Goal: Information Seeking & Learning: Learn about a topic

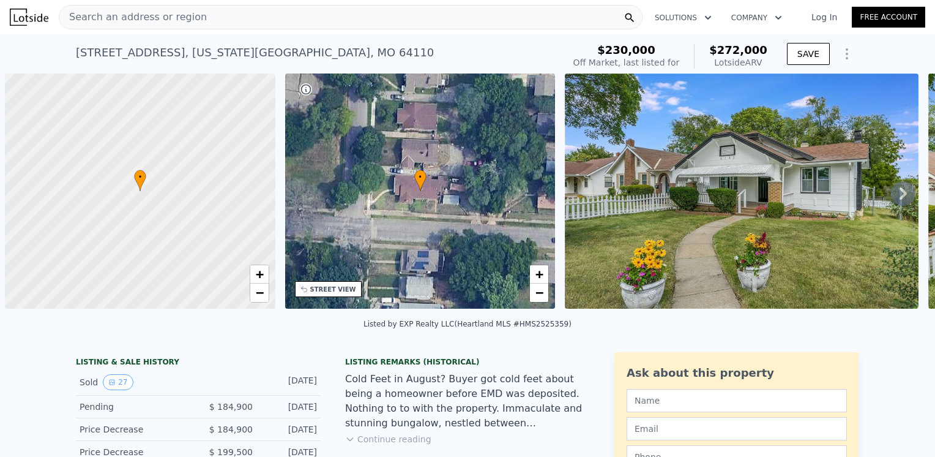
scroll to position [0, 5]
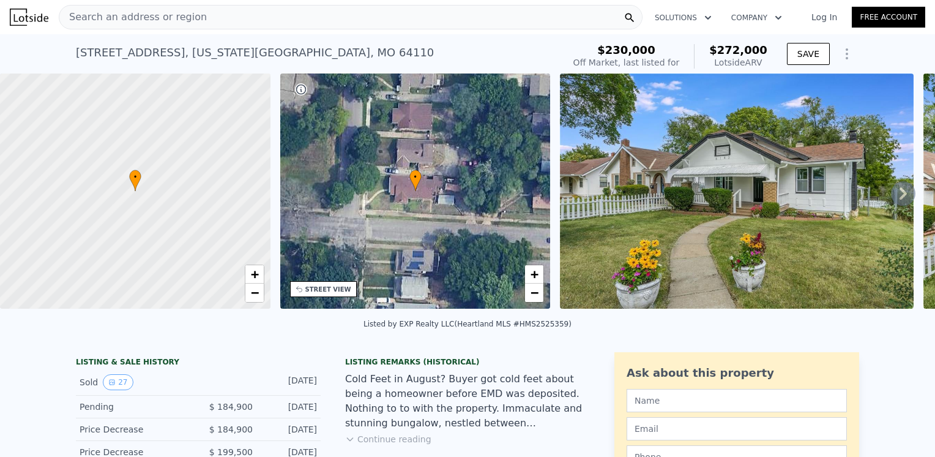
click at [191, 23] on div "Search an address or region" at bounding box center [351, 17] width 584 height 24
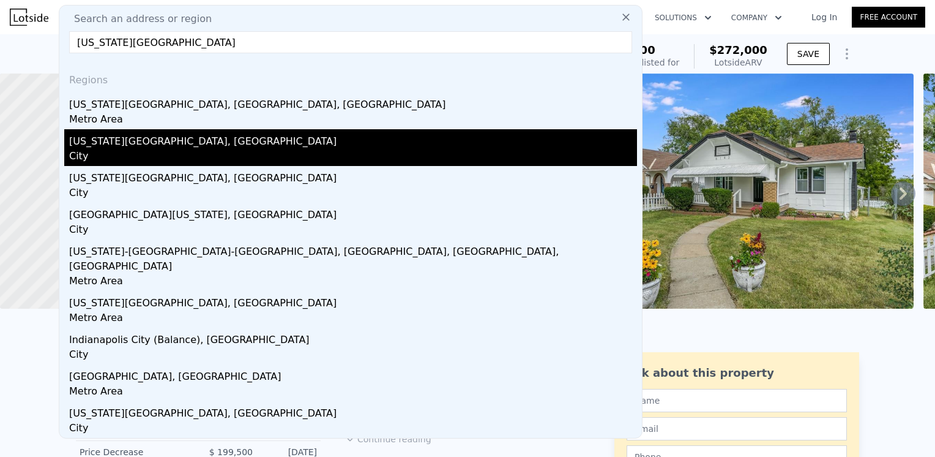
type input "kansas city"
click at [92, 148] on div "Kansas City, MO" at bounding box center [353, 139] width 568 height 20
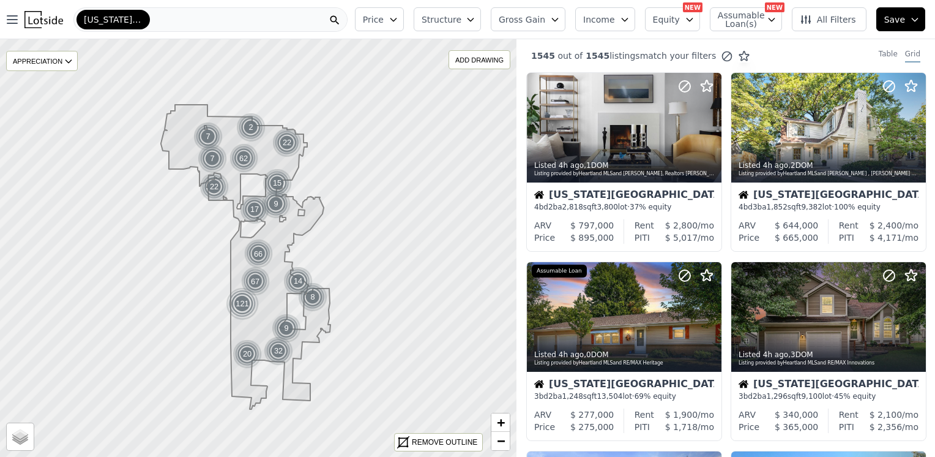
click at [812, 20] on icon at bounding box center [806, 19] width 12 height 12
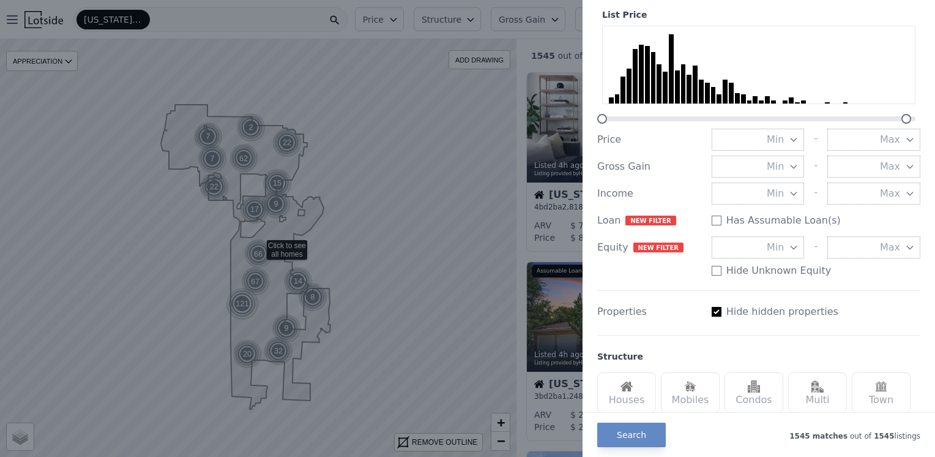
scroll to position [184, 0]
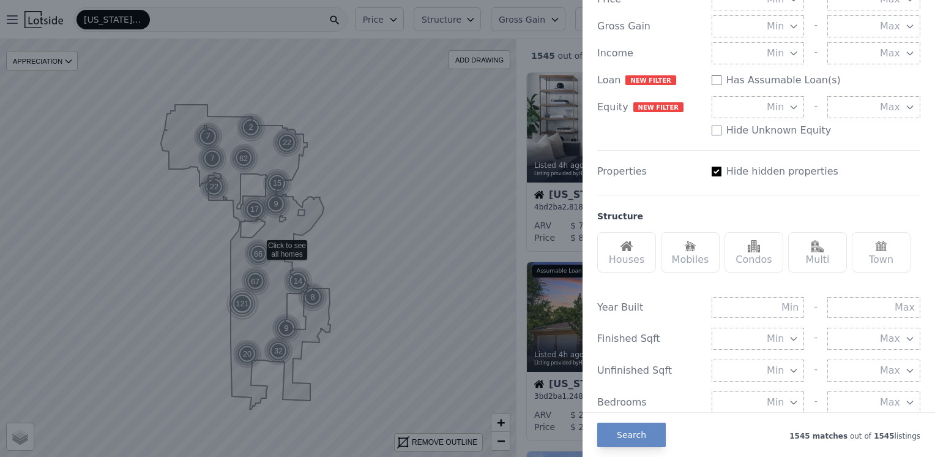
click at [629, 256] on div "Houses" at bounding box center [626, 252] width 59 height 40
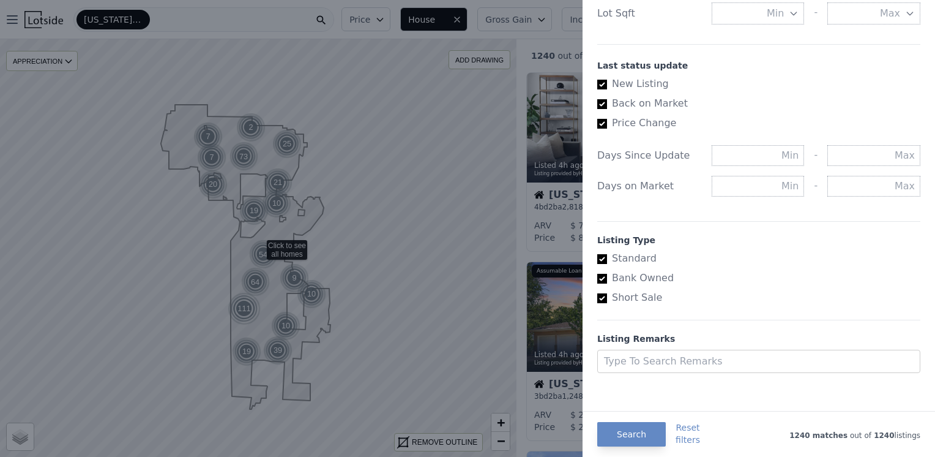
scroll to position [659, 0]
click at [621, 275] on label "Bank Owned" at bounding box center [753, 275] width 313 height 15
click at [607, 275] on input "Bank Owned" at bounding box center [602, 276] width 10 height 10
checkbox input "false"
click at [637, 353] on div at bounding box center [747, 358] width 287 height 17
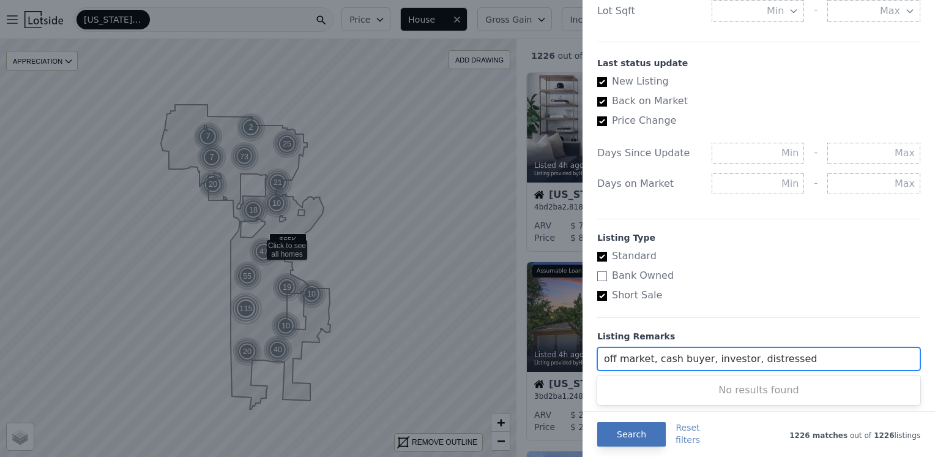
type input "off market, cash buyer, investor, distressed"
click at [622, 440] on button "Search" at bounding box center [631, 434] width 69 height 24
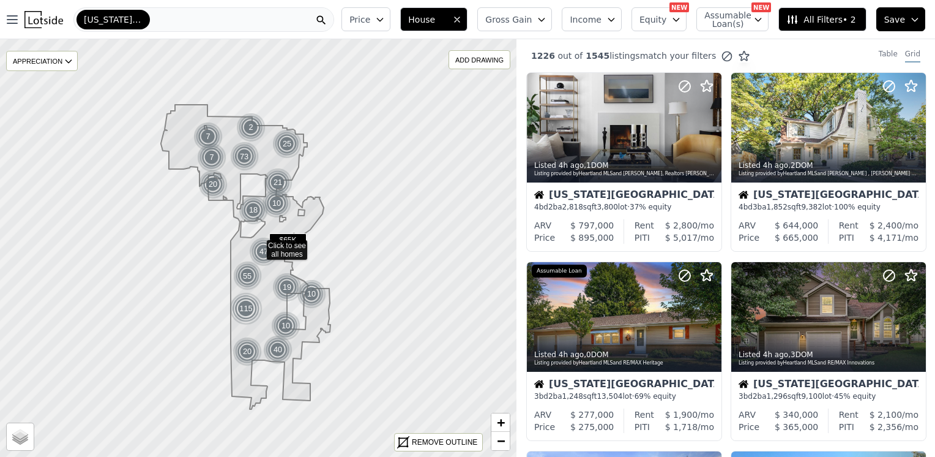
click at [911, 20] on button "Save" at bounding box center [900, 19] width 49 height 24
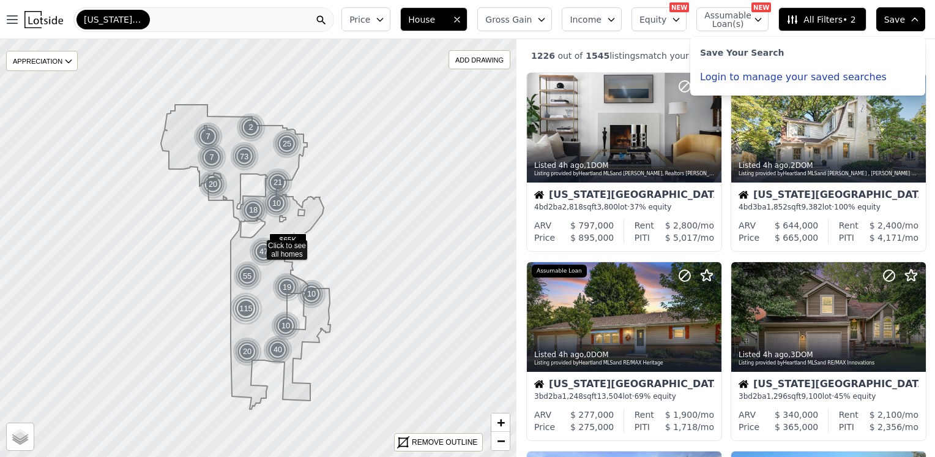
click at [755, 76] on button "Login to manage your saved searches" at bounding box center [793, 77] width 187 height 10
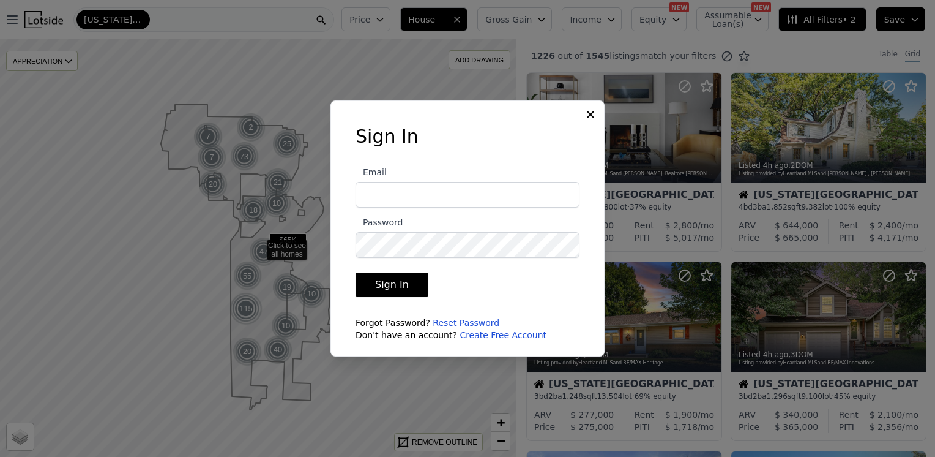
type input "territlt@yahoo.com"
click at [382, 282] on button "Sign In" at bounding box center [392, 284] width 73 height 24
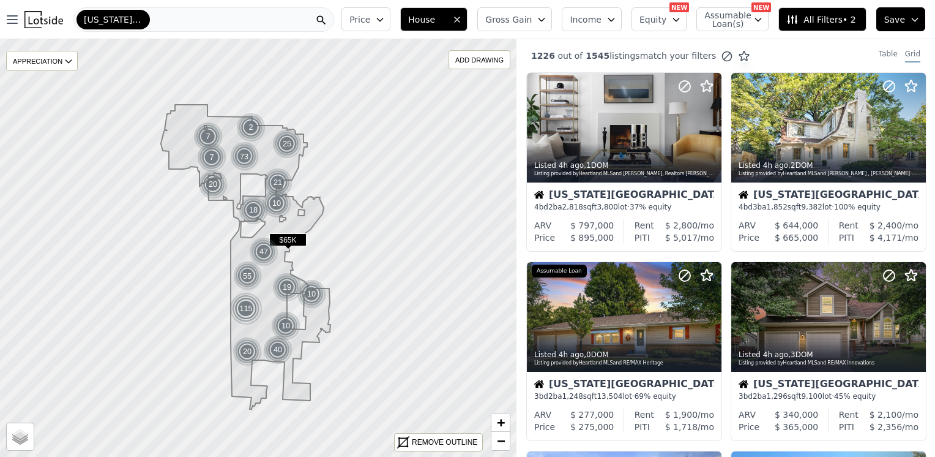
click at [894, 21] on span "Save" at bounding box center [894, 19] width 21 height 12
click at [905, 21] on button "Save" at bounding box center [900, 19] width 49 height 24
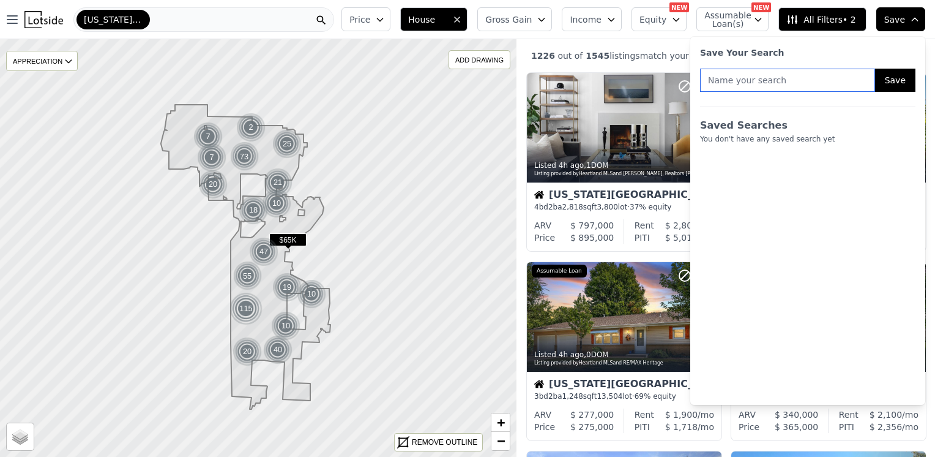
click at [810, 78] on input "text" at bounding box center [787, 80] width 175 height 23
click at [834, 136] on li "You don't have any saved search yet" at bounding box center [807, 139] width 215 height 10
click at [918, 13] on button "Save" at bounding box center [900, 19] width 49 height 24
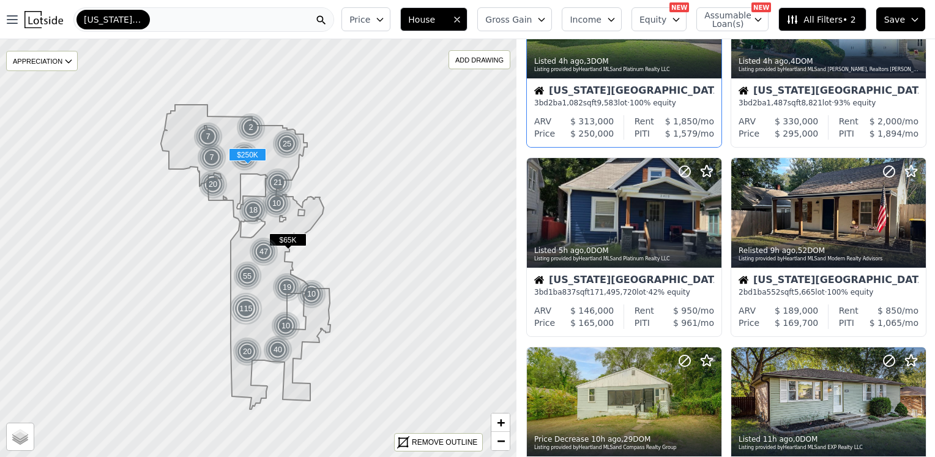
scroll to position [490, 0]
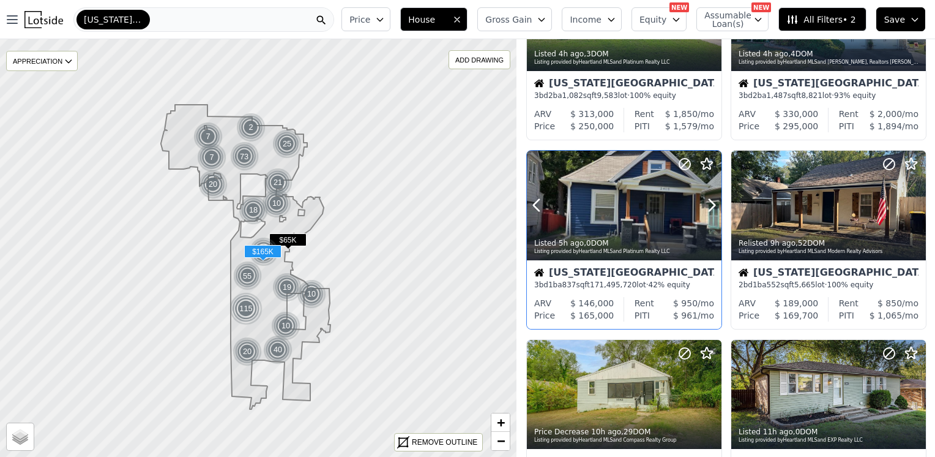
click at [684, 189] on div at bounding box center [682, 190] width 78 height 78
click at [665, 366] on div at bounding box center [682, 379] width 78 height 78
click at [787, 389] on div at bounding box center [828, 395] width 195 height 110
click at [144, 20] on div "[US_STATE][GEOGRAPHIC_DATA]" at bounding box center [203, 19] width 261 height 24
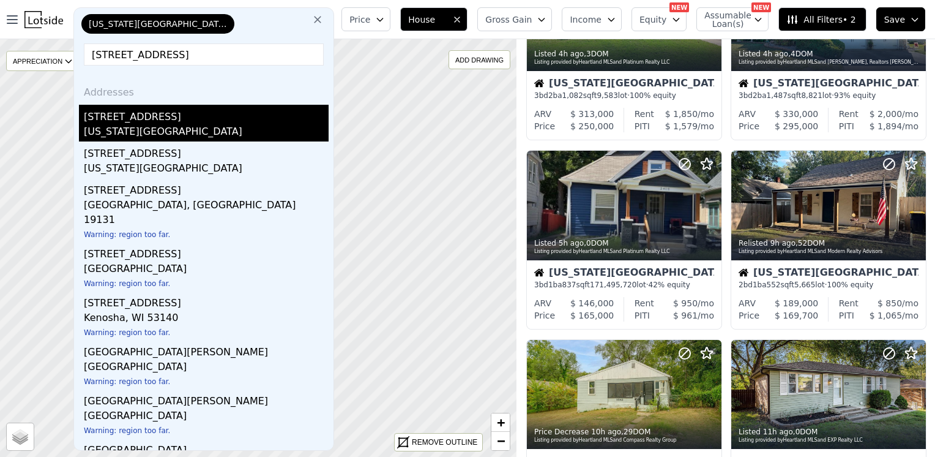
type input "5410 euclid ave"
click at [121, 136] on div "Kansas City, MO 64111" at bounding box center [206, 132] width 245 height 17
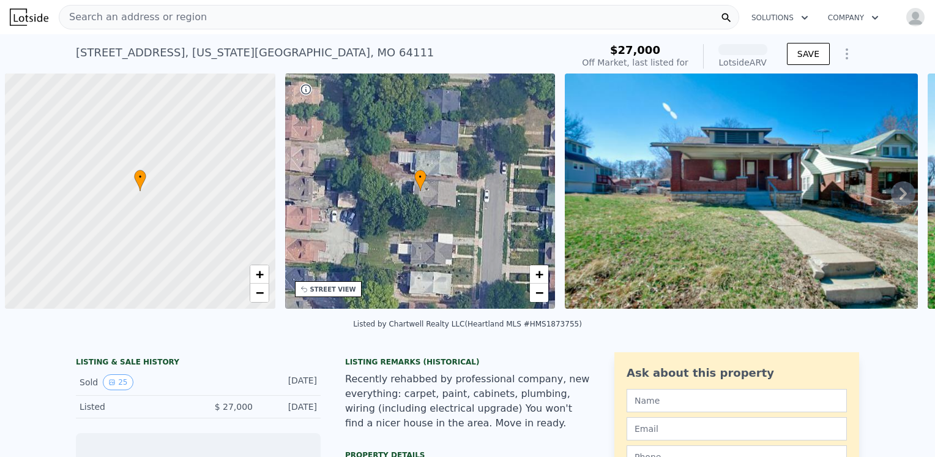
scroll to position [0, 5]
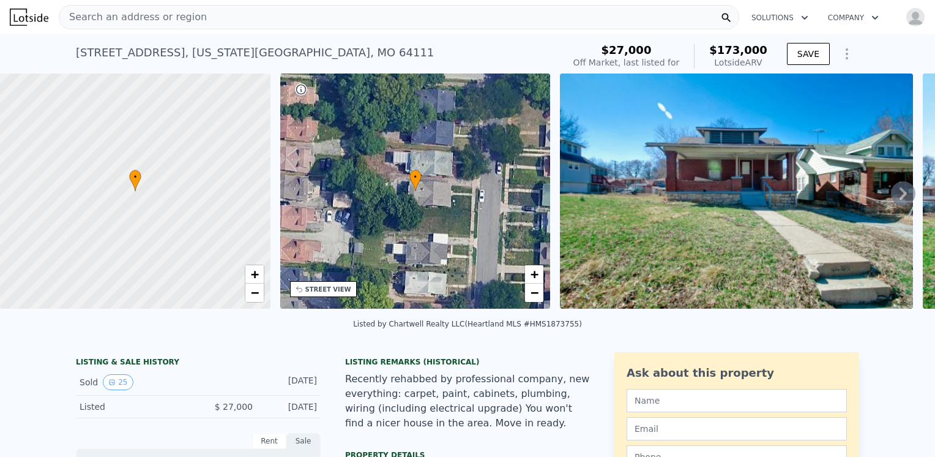
click at [119, 16] on span "Search an address or region" at bounding box center [133, 17] width 148 height 15
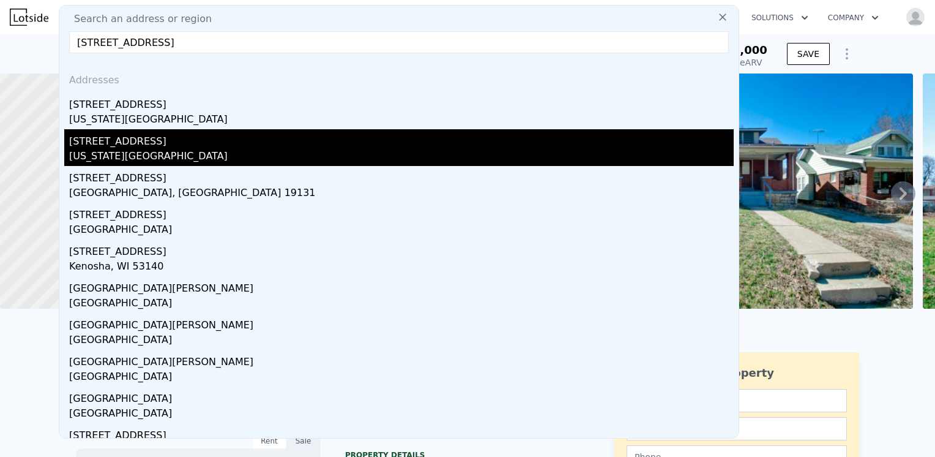
type input "5410 euclid ave"
click at [92, 161] on div "Kansas City, MO 64130" at bounding box center [401, 157] width 665 height 17
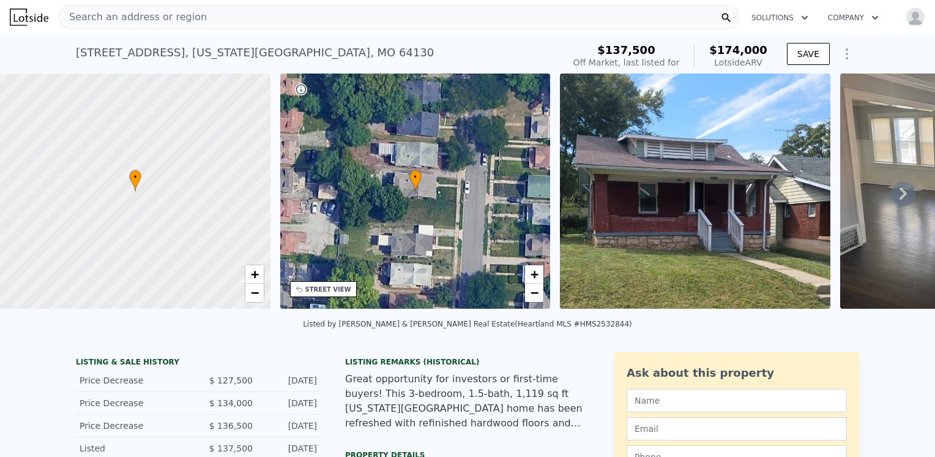
click at [253, 10] on div "Search an address or region" at bounding box center [399, 17] width 681 height 24
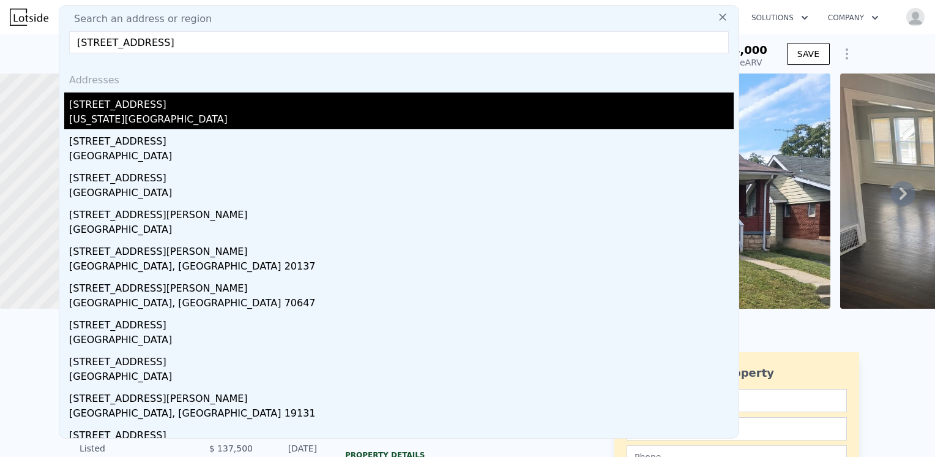
type input "5547 olive st"
click at [91, 108] on div "5547 Olive St" at bounding box center [401, 102] width 665 height 20
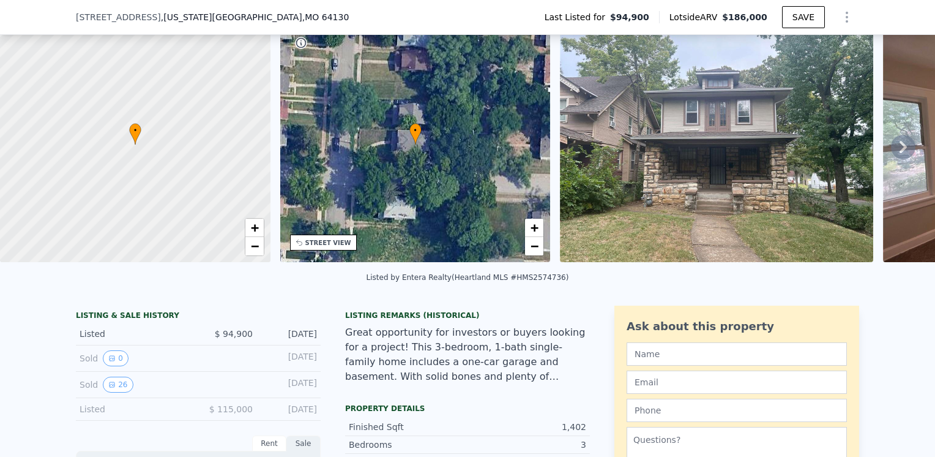
scroll to position [56, 0]
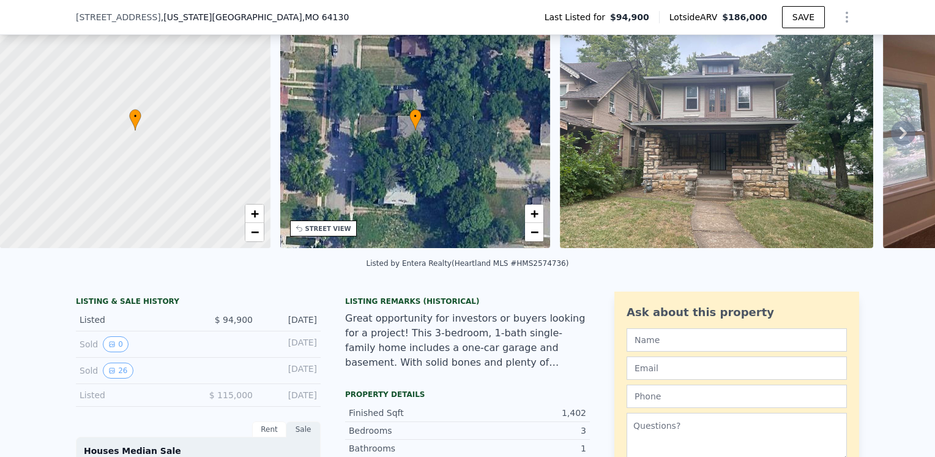
click at [692, 153] on img at bounding box center [716, 130] width 313 height 235
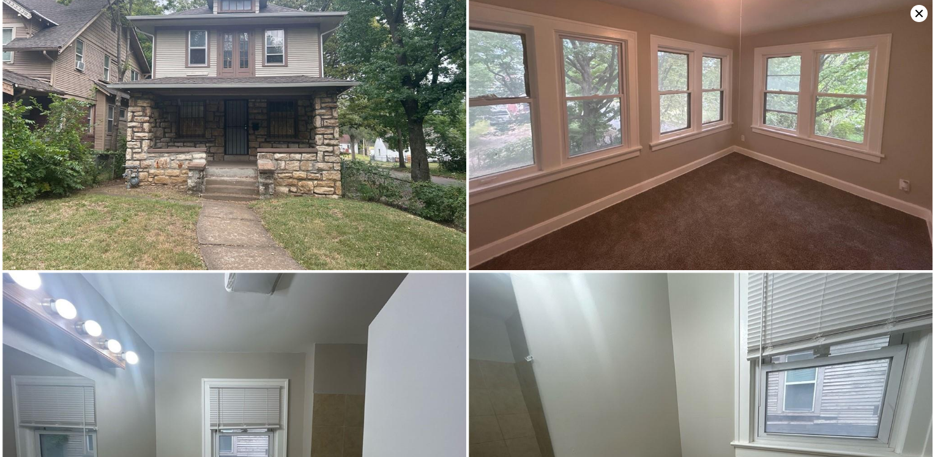
scroll to position [0, 0]
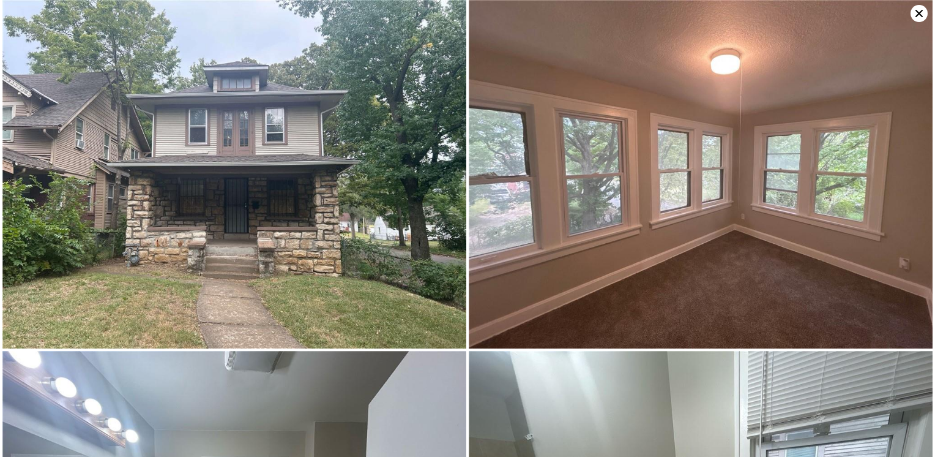
click at [916, 7] on icon at bounding box center [919, 13] width 17 height 17
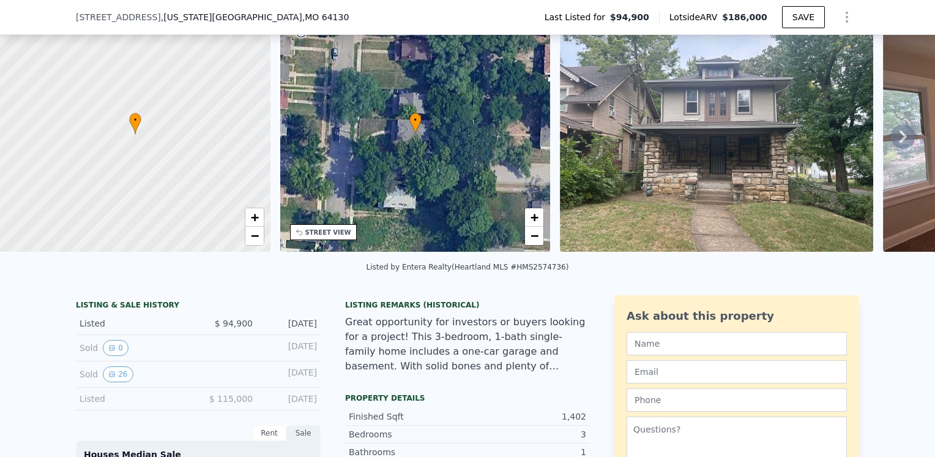
click at [154, 170] on div at bounding box center [135, 134] width 324 height 282
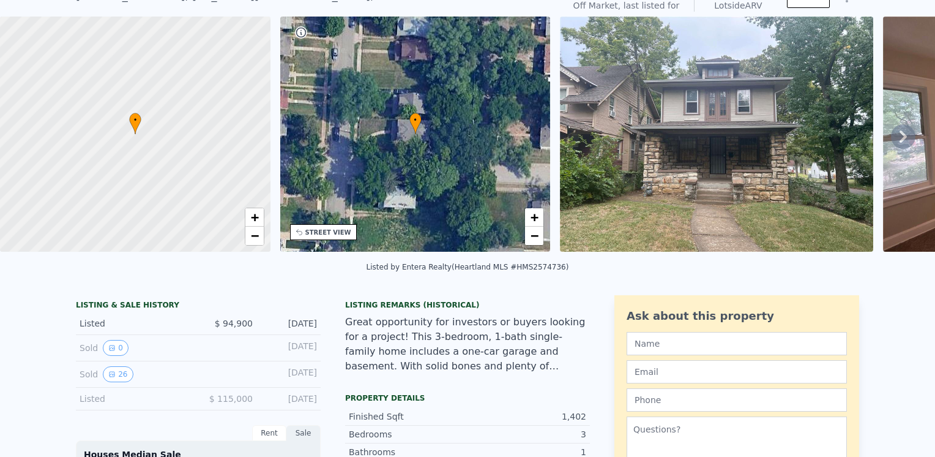
scroll to position [4, 0]
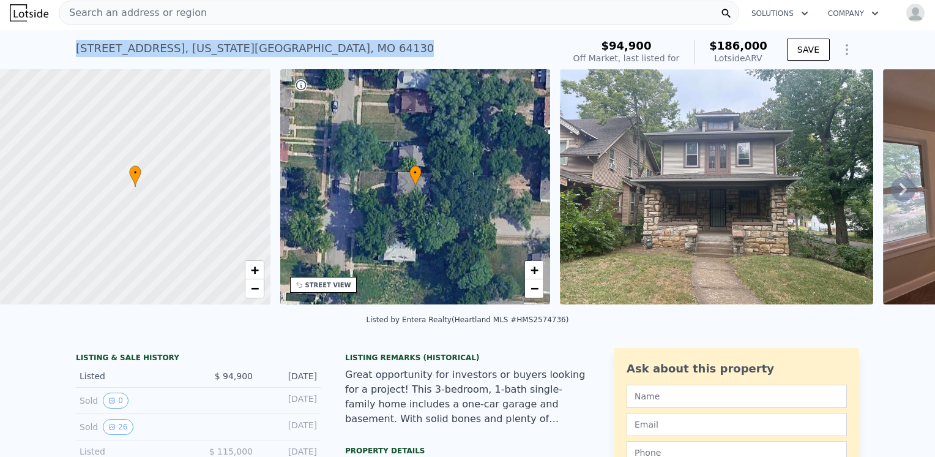
drag, startPoint x: 249, startPoint y: 49, endPoint x: 72, endPoint y: 54, distance: 177.0
click at [76, 54] on div "5547 Olive St , Kansas City , MO 64130" at bounding box center [255, 48] width 358 height 17
copy div "5547 Olive St , Kansas City , MO 64130"
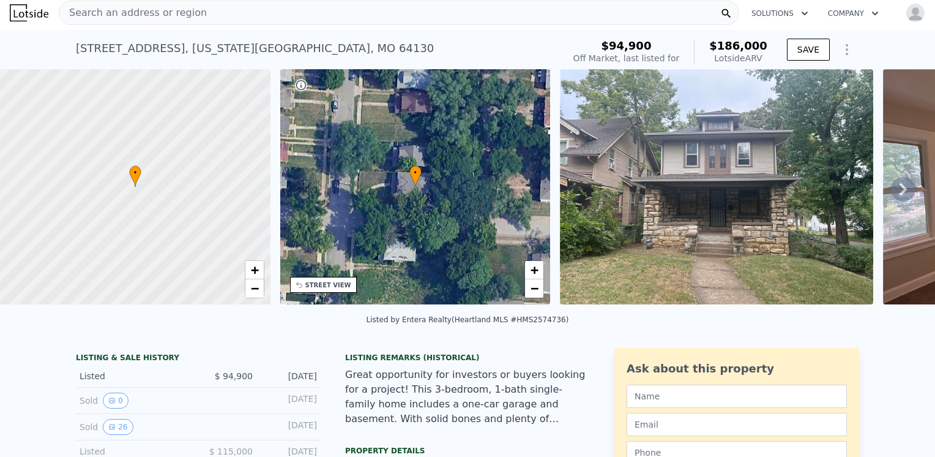
click at [245, 12] on div "Search an address or region" at bounding box center [399, 13] width 681 height 24
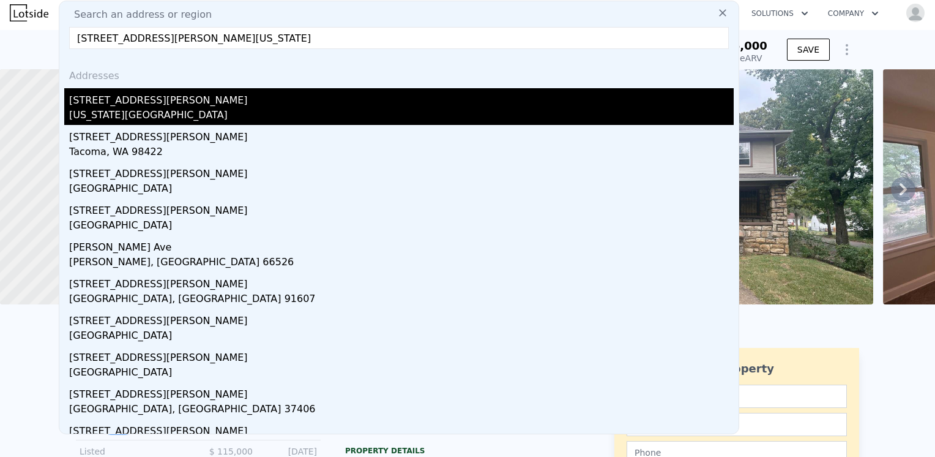
type input "6301 agnes ave, kansas"
click at [130, 110] on div "Kansas City, MO 64132" at bounding box center [401, 116] width 665 height 17
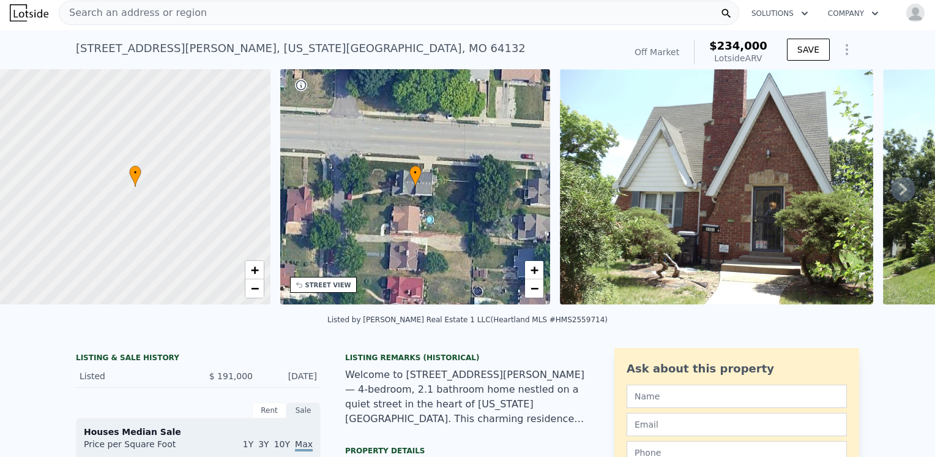
click at [686, 236] on img at bounding box center [716, 186] width 313 height 235
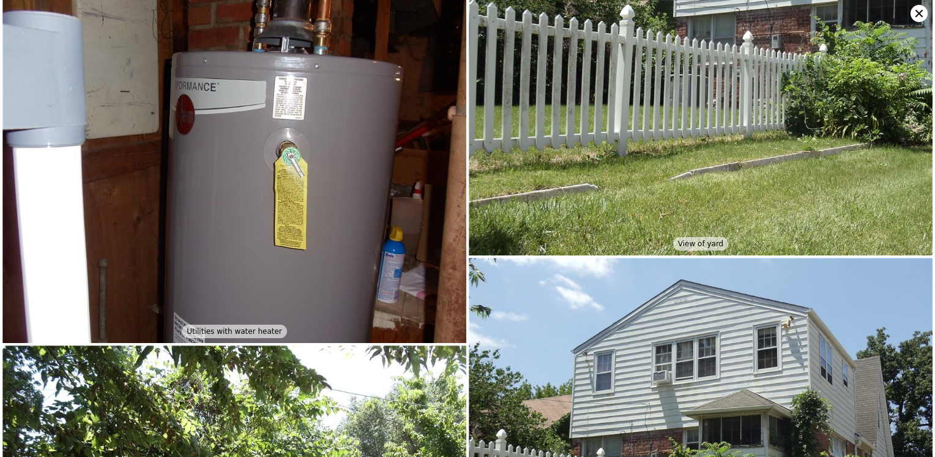
scroll to position [3295, 0]
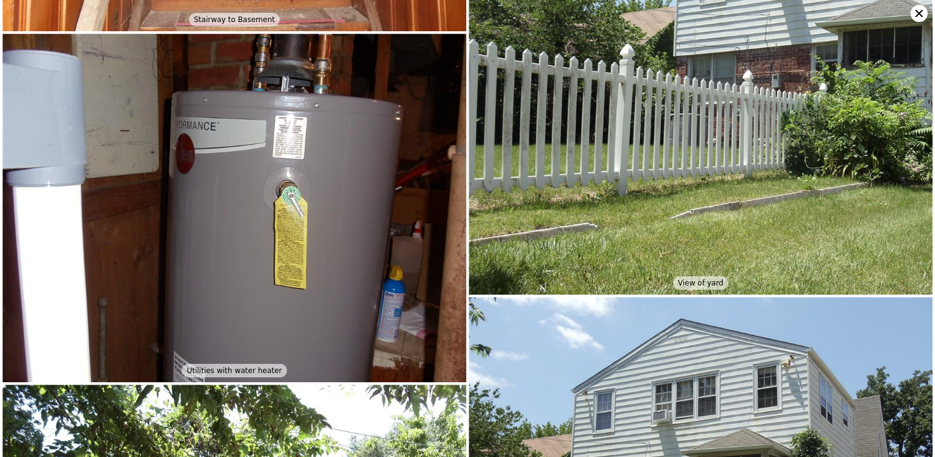
click at [915, 12] on icon at bounding box center [919, 13] width 17 height 17
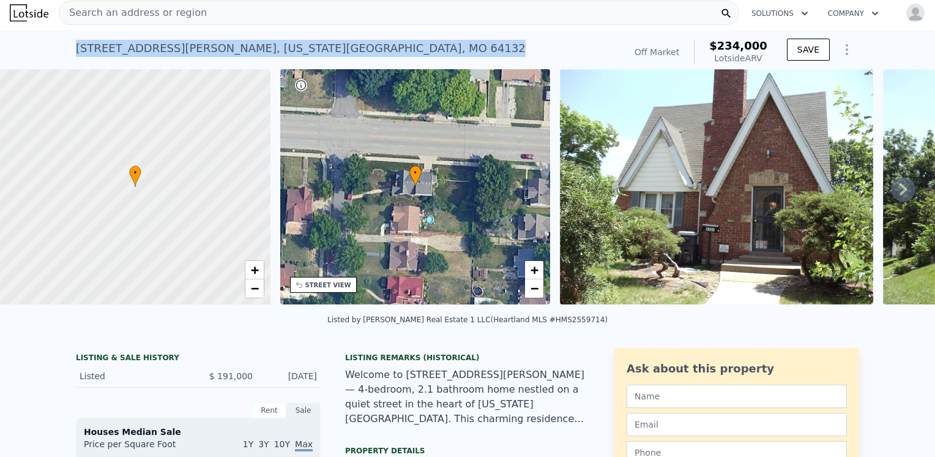
drag, startPoint x: 270, startPoint y: 47, endPoint x: 59, endPoint y: 47, distance: 211.2
click at [59, 47] on div "6301 Agnes Ave , Kansas City , MO 64132 Sold (~ARV $234k ) Off Market $234,000 …" at bounding box center [467, 49] width 935 height 39
copy div "6301 Agnes Ave , Kansas City , MO 64132"
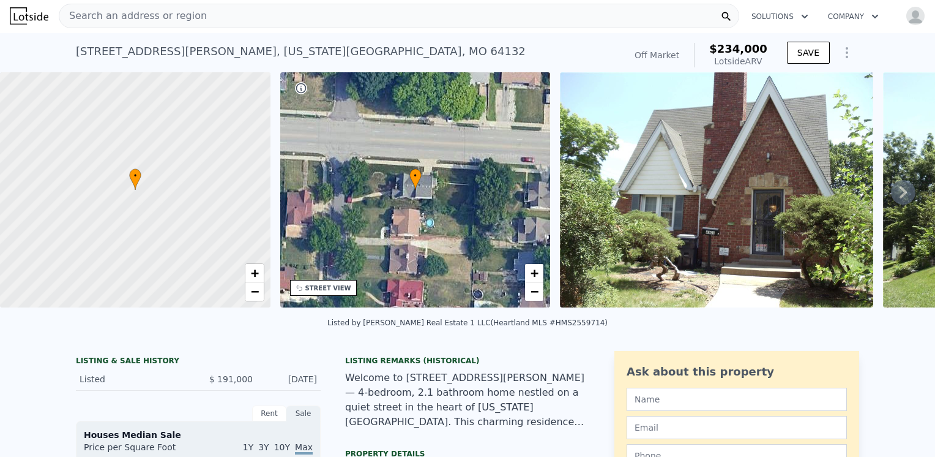
scroll to position [0, 0]
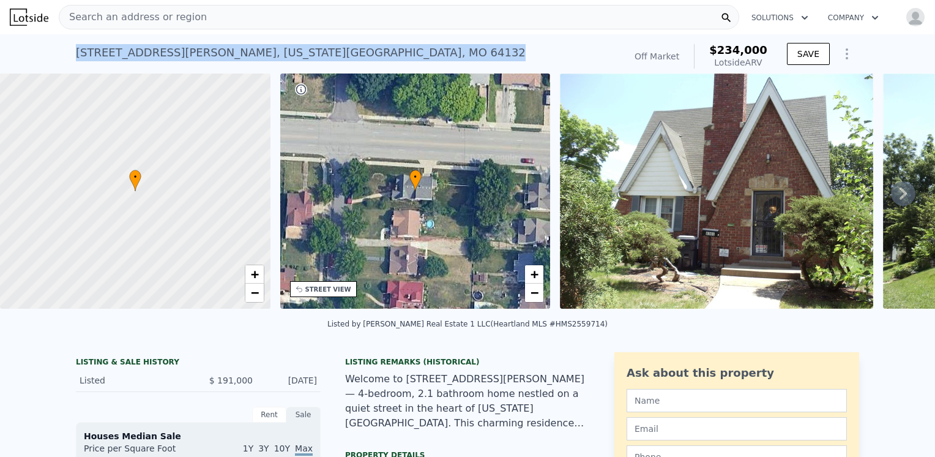
drag, startPoint x: 266, startPoint y: 48, endPoint x: 64, endPoint y: 37, distance: 202.9
click at [64, 37] on div "6301 Agnes Ave , Kansas City , MO 64132 Sold (~ARV $234k ) Off Market $234,000 …" at bounding box center [467, 53] width 935 height 39
copy div "6301 Agnes Ave , Kansas City , MO 64132"
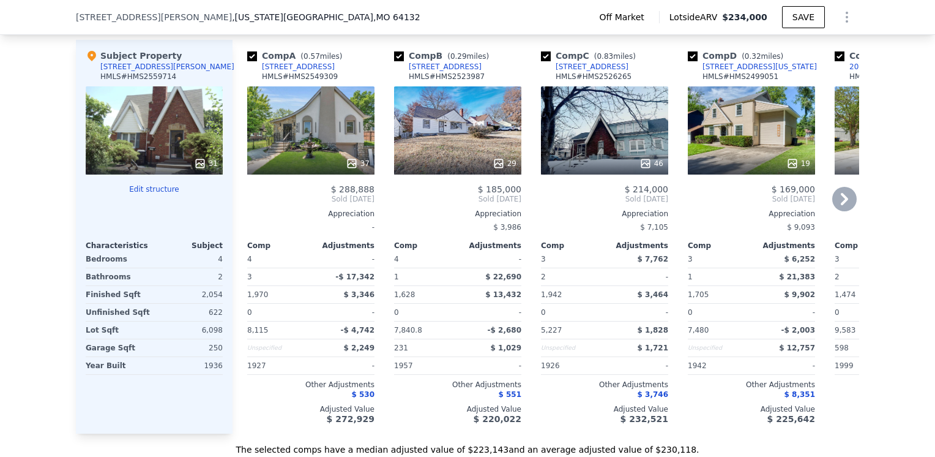
scroll to position [1219, 0]
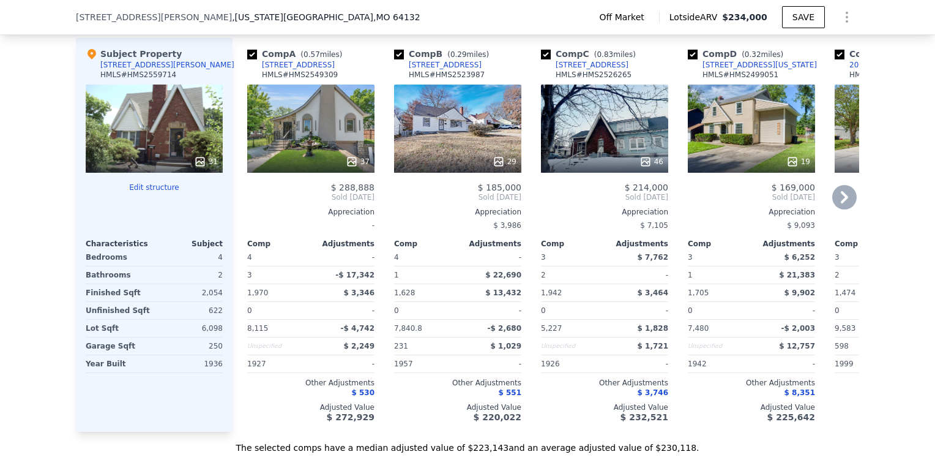
click at [847, 205] on icon at bounding box center [844, 197] width 24 height 24
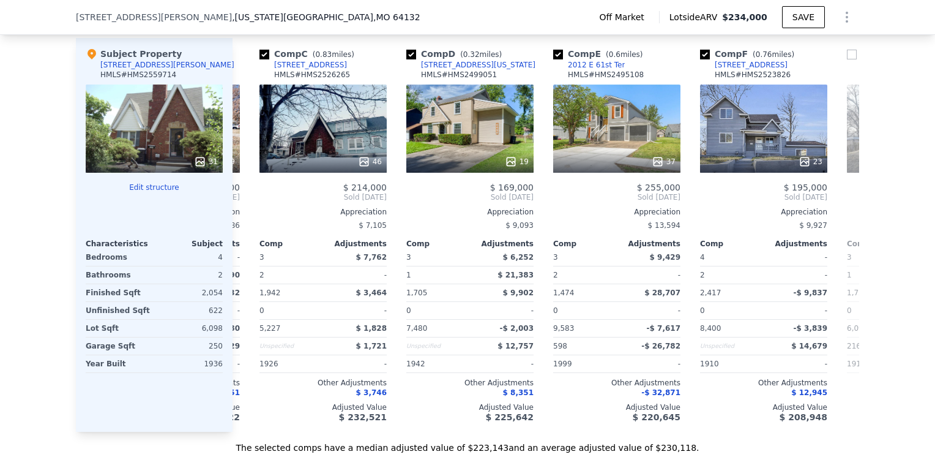
scroll to position [0, 294]
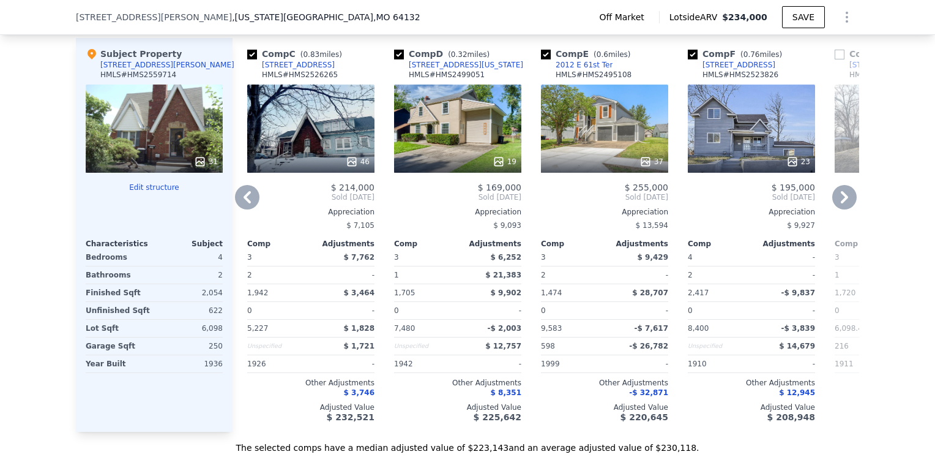
click at [241, 200] on icon at bounding box center [247, 197] width 24 height 24
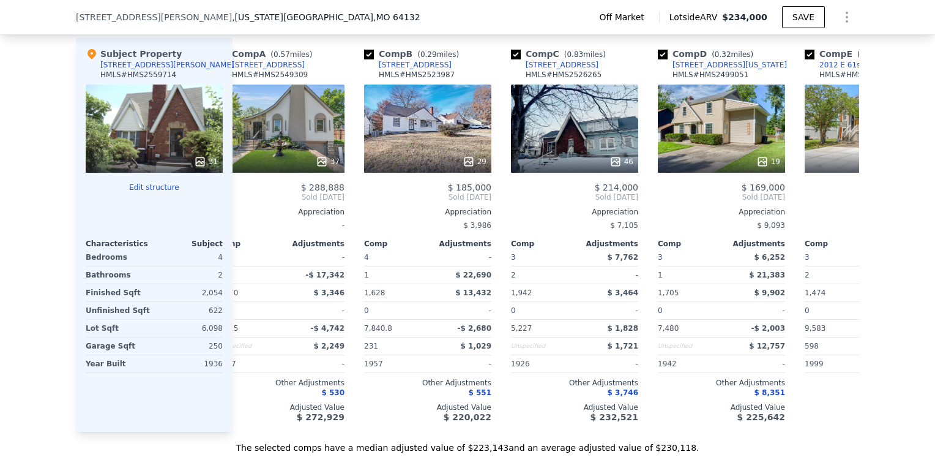
scroll to position [0, 0]
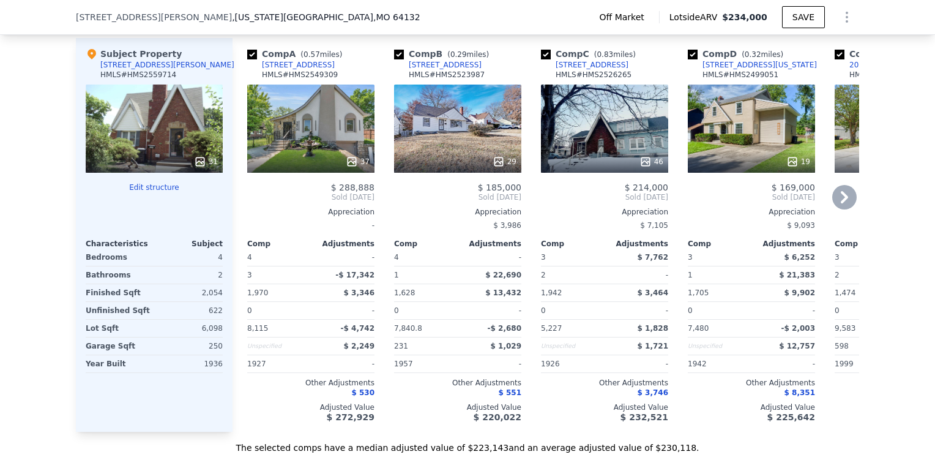
click at [593, 145] on div "46" at bounding box center [604, 128] width 127 height 88
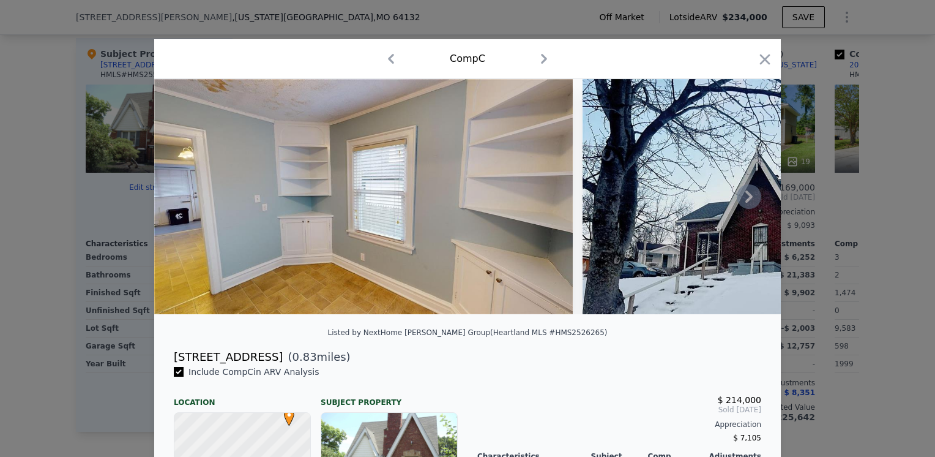
click at [744, 205] on icon at bounding box center [749, 196] width 24 height 24
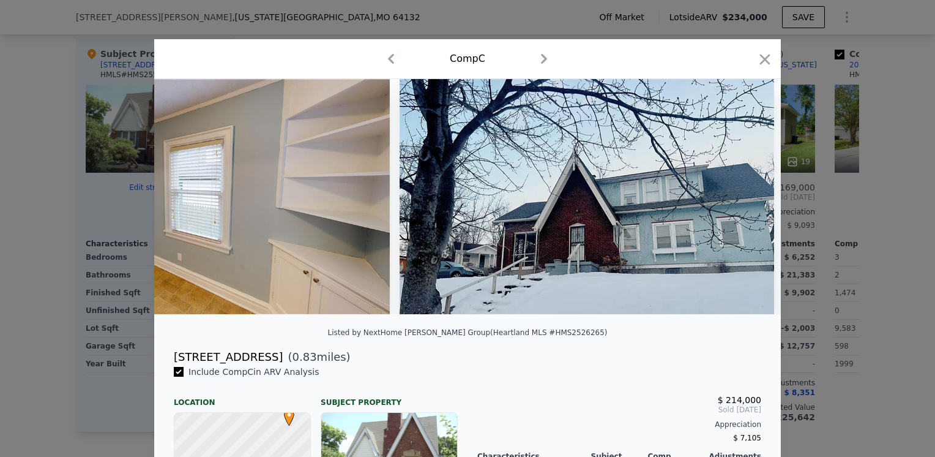
scroll to position [0, 294]
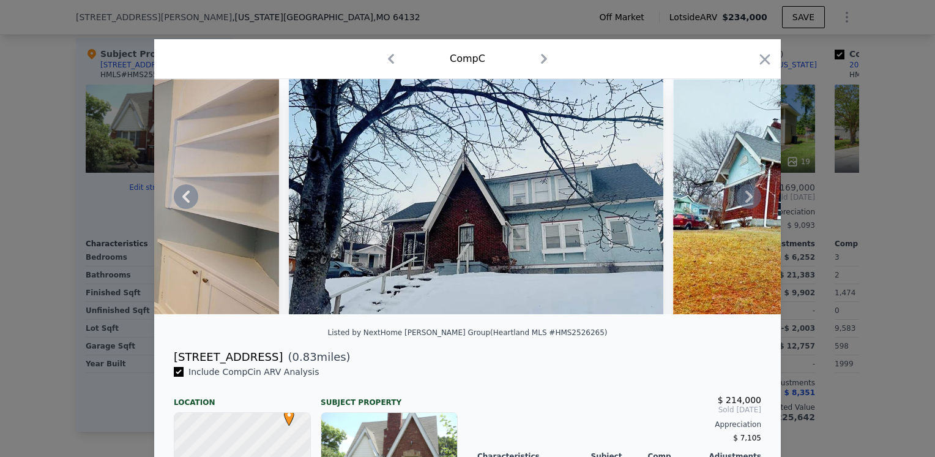
click at [745, 206] on icon at bounding box center [749, 196] width 24 height 24
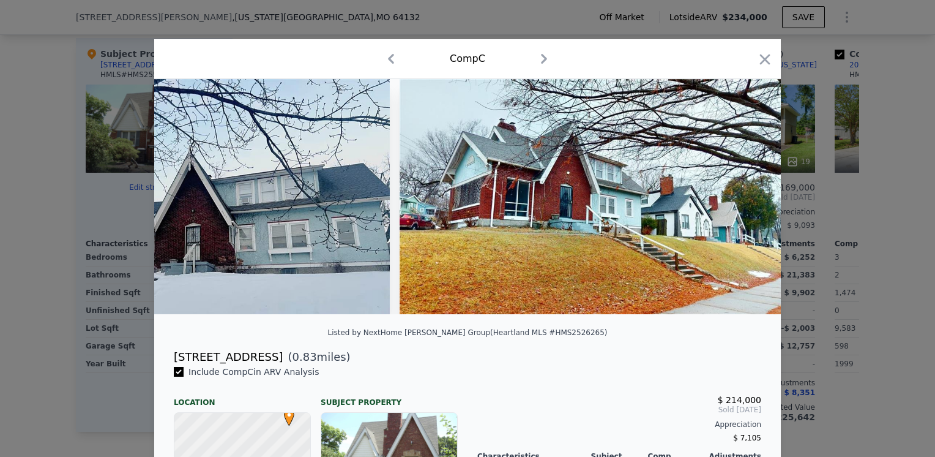
scroll to position [0, 588]
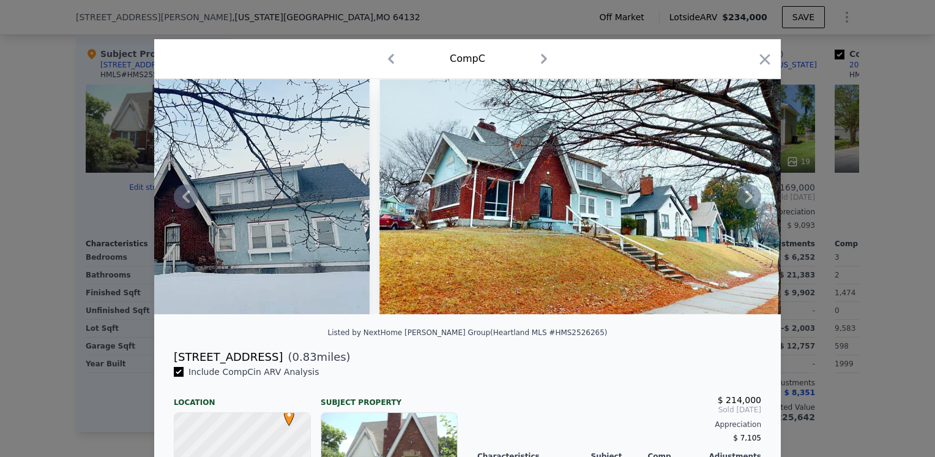
click at [746, 203] on icon at bounding box center [749, 196] width 7 height 12
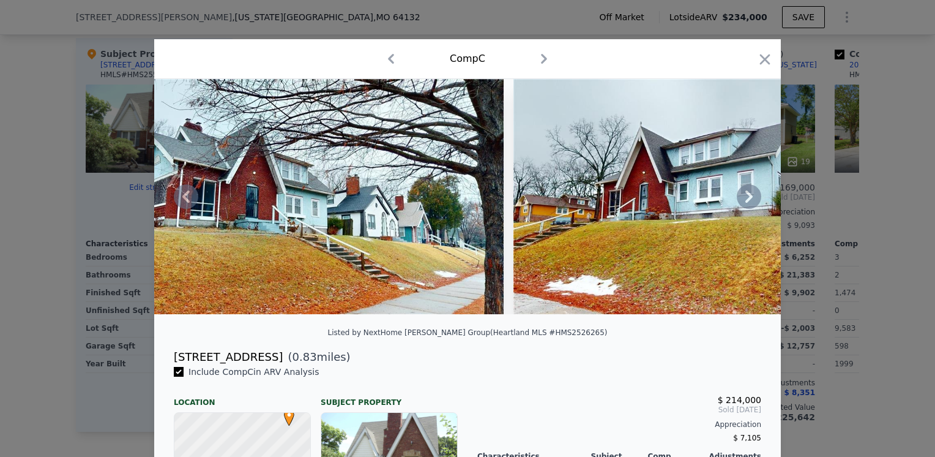
click at [746, 203] on icon at bounding box center [749, 196] width 7 height 12
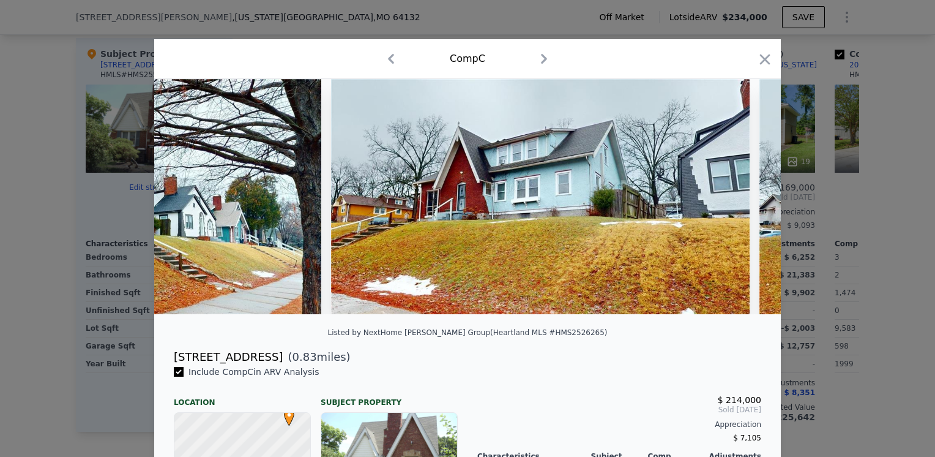
scroll to position [0, 1175]
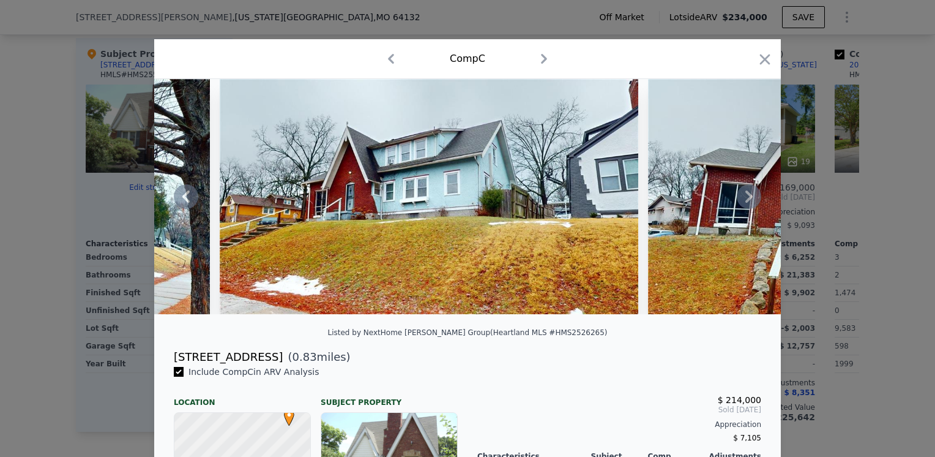
click at [746, 203] on icon at bounding box center [749, 196] width 7 height 12
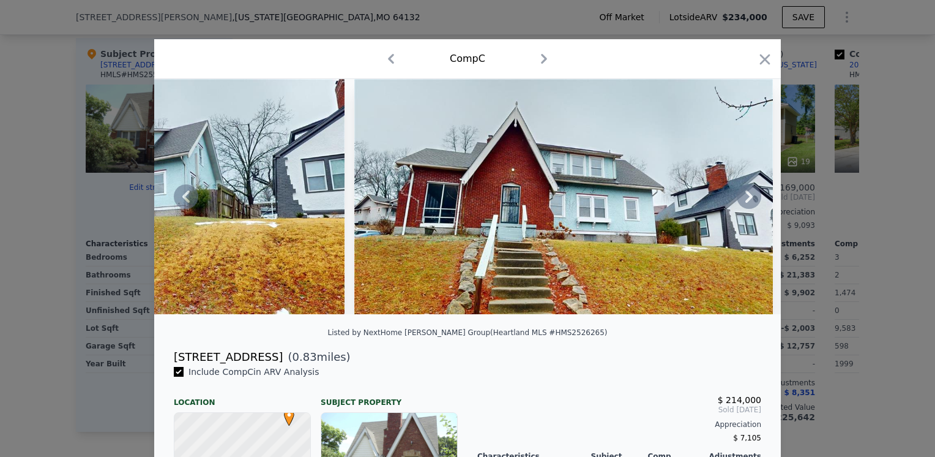
click at [746, 203] on icon at bounding box center [749, 196] width 7 height 12
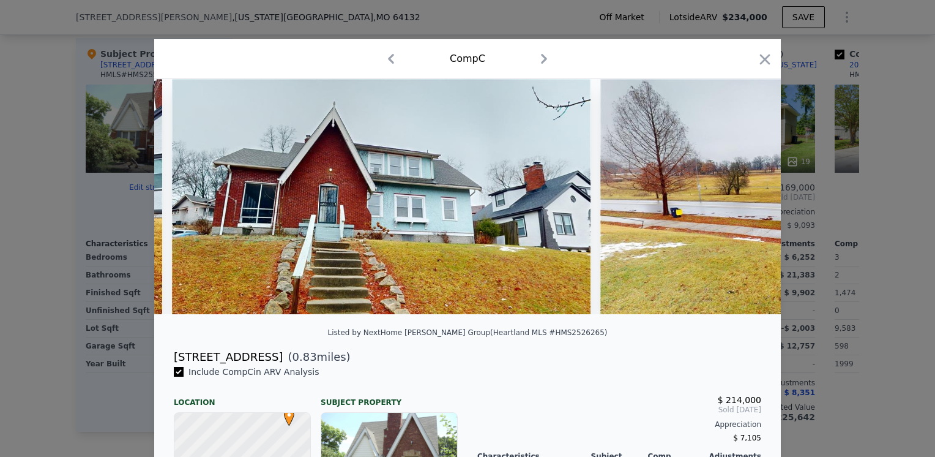
scroll to position [0, 1763]
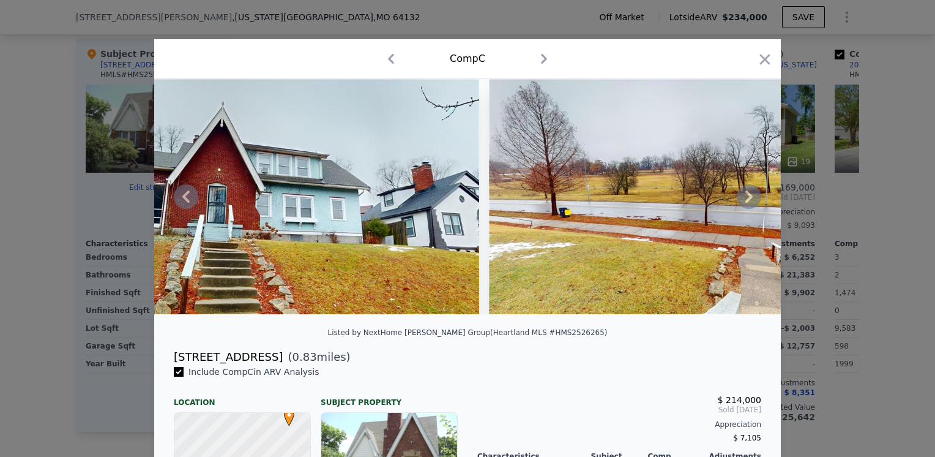
click at [739, 206] on icon at bounding box center [749, 196] width 24 height 24
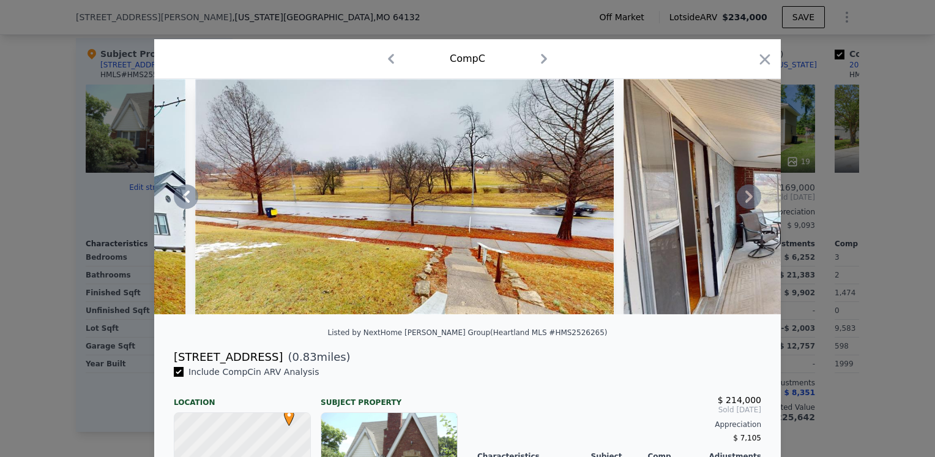
click at [739, 206] on icon at bounding box center [749, 196] width 24 height 24
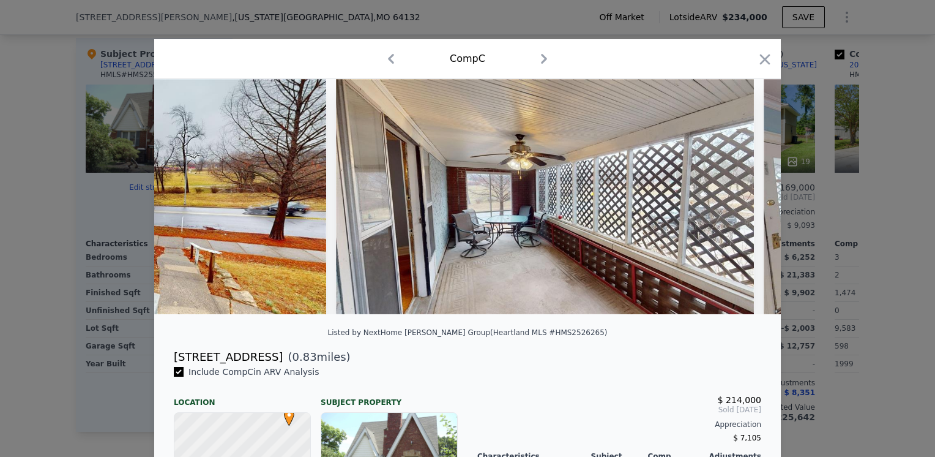
scroll to position [0, 2350]
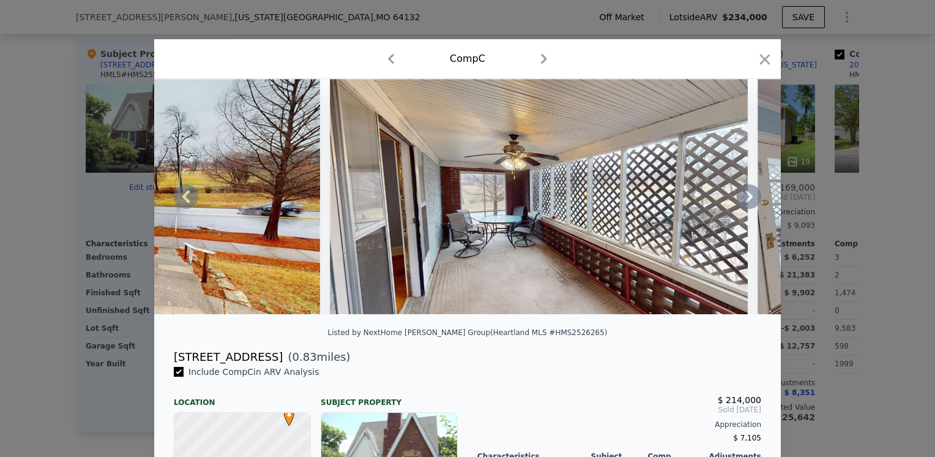
click at [737, 201] on icon at bounding box center [749, 196] width 24 height 24
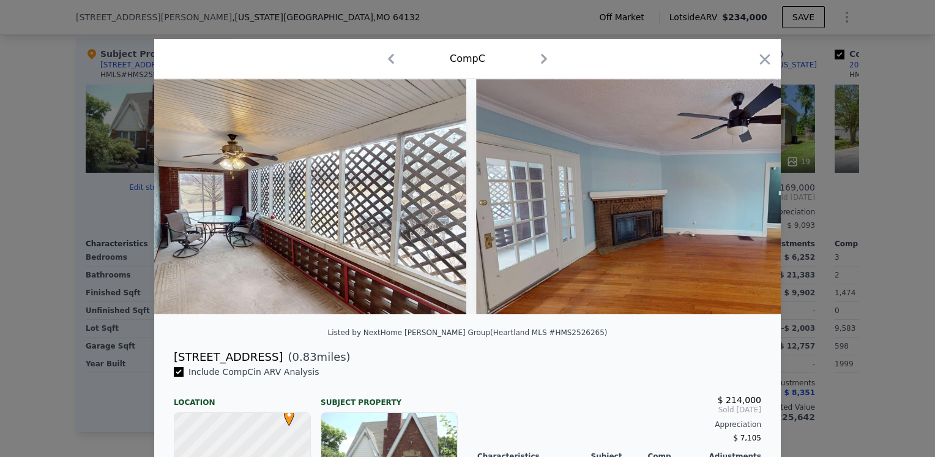
scroll to position [0, 2644]
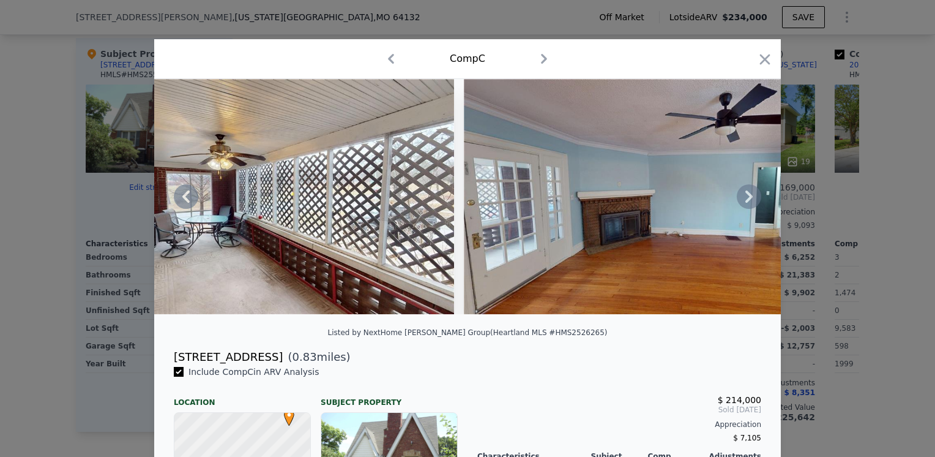
click at [737, 201] on icon at bounding box center [749, 196] width 24 height 24
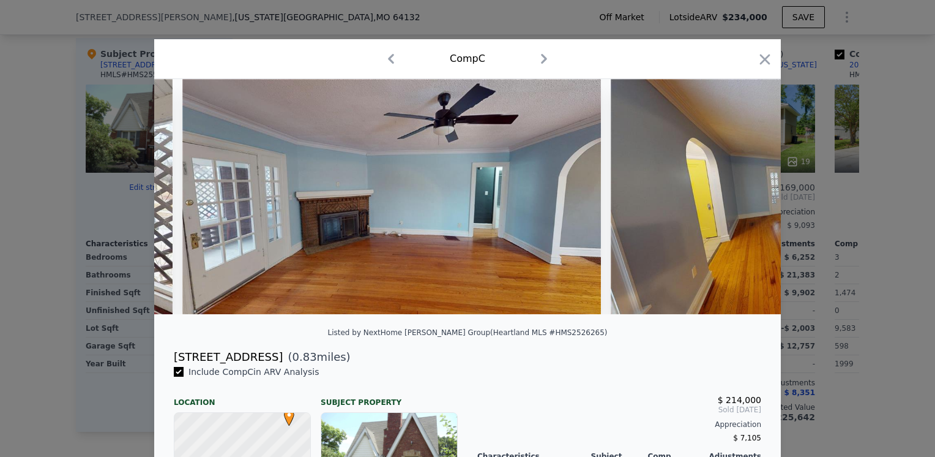
scroll to position [0, 2938]
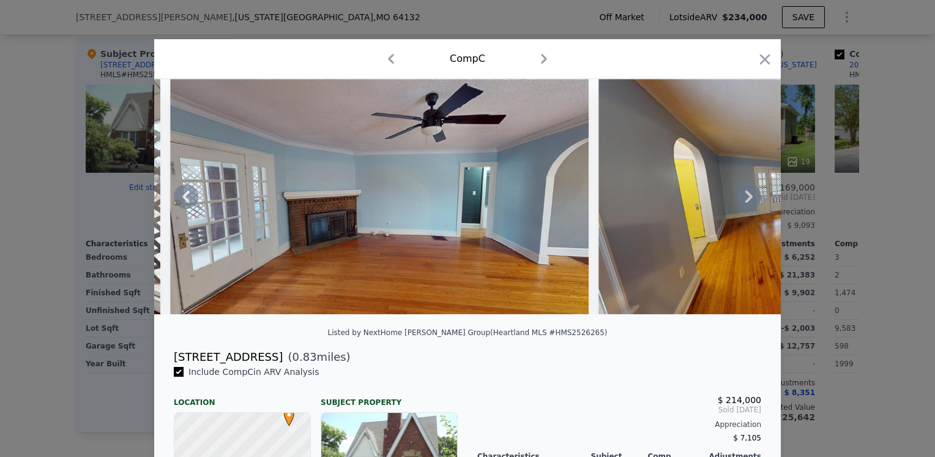
click at [737, 199] on icon at bounding box center [749, 196] width 24 height 24
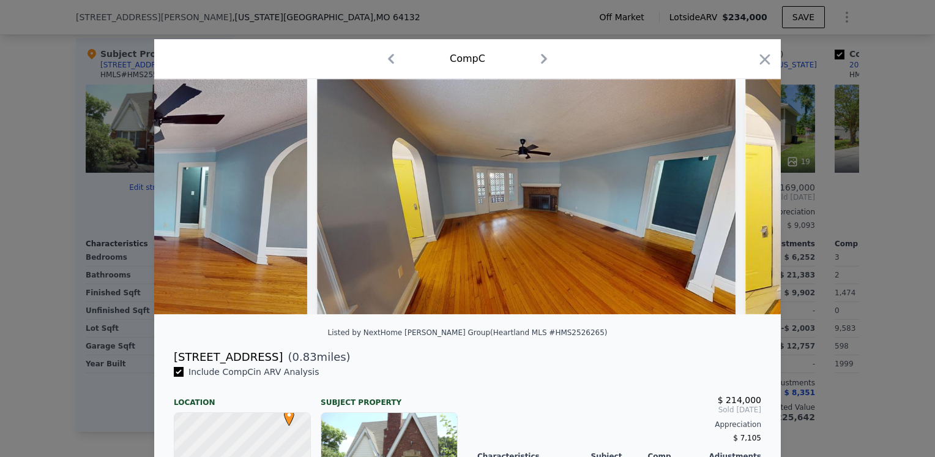
scroll to position [0, 3232]
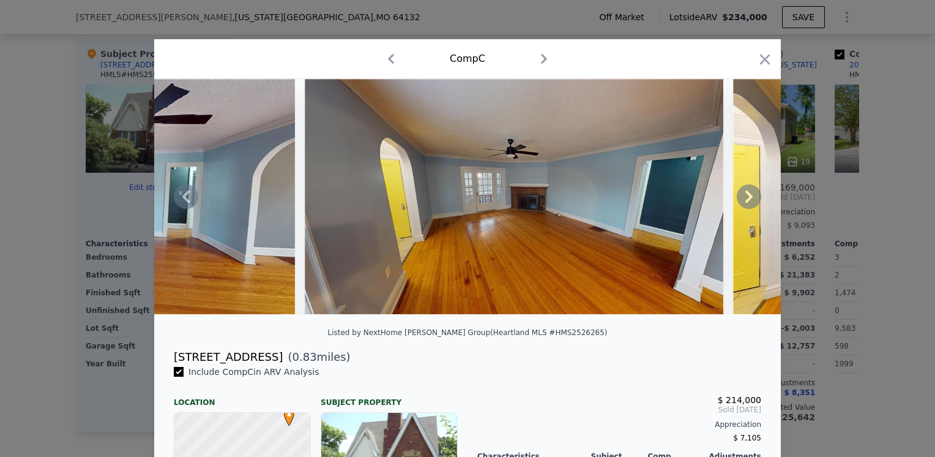
click at [746, 201] on icon at bounding box center [749, 196] width 7 height 12
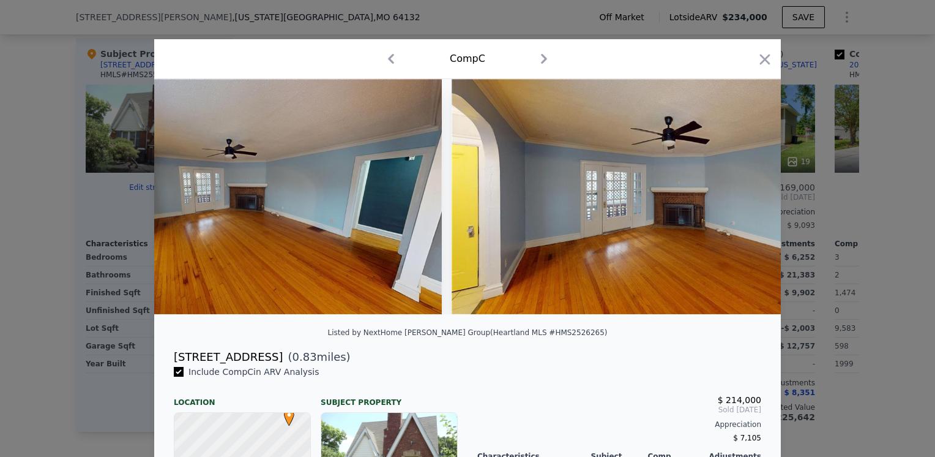
scroll to position [0, 3526]
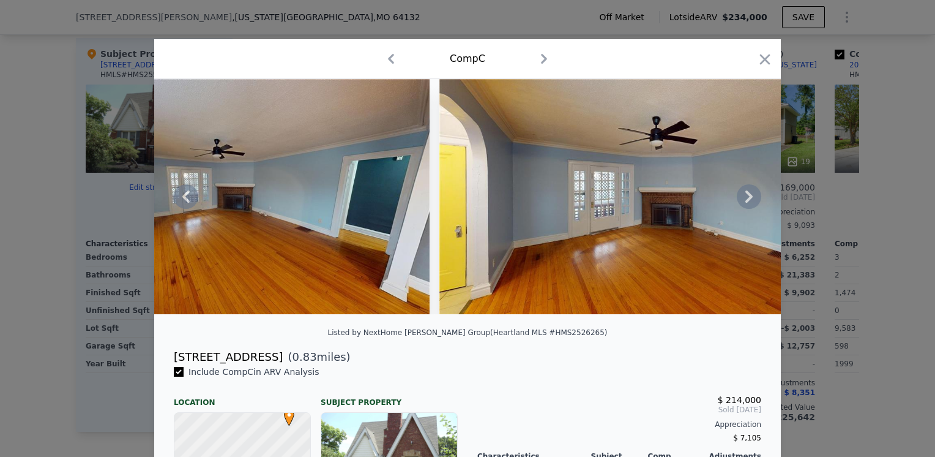
click at [746, 201] on icon at bounding box center [749, 196] width 7 height 12
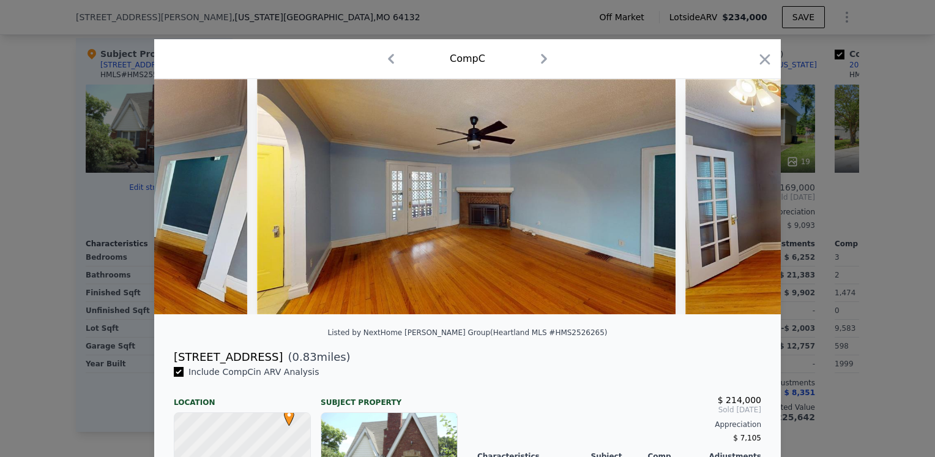
scroll to position [0, 3819]
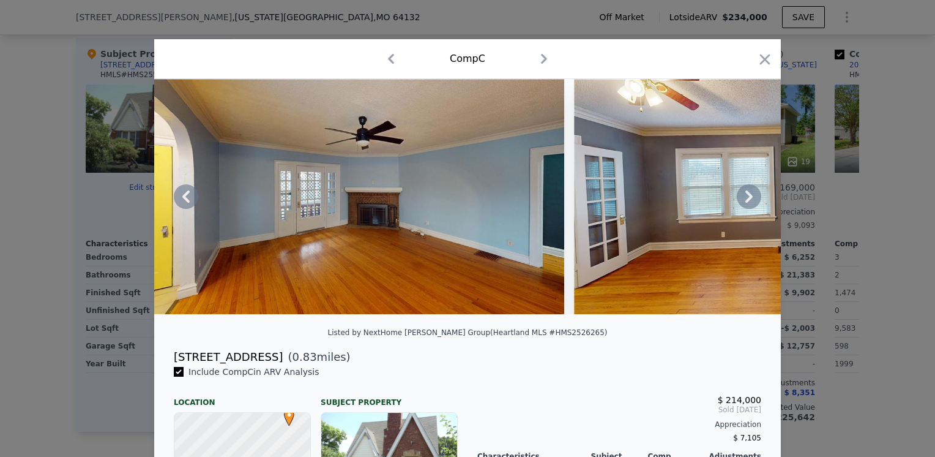
click at [746, 201] on icon at bounding box center [749, 196] width 7 height 12
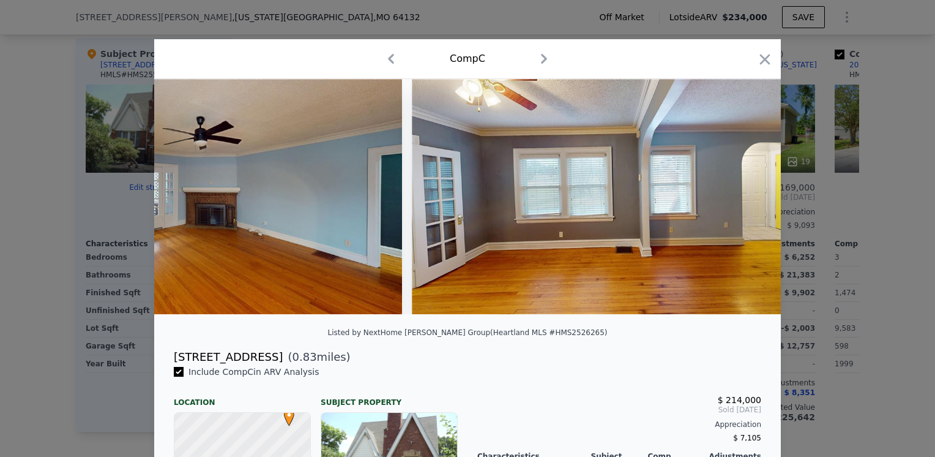
scroll to position [0, 4113]
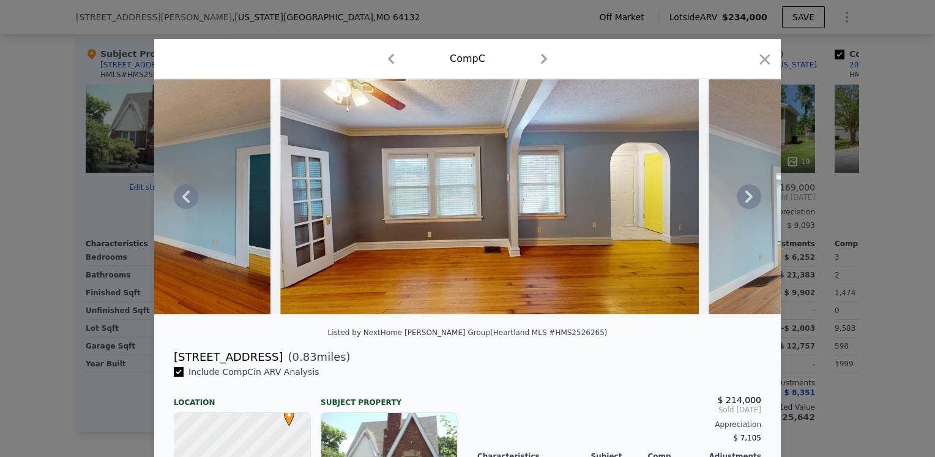
click at [746, 201] on icon at bounding box center [749, 196] width 7 height 12
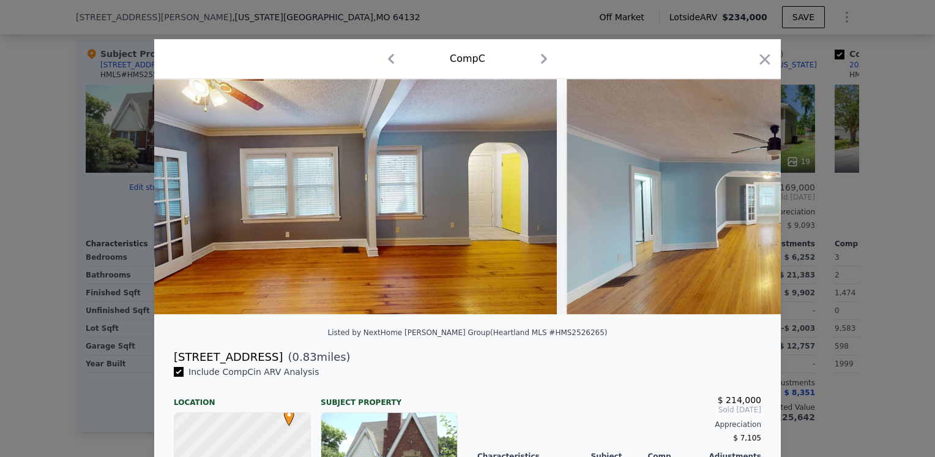
scroll to position [0, 4407]
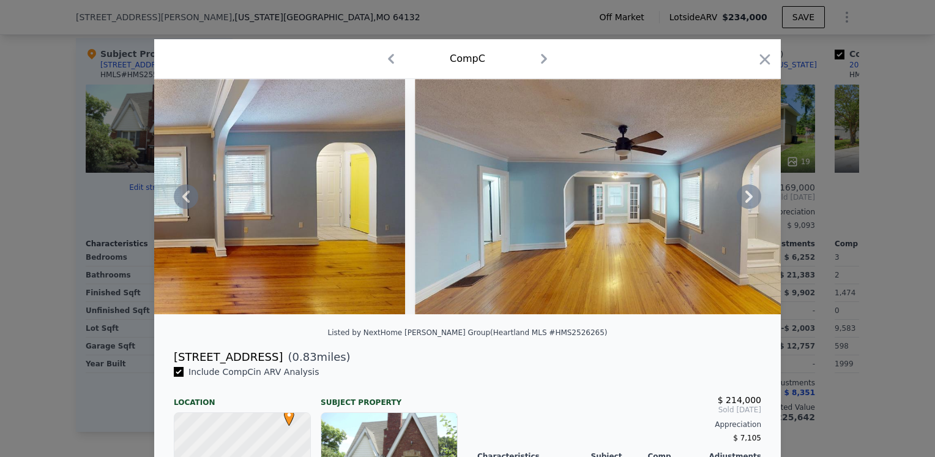
click at [746, 200] on icon at bounding box center [749, 196] width 7 height 12
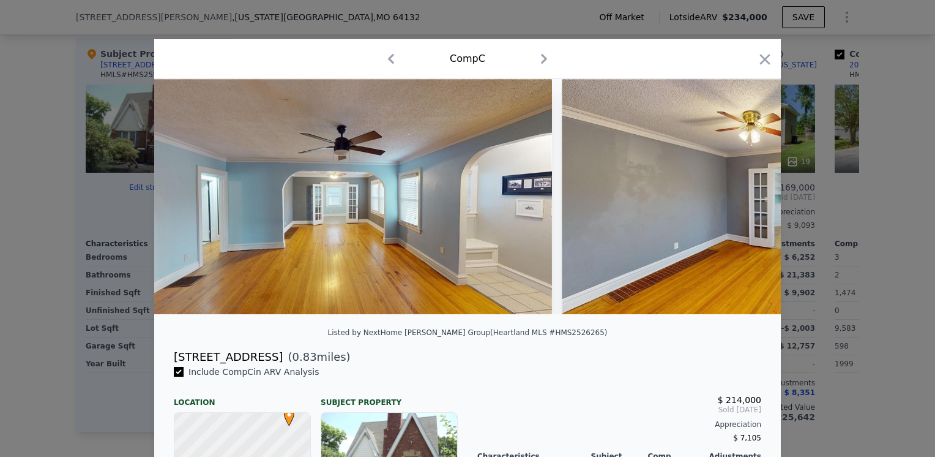
scroll to position [0, 4701]
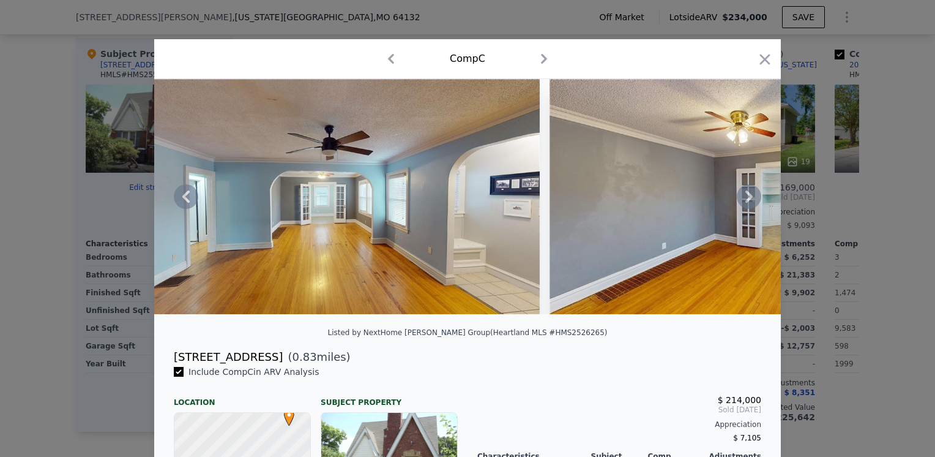
click at [747, 200] on icon at bounding box center [749, 196] width 7 height 12
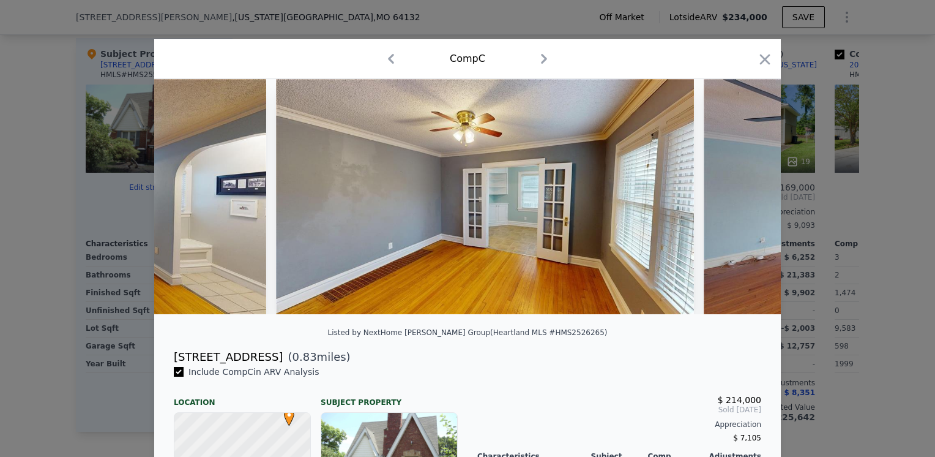
scroll to position [0, 4995]
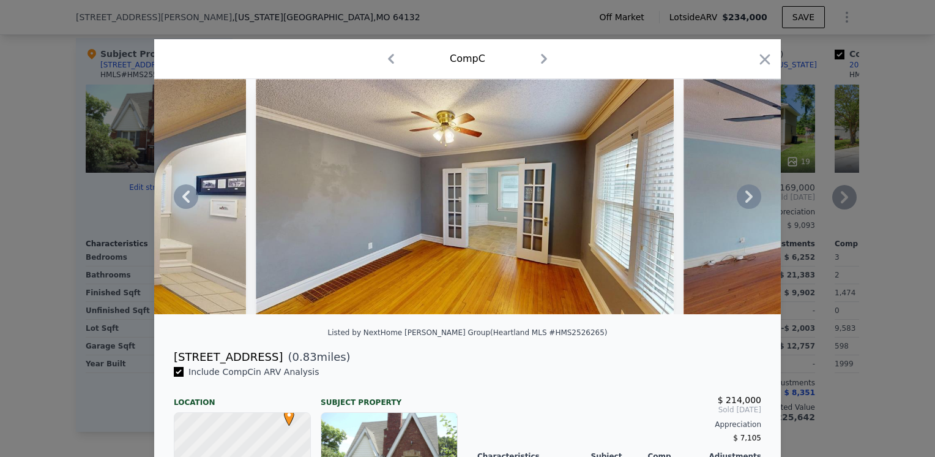
click at [766, 64] on icon "button" at bounding box center [765, 59] width 17 height 17
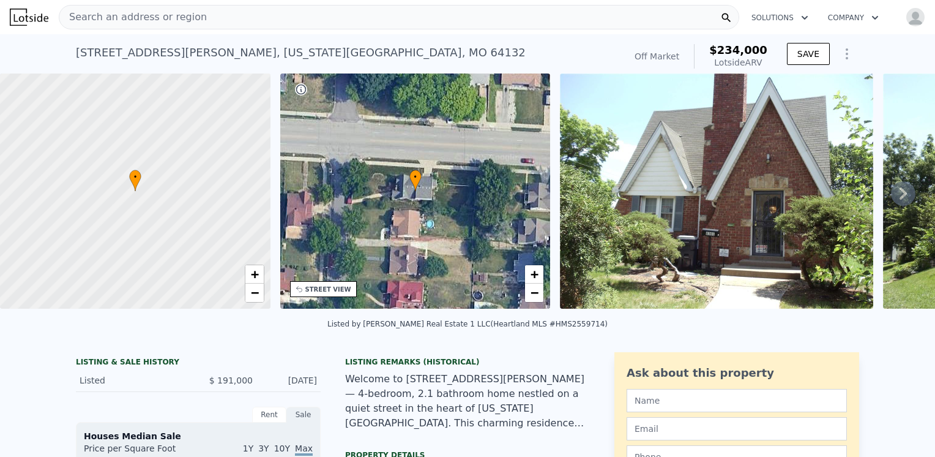
click at [110, 18] on span "Search an address or region" at bounding box center [133, 17] width 148 height 15
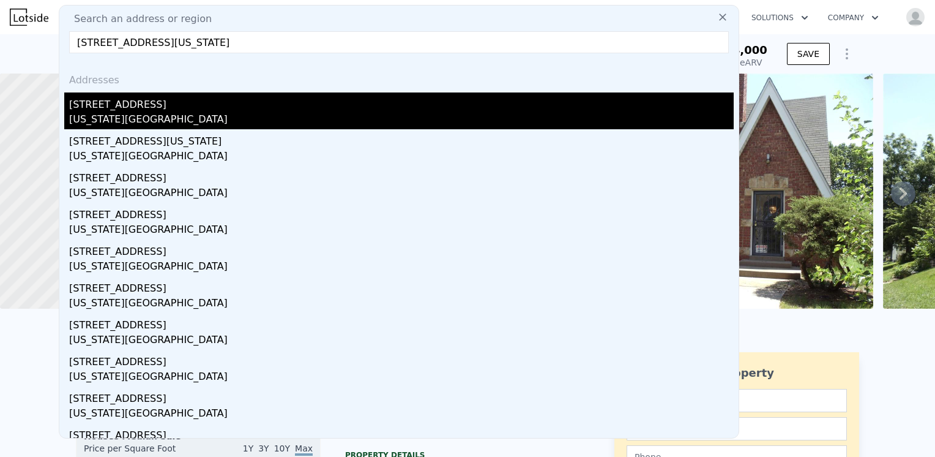
type input "6450 COLLEGE AVE KANSAS CITY, MO 64132"
click at [95, 116] on div "Kansas City, MO 64132" at bounding box center [401, 120] width 665 height 17
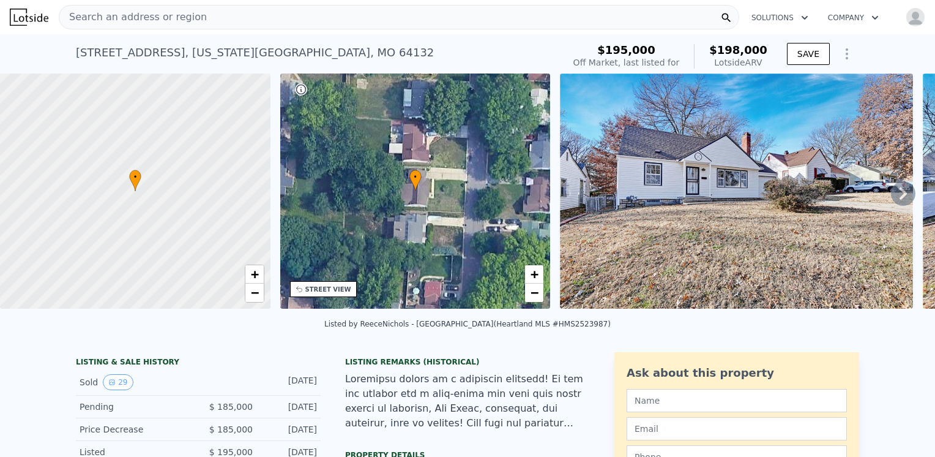
click at [719, 215] on img at bounding box center [736, 190] width 353 height 235
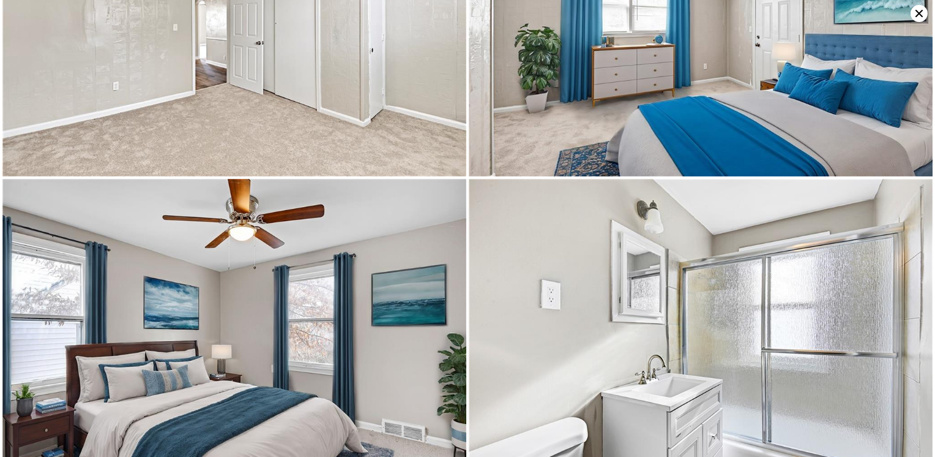
scroll to position [1850, 0]
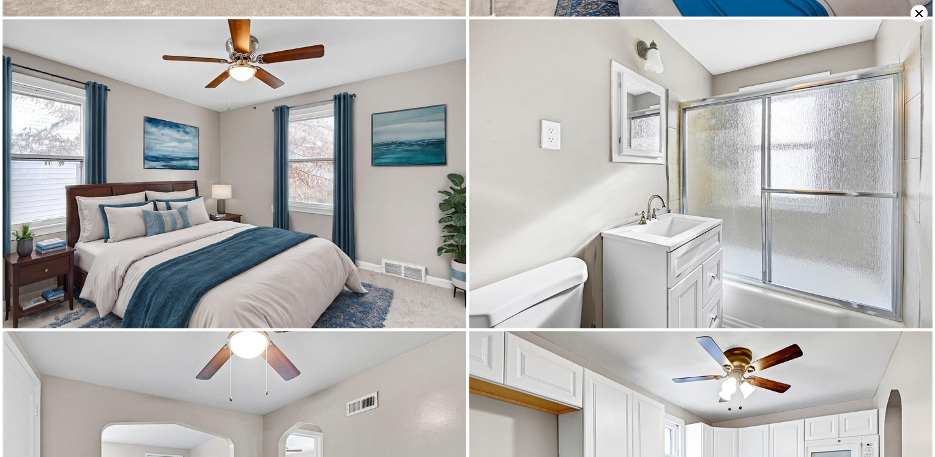
click at [917, 18] on icon at bounding box center [919, 13] width 17 height 17
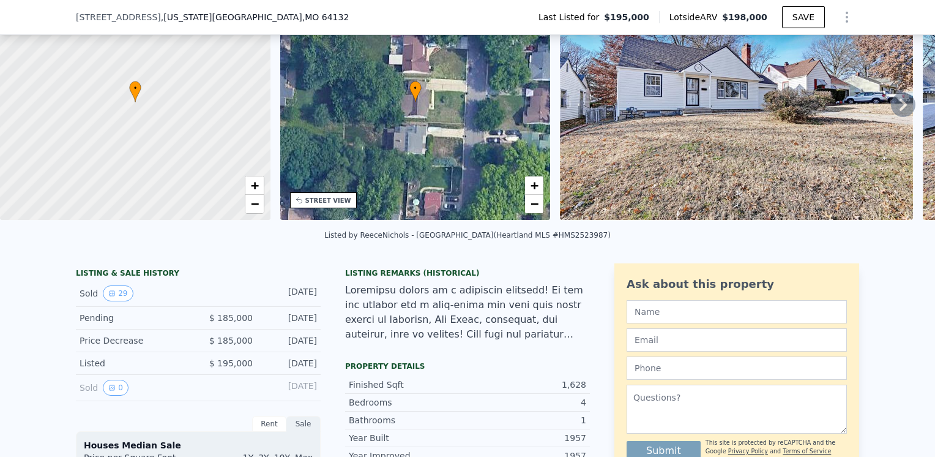
scroll to position [4, 0]
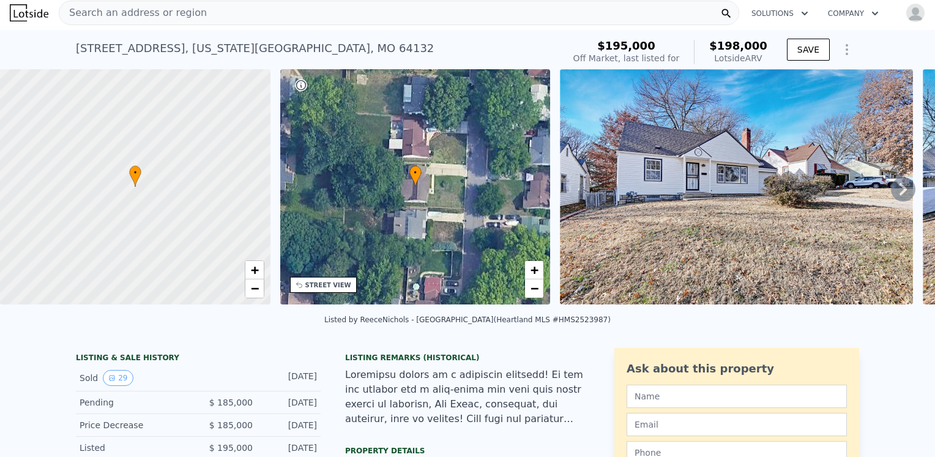
click at [673, 234] on img at bounding box center [736, 186] width 353 height 235
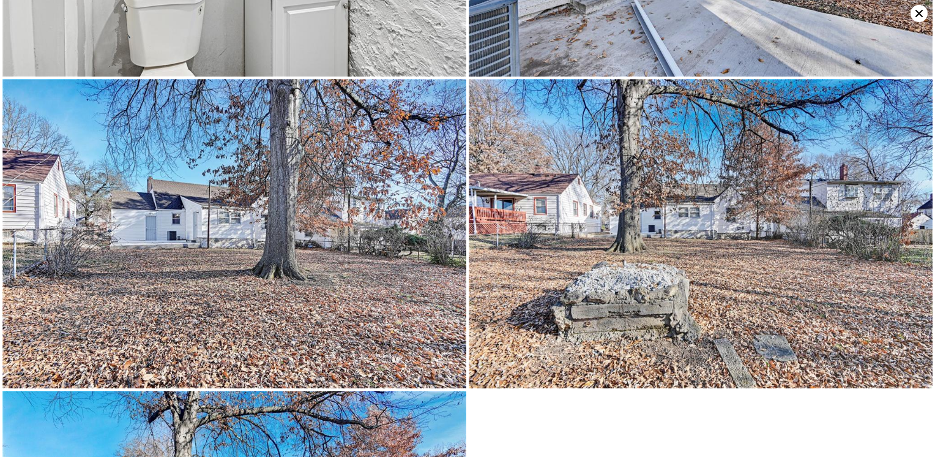
scroll to position [4008, 0]
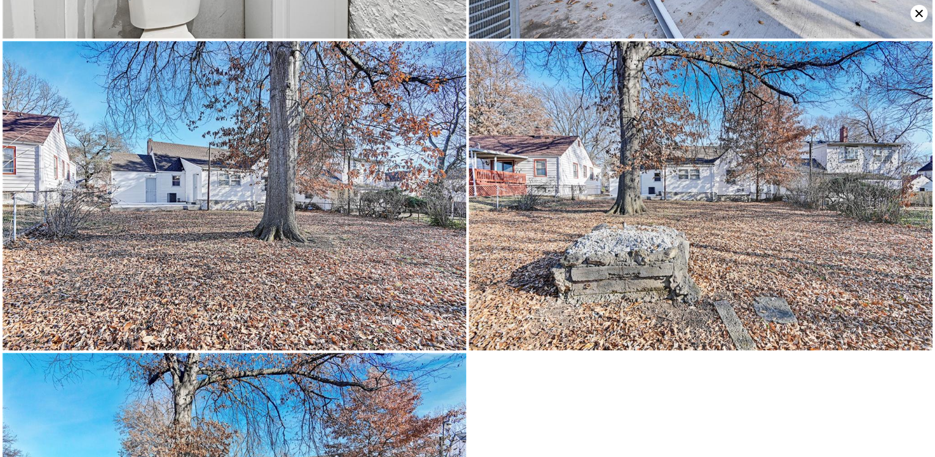
click at [911, 13] on icon at bounding box center [919, 13] width 17 height 17
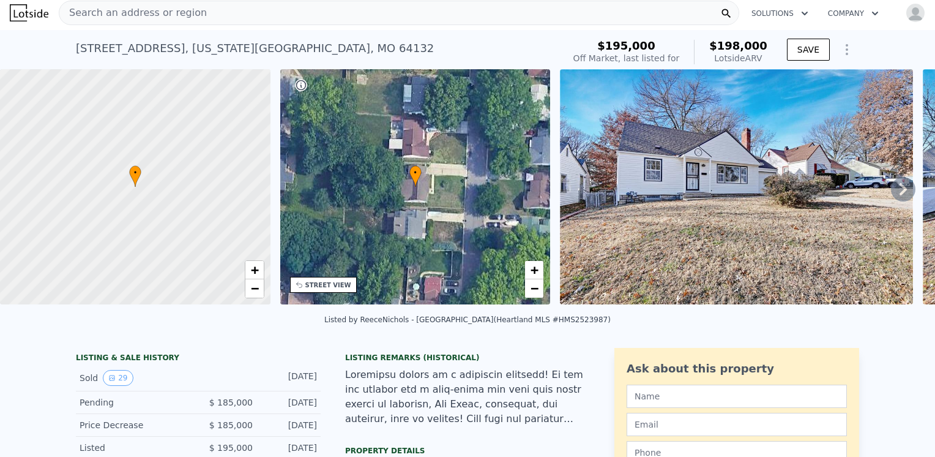
click at [202, 11] on div "Search an address or region" at bounding box center [399, 13] width 681 height 24
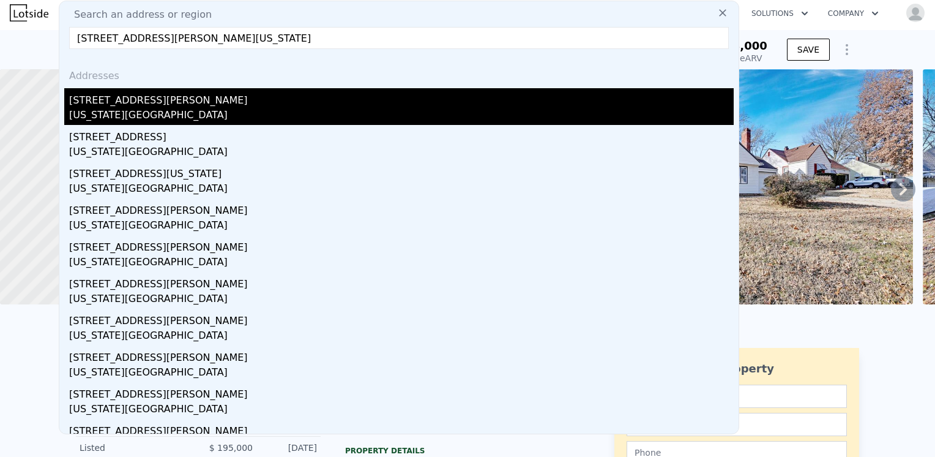
type input "6418 S BENTON AVE KANSAS CITY, MO 64132"
click at [144, 110] on div "Kansas City, MO 64132" at bounding box center [401, 116] width 665 height 17
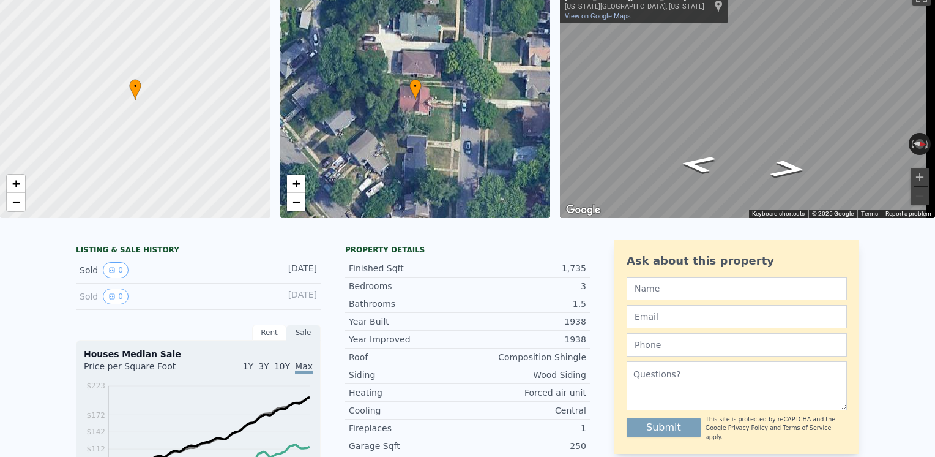
scroll to position [4, 0]
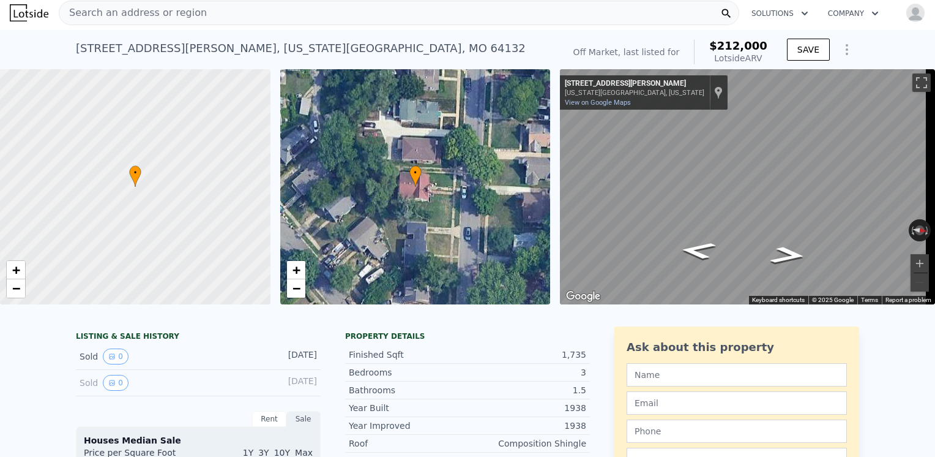
click at [94, 9] on span "Search an address or region" at bounding box center [133, 13] width 148 height 15
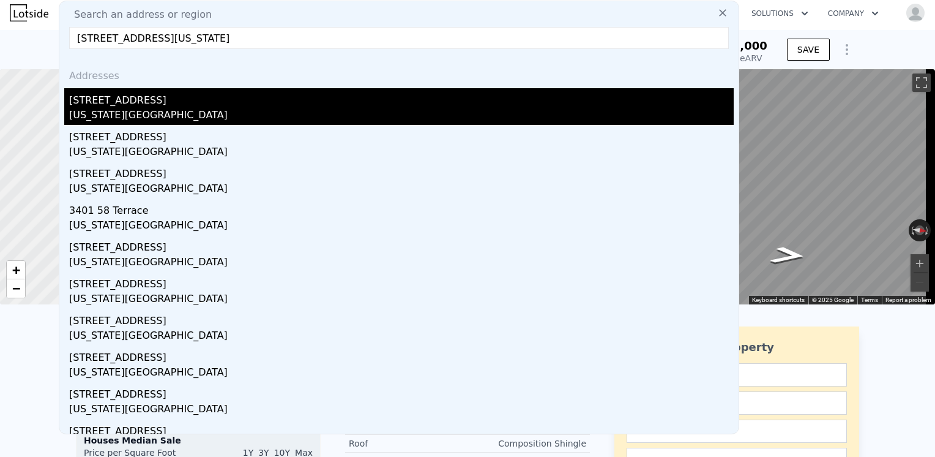
type input "3401 E 60 ST KANSAS CITY, MO 64130"
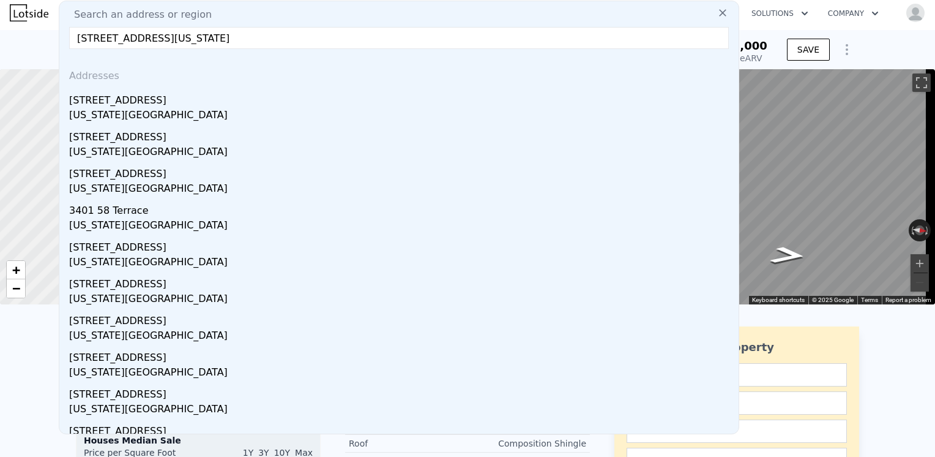
click at [109, 109] on div "Kansas City, MO 64130" at bounding box center [401, 116] width 665 height 17
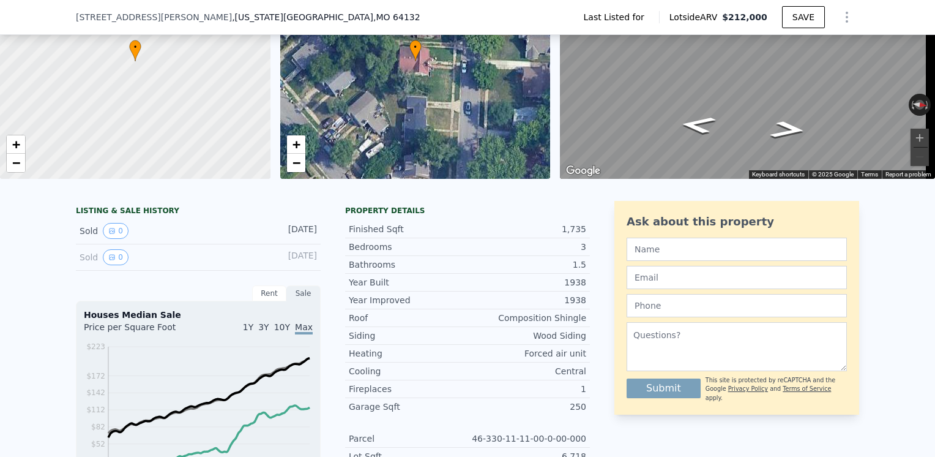
scroll to position [122, 0]
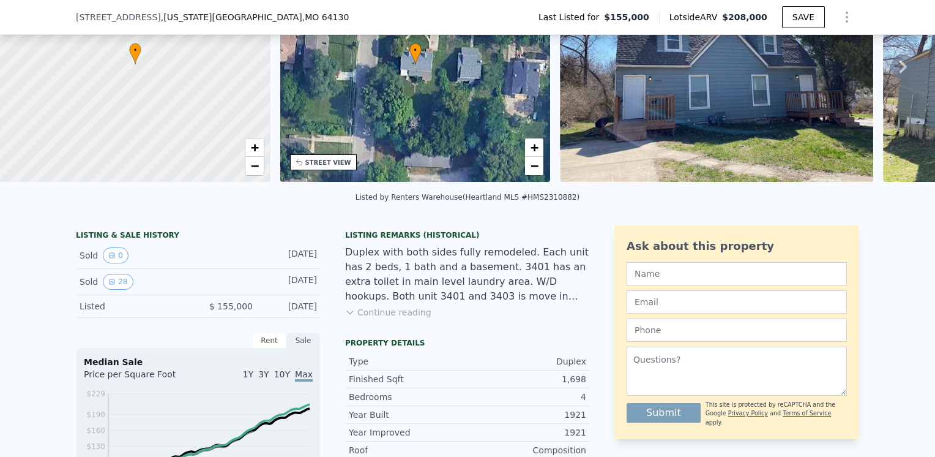
click at [231, 23] on div "3401 E 60th St , Kansas City , MO 64130 Last Listed for $155,000 Lotside ARV $2…" at bounding box center [467, 17] width 783 height 34
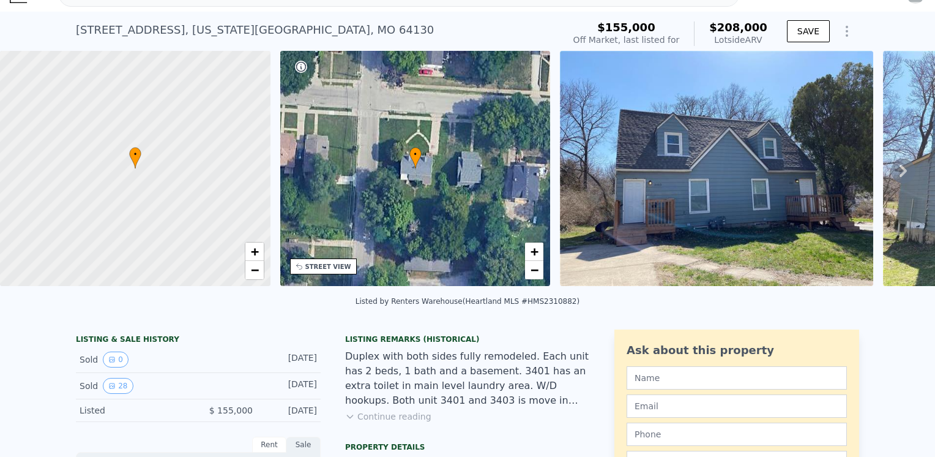
scroll to position [4, 0]
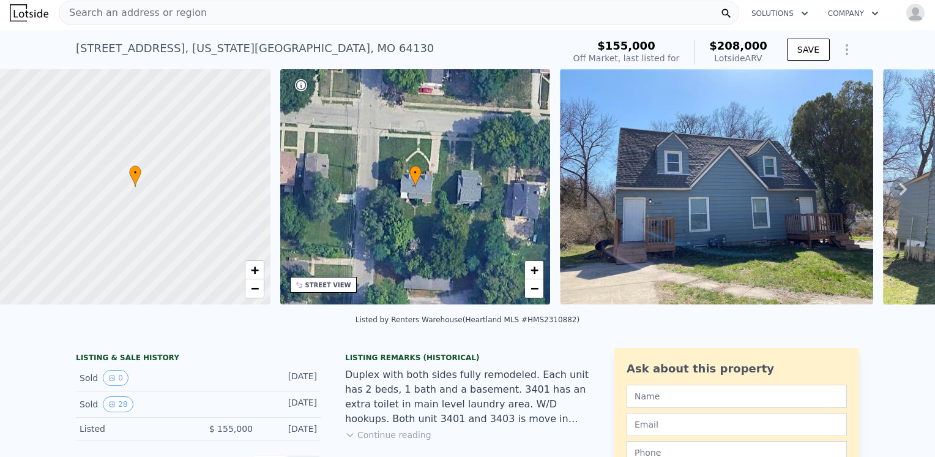
click at [184, 9] on span "Search an address or region" at bounding box center [133, 13] width 148 height 15
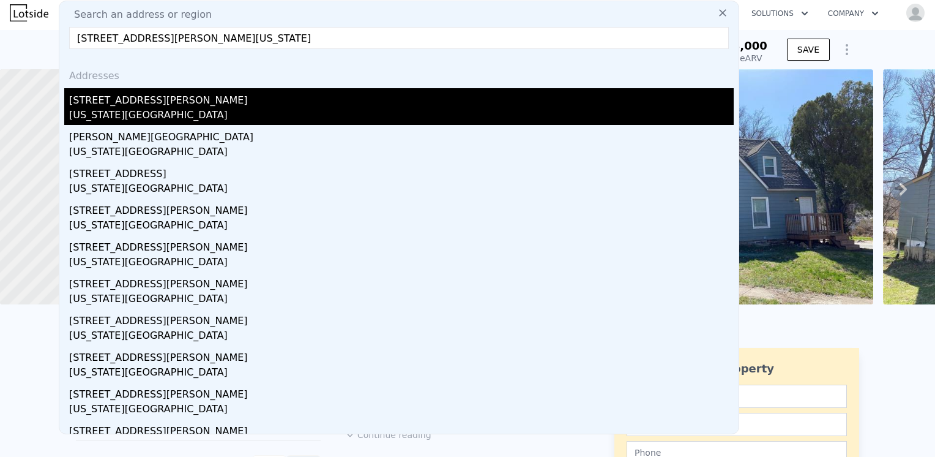
type input "5926 AGNES AVE KANSAS CITY, MO 64130"
click at [95, 111] on div "Kansas City, MO 64130" at bounding box center [401, 116] width 665 height 17
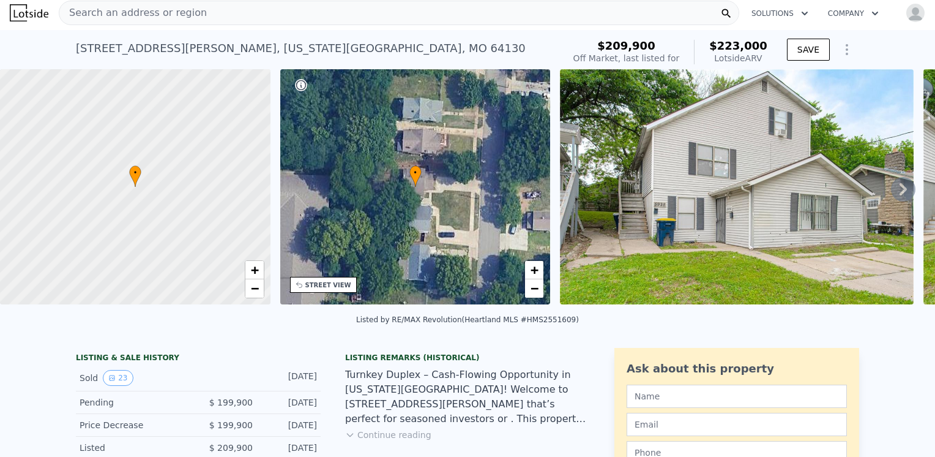
click at [741, 221] on img at bounding box center [736, 186] width 353 height 235
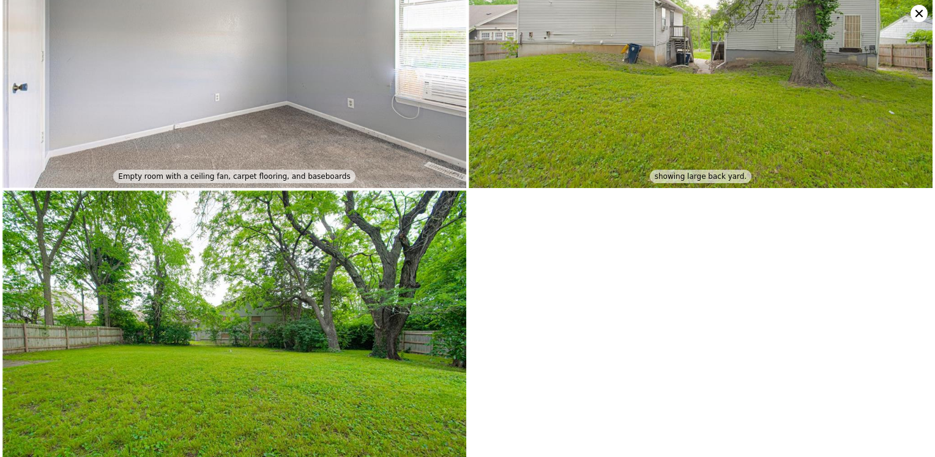
scroll to position [3235, 0]
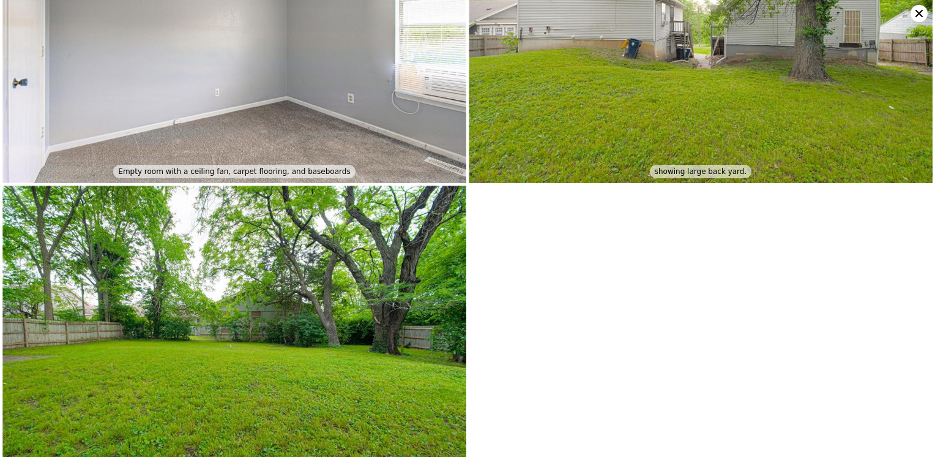
click at [913, 13] on icon at bounding box center [919, 13] width 17 height 17
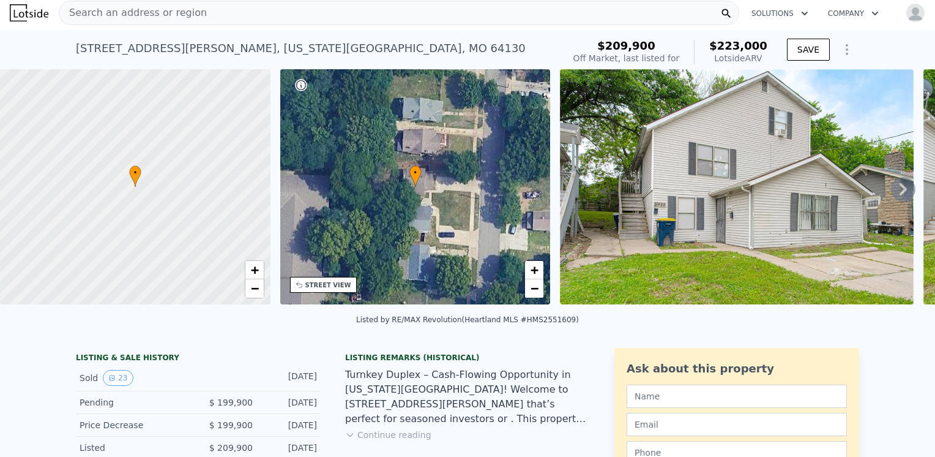
click at [242, 17] on div "Search an address or region" at bounding box center [399, 13] width 681 height 24
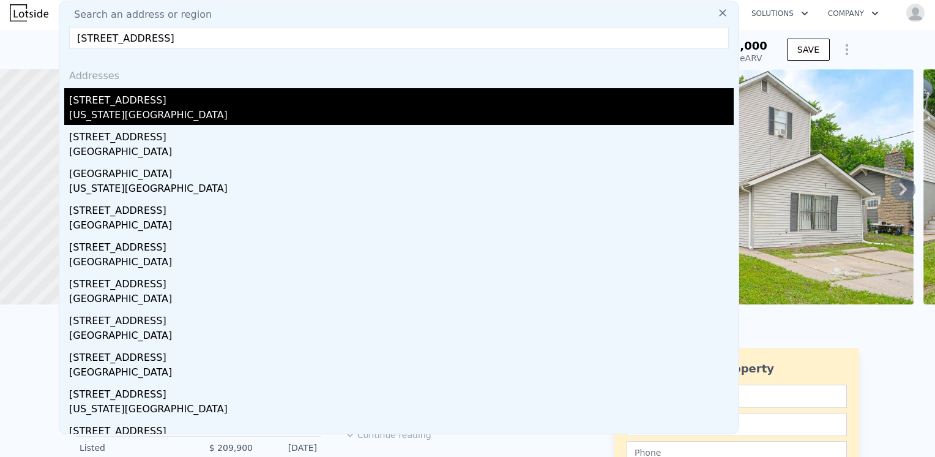
type input "[STREET_ADDRESS]"
click at [159, 109] on div "Kansas City, MO 64132" at bounding box center [401, 116] width 665 height 17
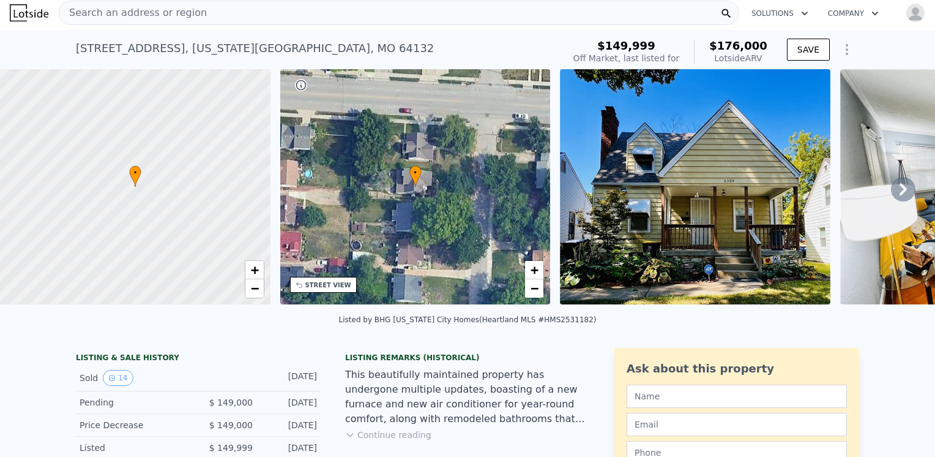
click at [676, 212] on img at bounding box center [695, 186] width 271 height 235
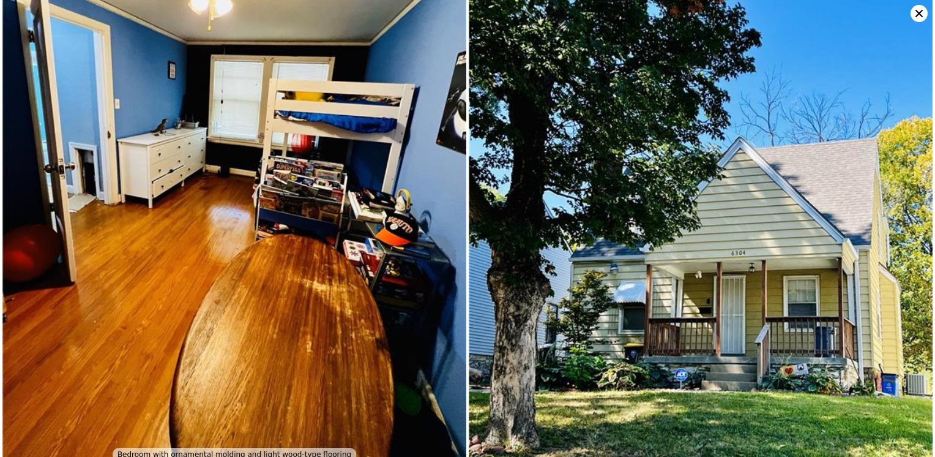
scroll to position [2667, 0]
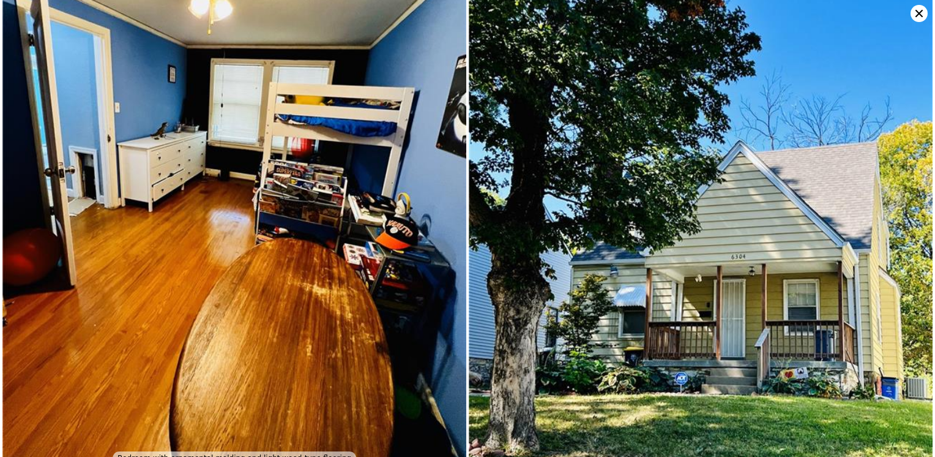
click at [918, 13] on icon at bounding box center [919, 13] width 17 height 17
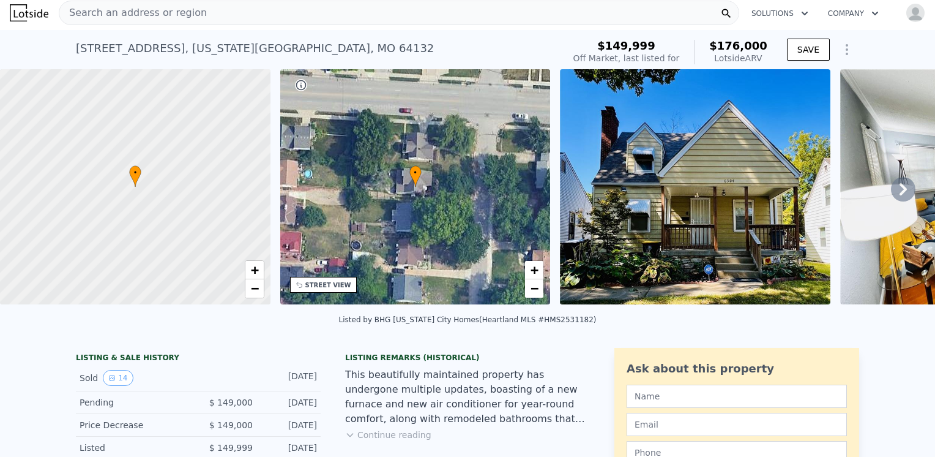
click at [102, 8] on span "Search an address or region" at bounding box center [133, 13] width 148 height 15
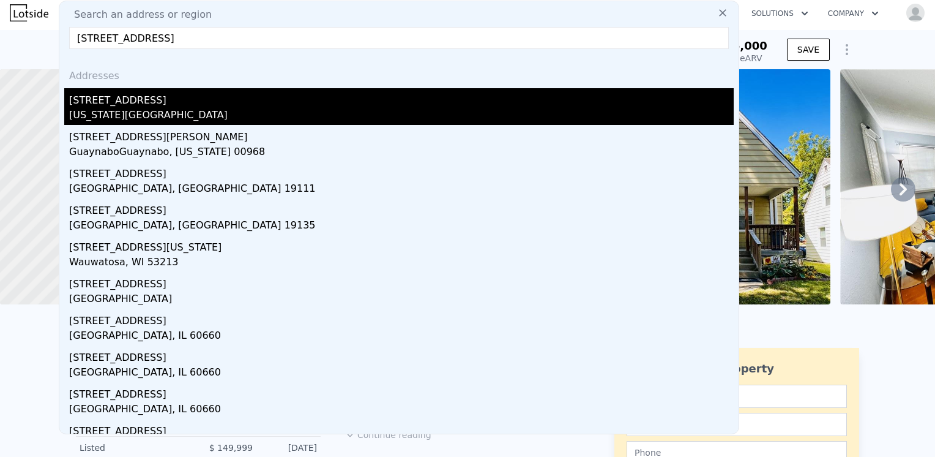
type input "6326 Bellefontaine Ave"
click at [110, 107] on div "6326 Bellefontaine Ave" at bounding box center [401, 98] width 665 height 20
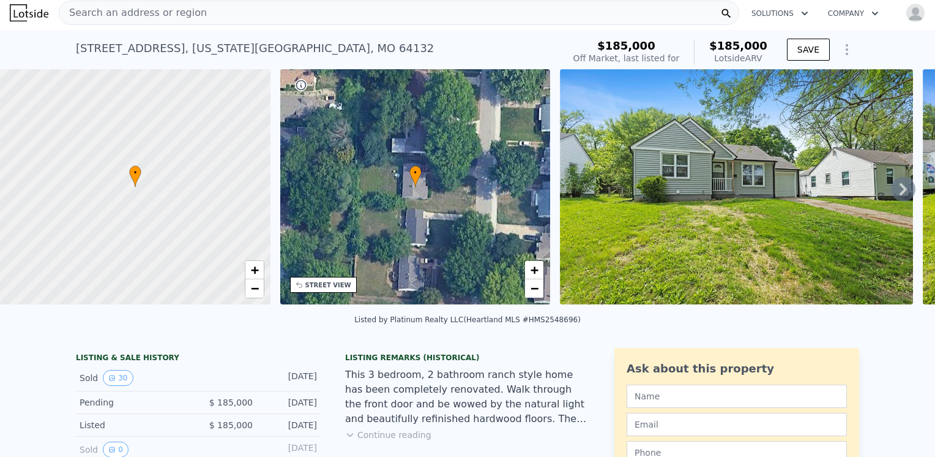
click at [776, 228] on img at bounding box center [736, 186] width 353 height 235
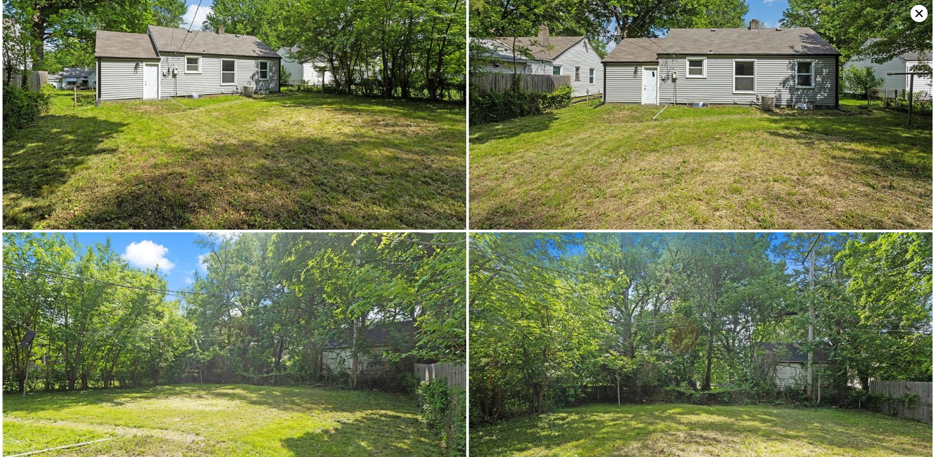
scroll to position [4166, 0]
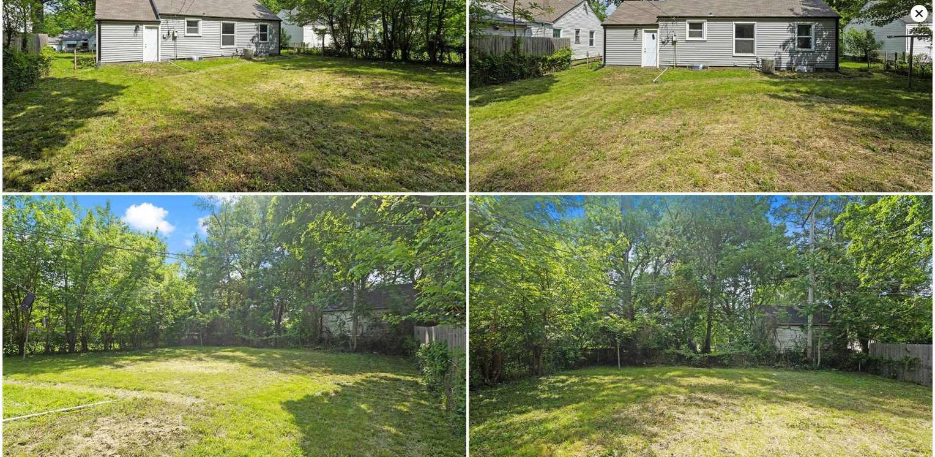
click at [921, 9] on icon at bounding box center [919, 13] width 17 height 17
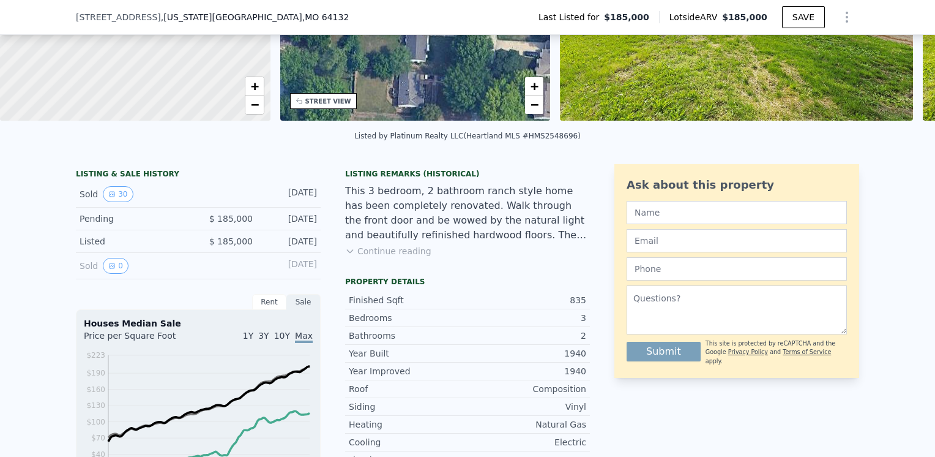
scroll to position [245, 0]
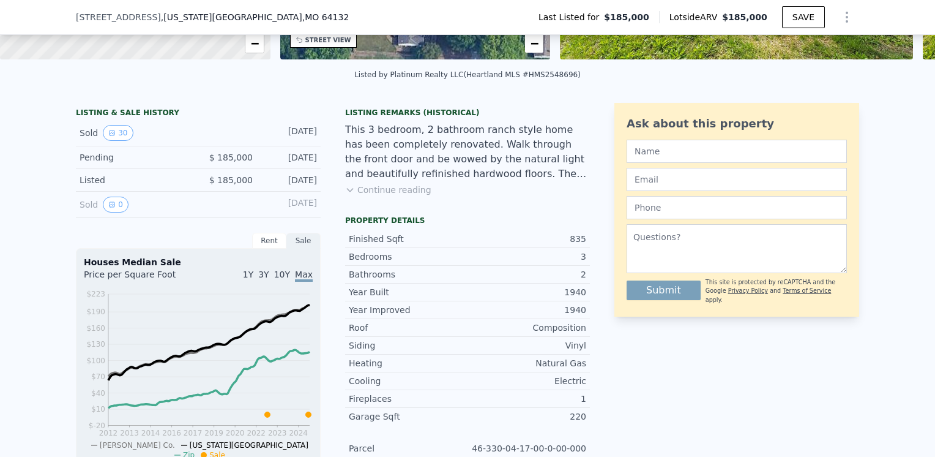
click at [99, 19] on span "6326 Bellefontaine Ave" at bounding box center [118, 17] width 85 height 12
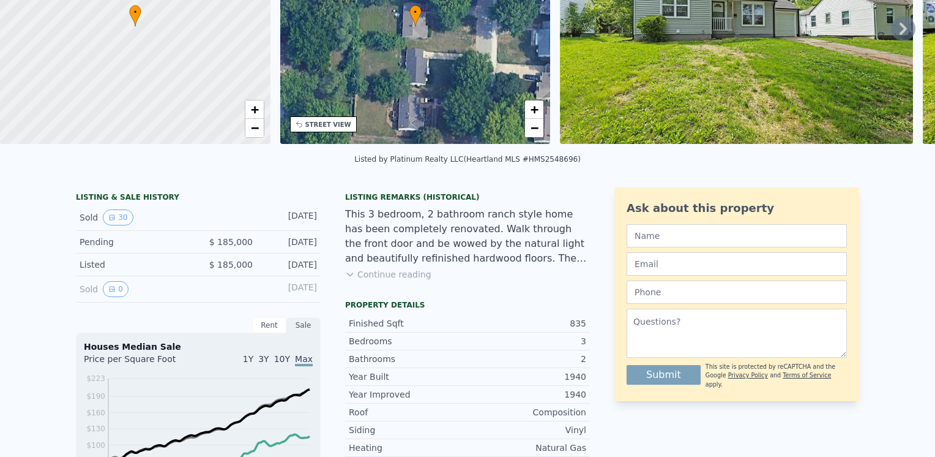
scroll to position [0, 0]
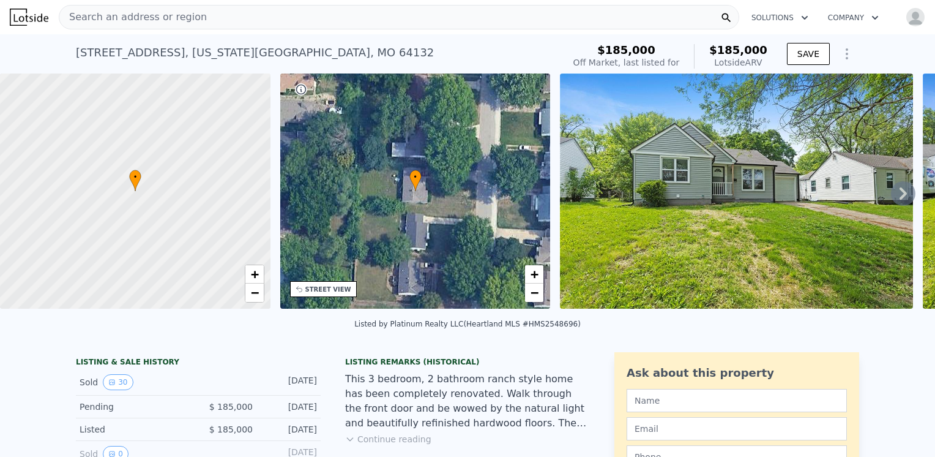
click at [192, 14] on div "Search an address or region" at bounding box center [399, 17] width 681 height 24
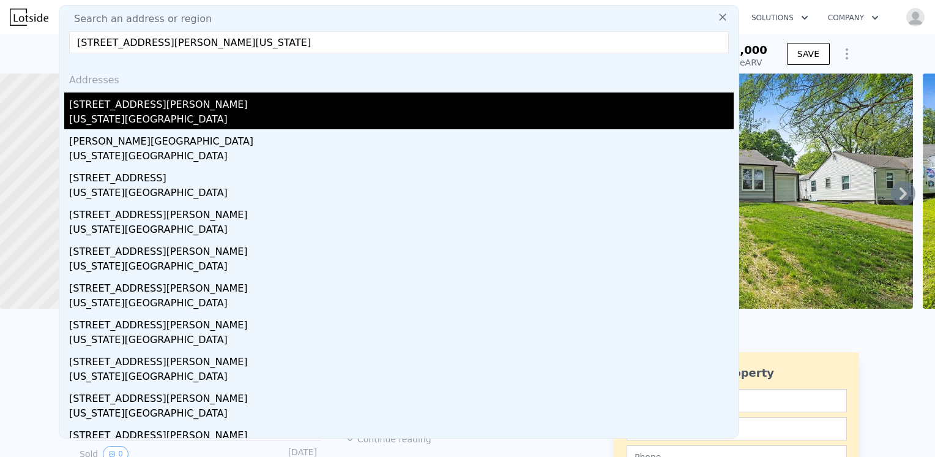
type input "5926 AGNES AVE KANSAS CITY, MO 64130"
click at [146, 117] on div "Kansas City, MO 64130" at bounding box center [401, 120] width 665 height 17
type input "3"
type input "5"
type input "1720"
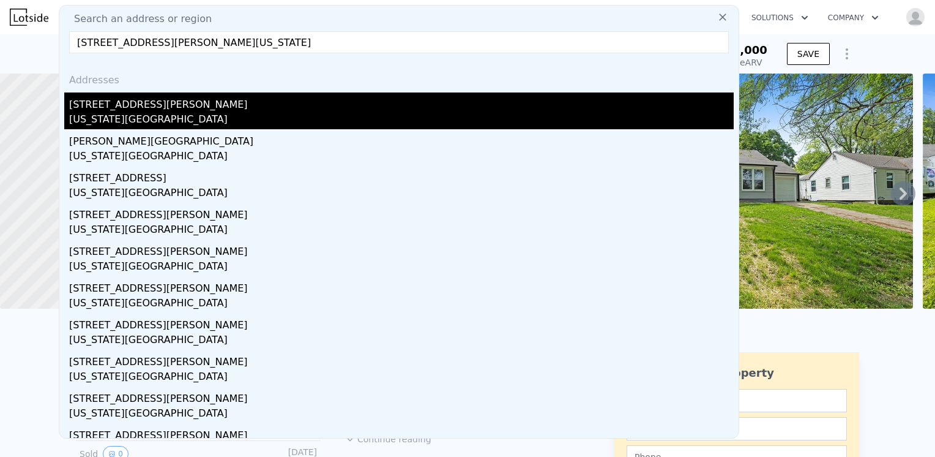
type input "2038"
type input "0.2"
type input "11761"
type input "$ 223,000"
type input "-$ 1,622"
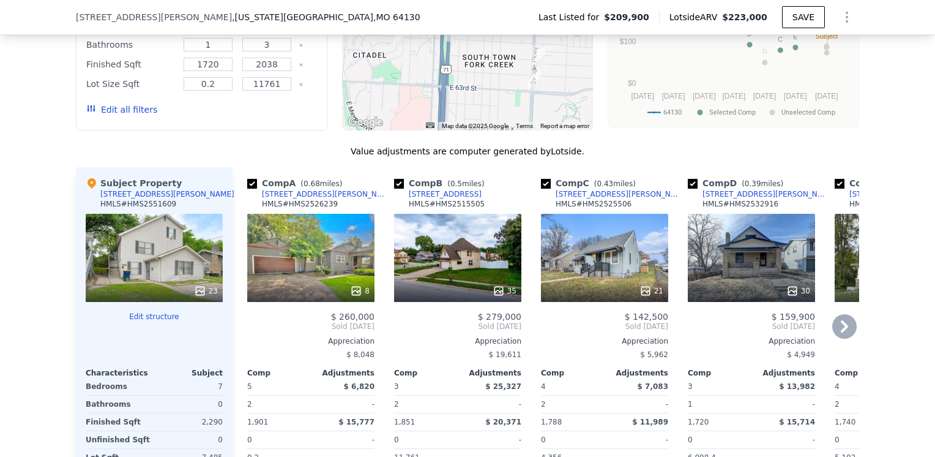
scroll to position [1097, 0]
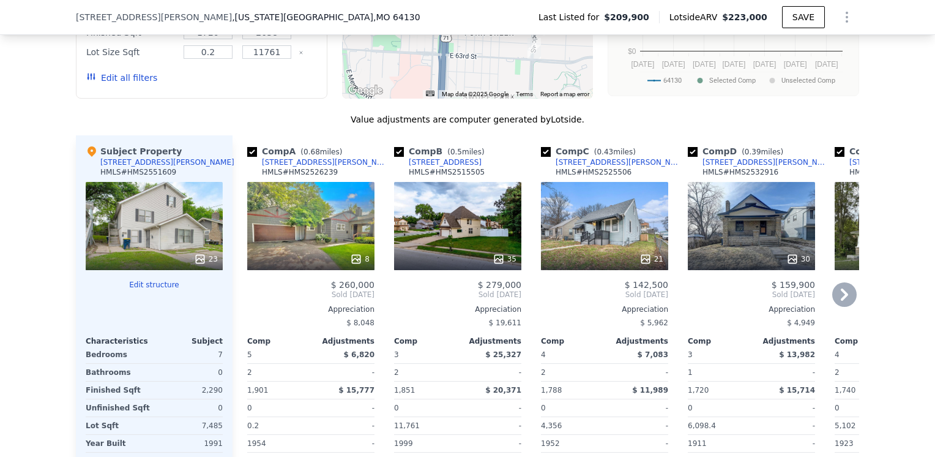
click at [836, 285] on icon at bounding box center [844, 294] width 24 height 24
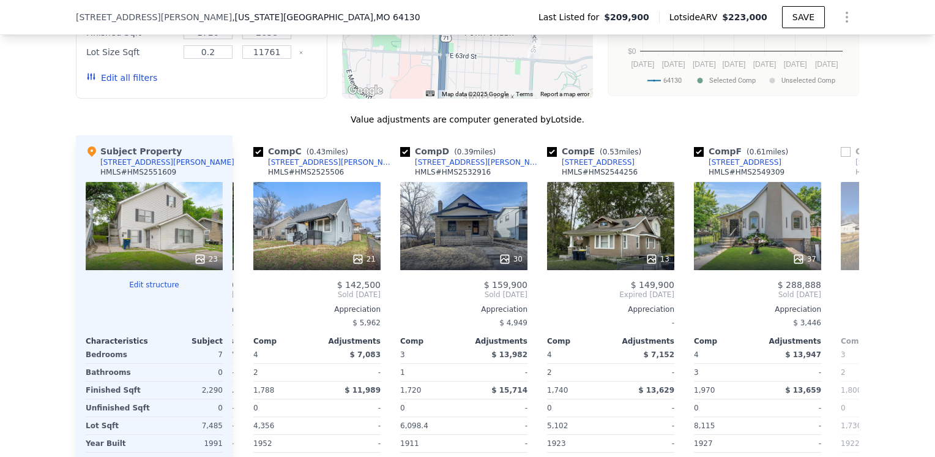
scroll to position [0, 294]
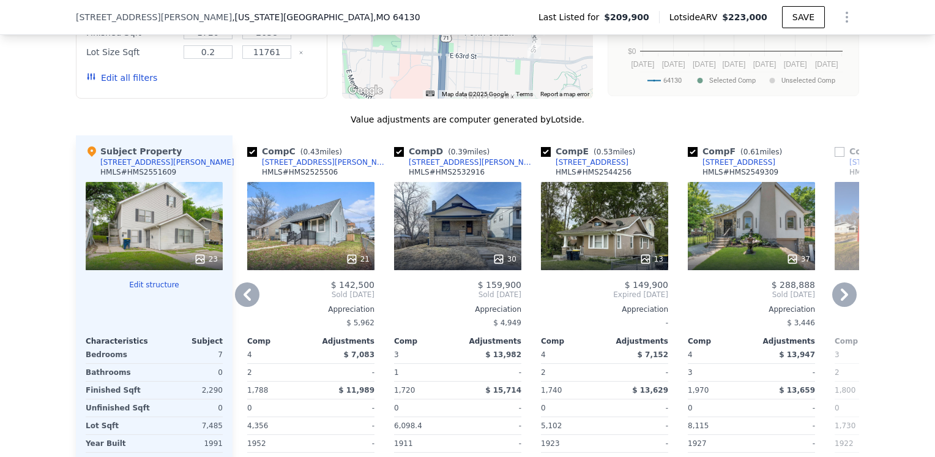
click at [834, 286] on icon at bounding box center [844, 294] width 24 height 24
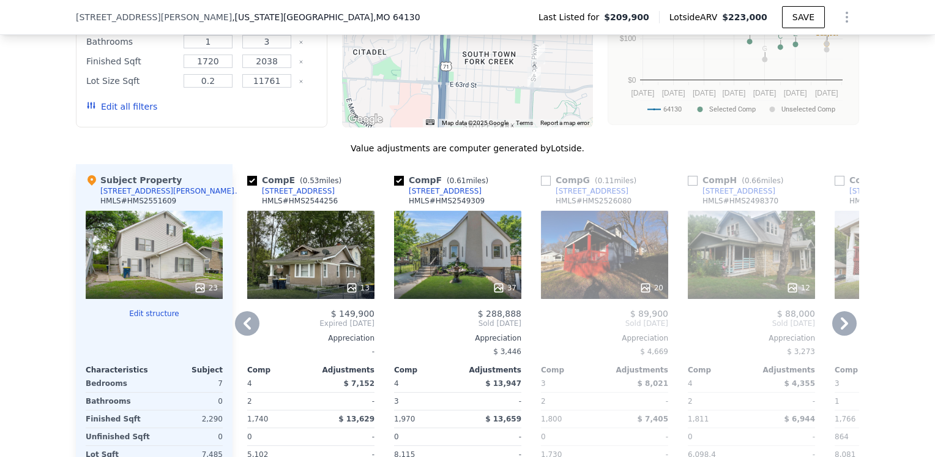
scroll to position [1097, 0]
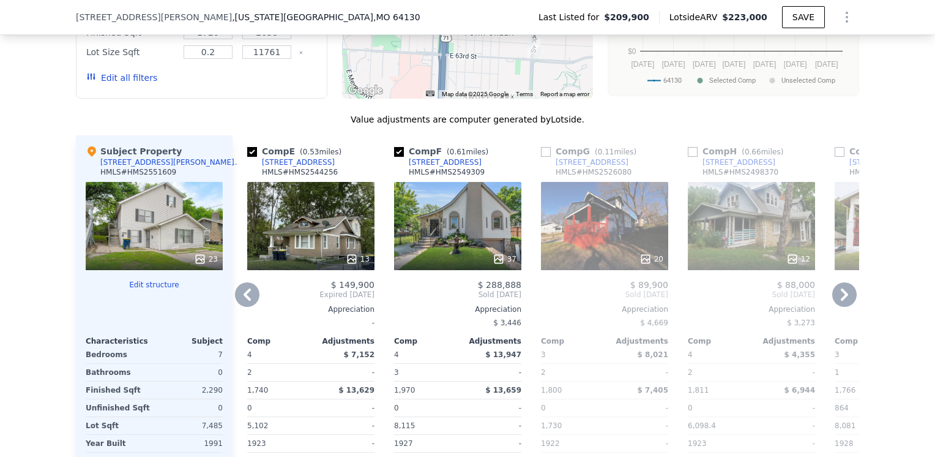
click at [434, 157] on div "[STREET_ADDRESS]" at bounding box center [445, 162] width 73 height 10
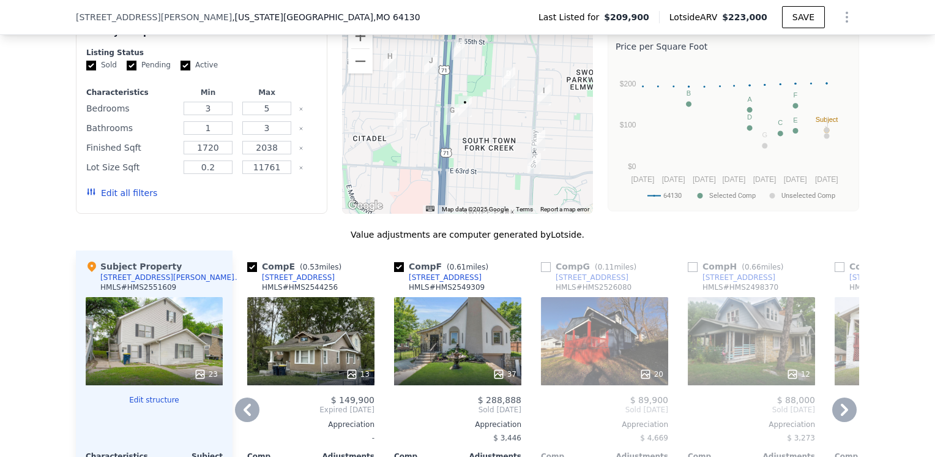
scroll to position [974, 0]
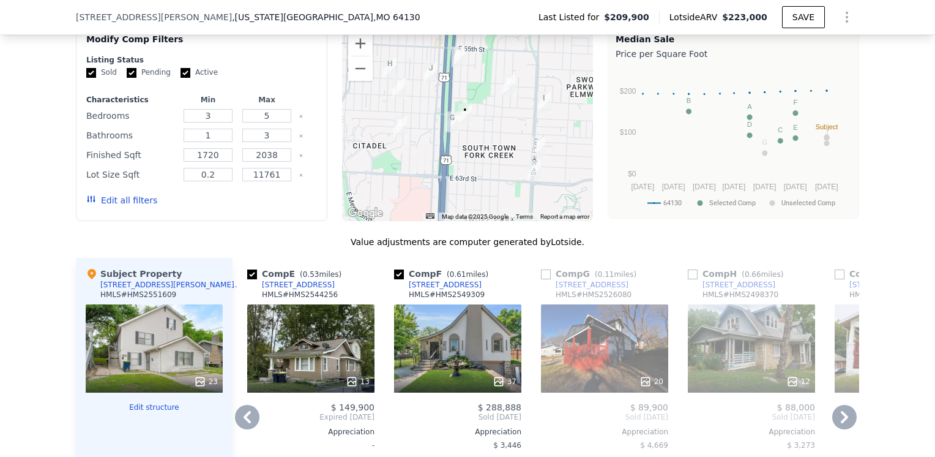
click at [240, 413] on icon at bounding box center [247, 417] width 24 height 24
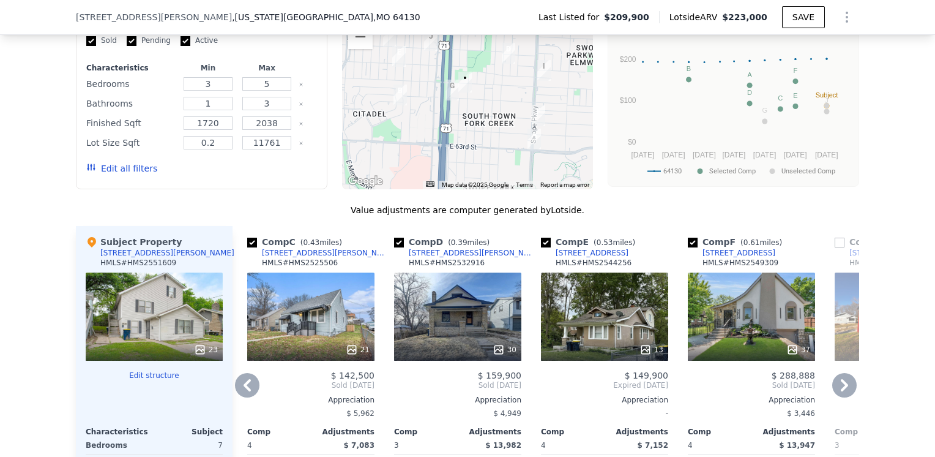
scroll to position [1036, 0]
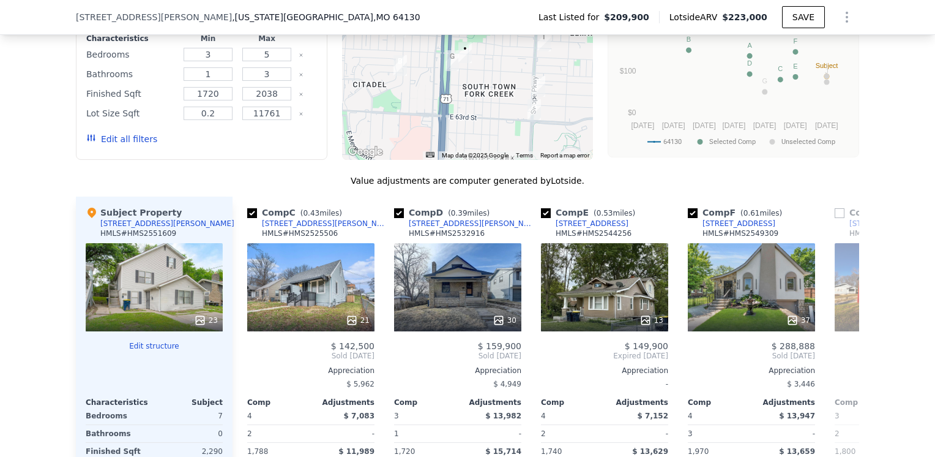
click at [159, 341] on button "Edit structure" at bounding box center [154, 346] width 137 height 10
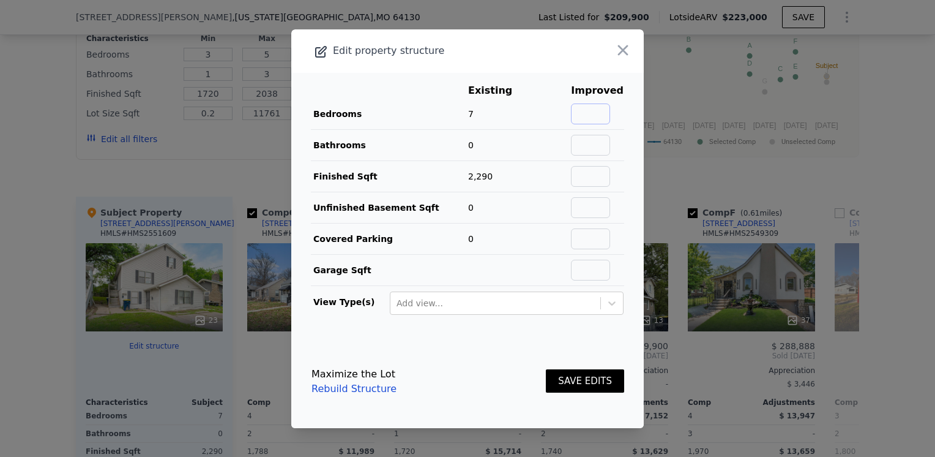
click at [581, 111] on input "text" at bounding box center [590, 113] width 39 height 21
type input "4"
type input "2"
type input "2054"
click at [558, 375] on button "SAVE EDITS" at bounding box center [585, 381] width 78 height 24
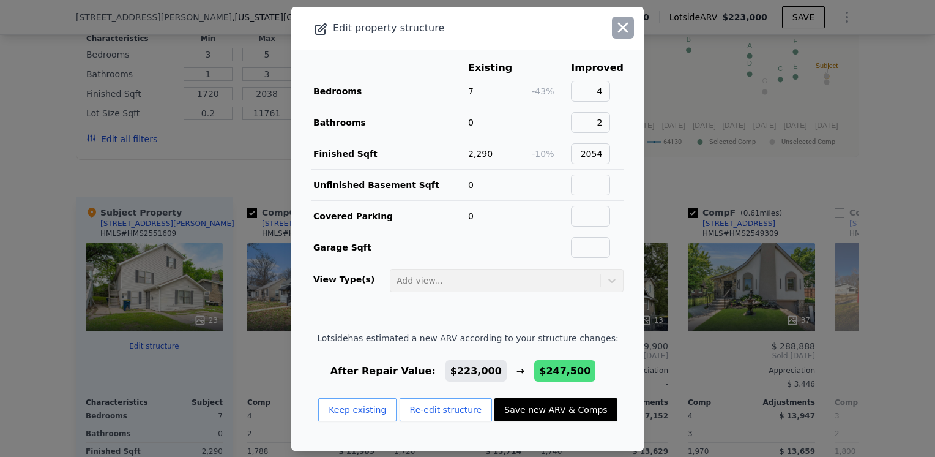
click at [615, 34] on icon "button" at bounding box center [623, 27] width 17 height 17
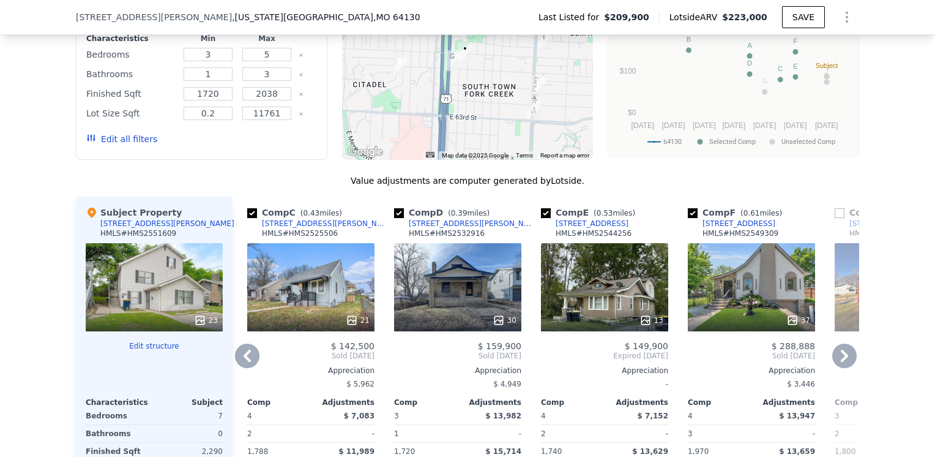
click at [252, 345] on icon at bounding box center [247, 355] width 24 height 24
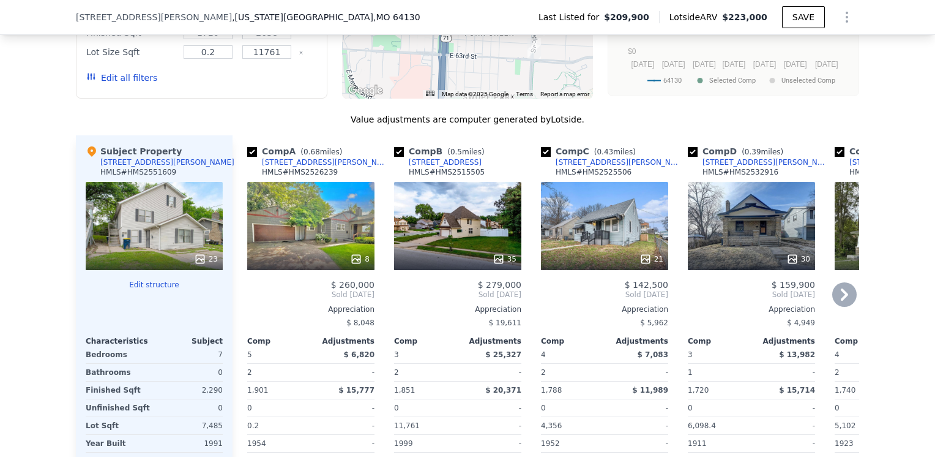
scroll to position [1158, 0]
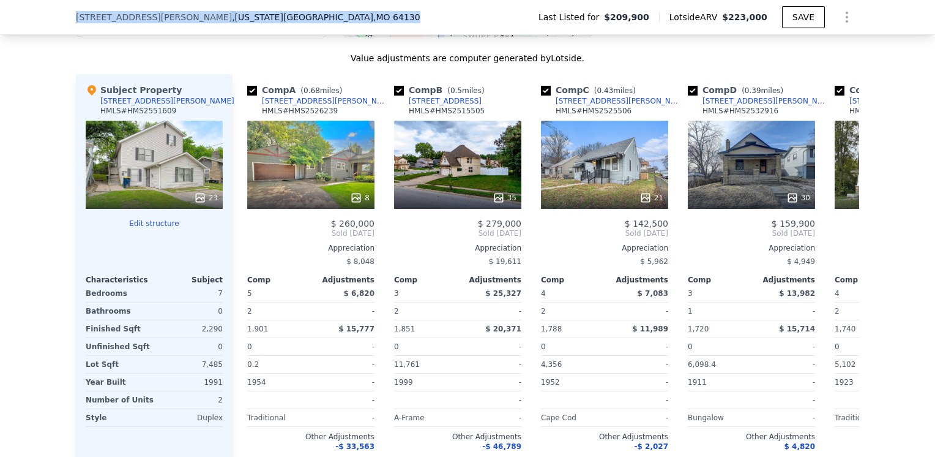
drag, startPoint x: 228, startPoint y: 15, endPoint x: 54, endPoint y: 17, distance: 173.8
click at [54, 17] on div "5926 Agnes Ave , Kansas City , MO 64130 Last Listed for $209,900 Lotside ARV $2…" at bounding box center [467, 17] width 935 height 35
copy div "5926 Agnes Ave , Kansas City , MO 64130"
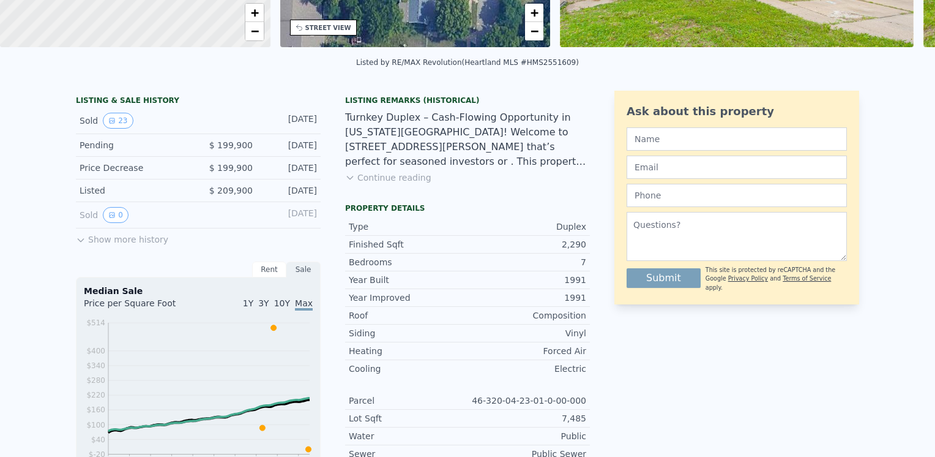
scroll to position [0, 0]
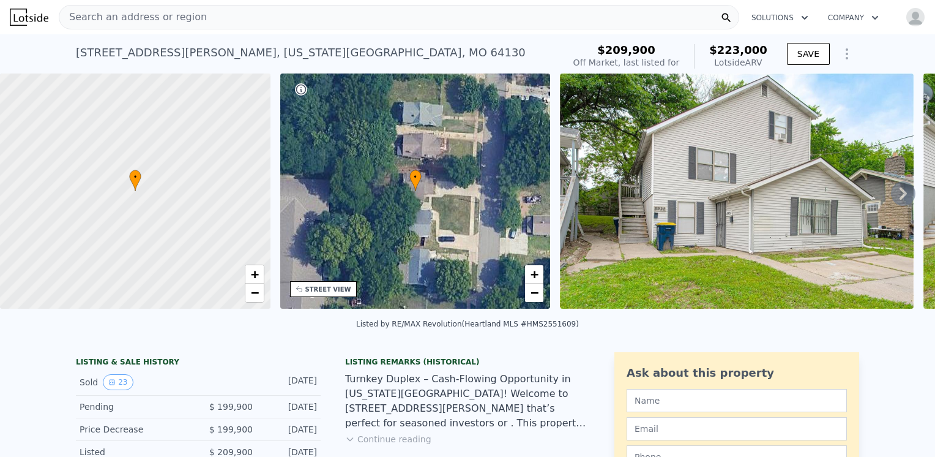
click at [84, 13] on span "Search an address or region" at bounding box center [133, 17] width 148 height 15
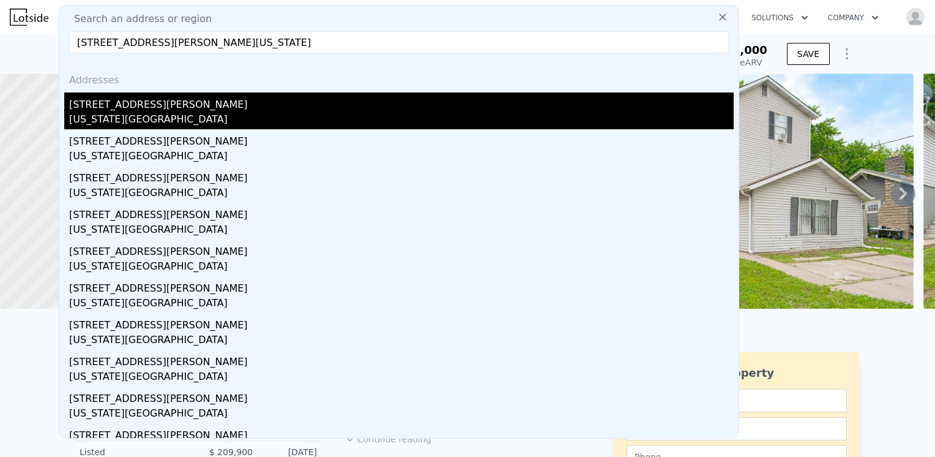
type input "6301 Agnes Ave Kansas City, MO 64132"
click at [94, 112] on div "Kansas City, MO 64132" at bounding box center [401, 120] width 665 height 17
type input "4"
type input "1474"
type input "2417"
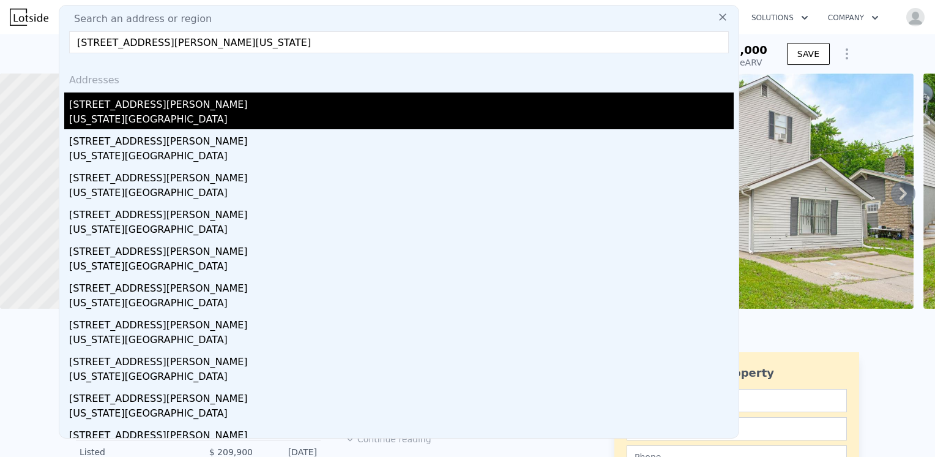
type input "4909"
type input "9583"
type input "$ 234,000"
type input "5"
type input "$ 16,497"
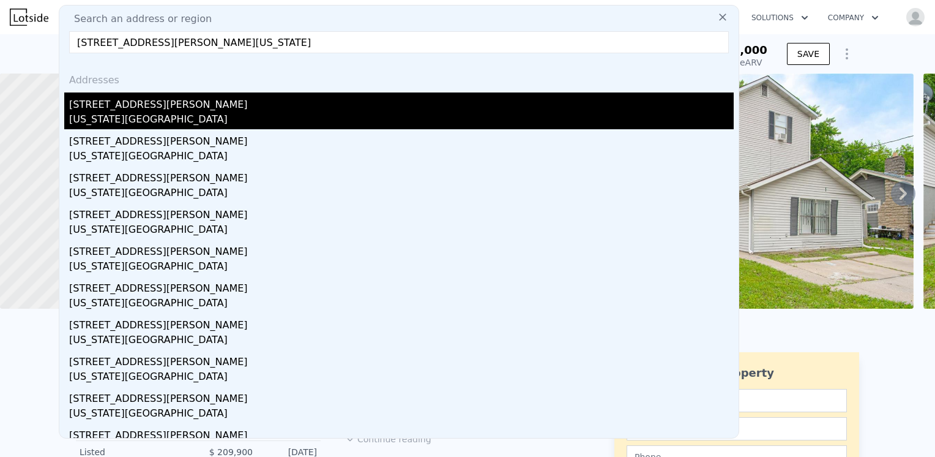
checkbox input "false"
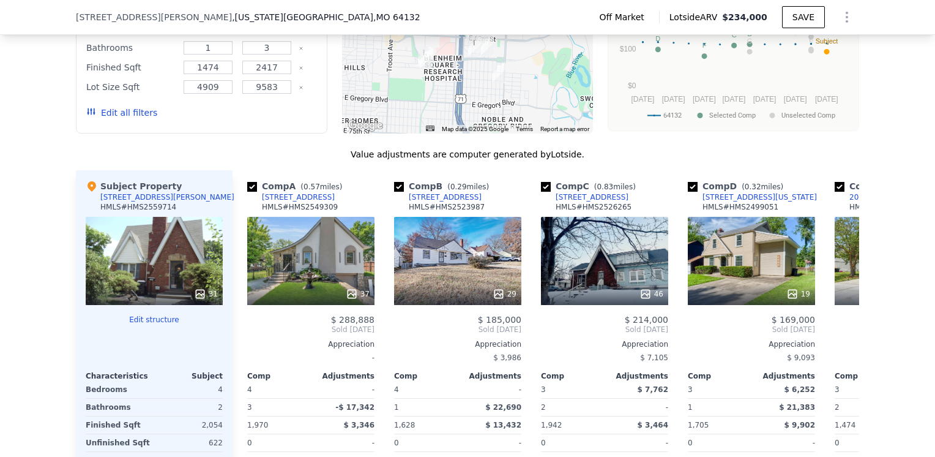
scroll to position [1158, 0]
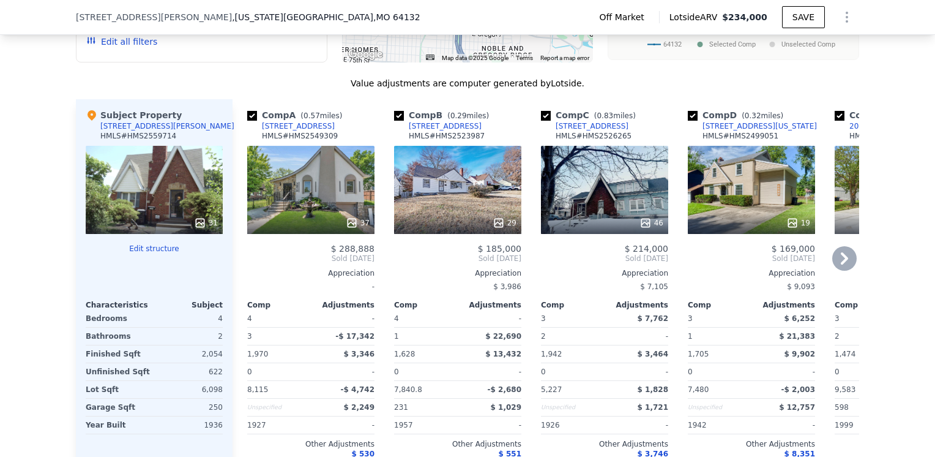
click at [843, 267] on icon at bounding box center [844, 258] width 24 height 24
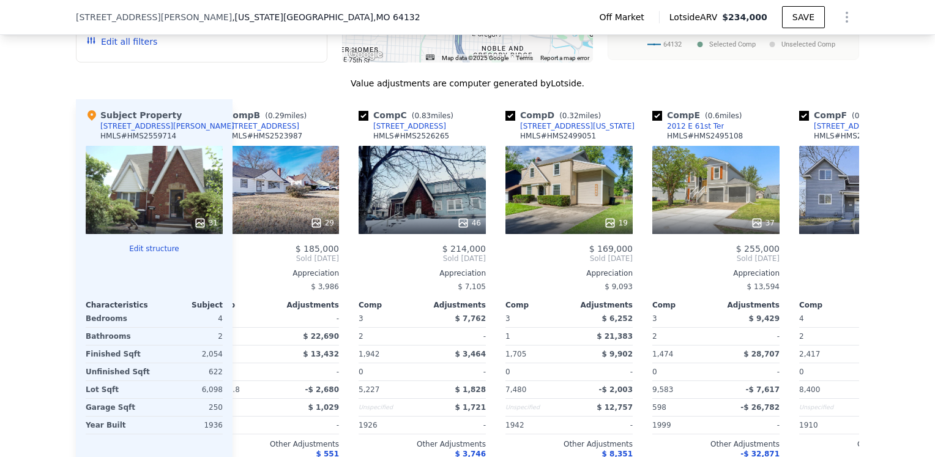
scroll to position [0, 294]
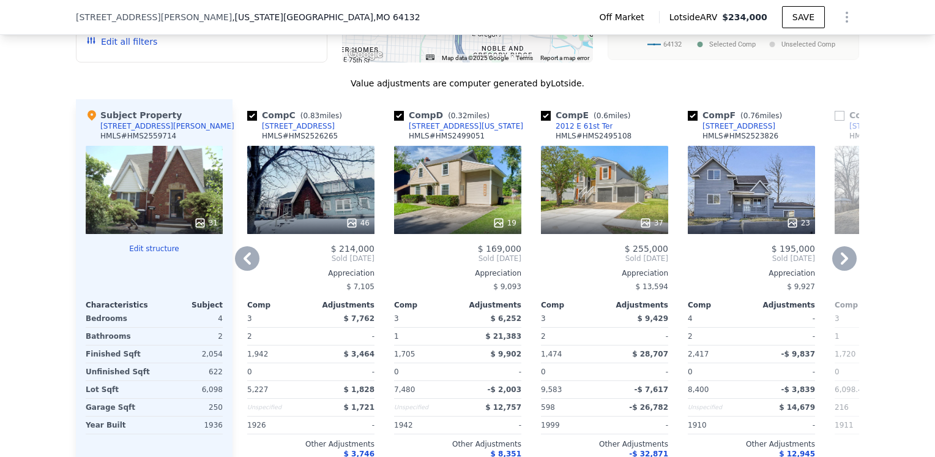
click at [842, 270] on icon at bounding box center [844, 258] width 24 height 24
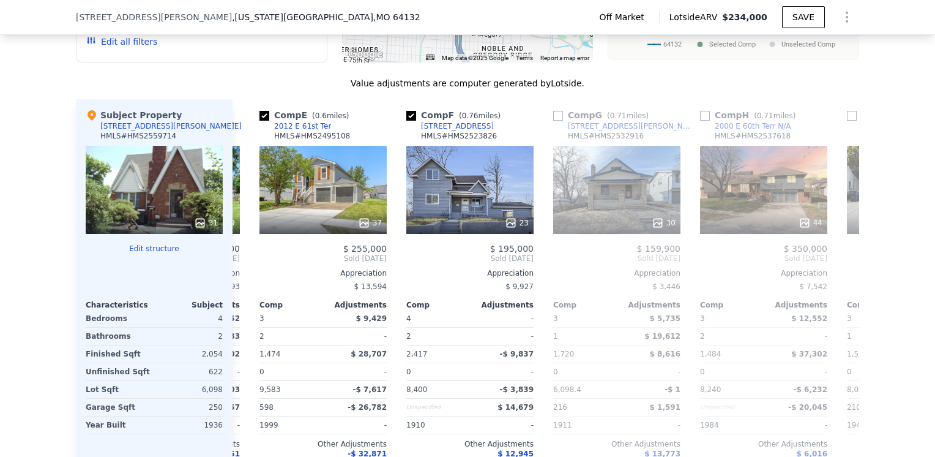
scroll to position [0, 588]
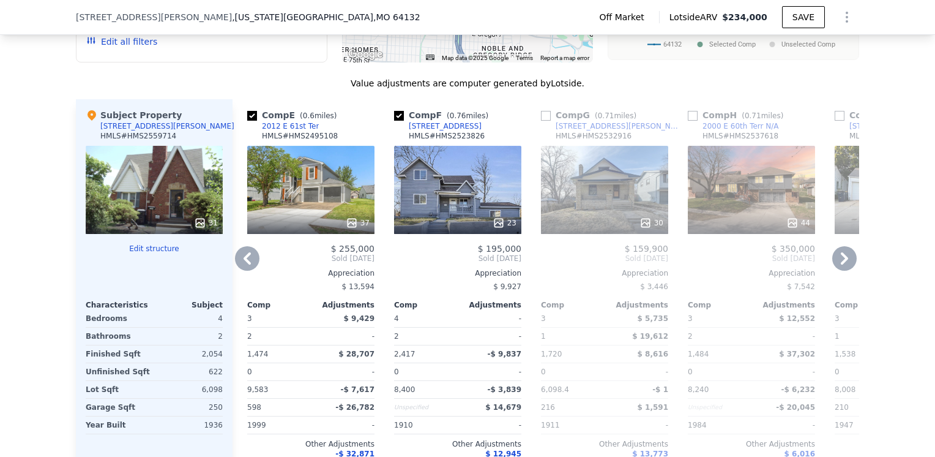
click at [235, 261] on icon at bounding box center [247, 258] width 24 height 24
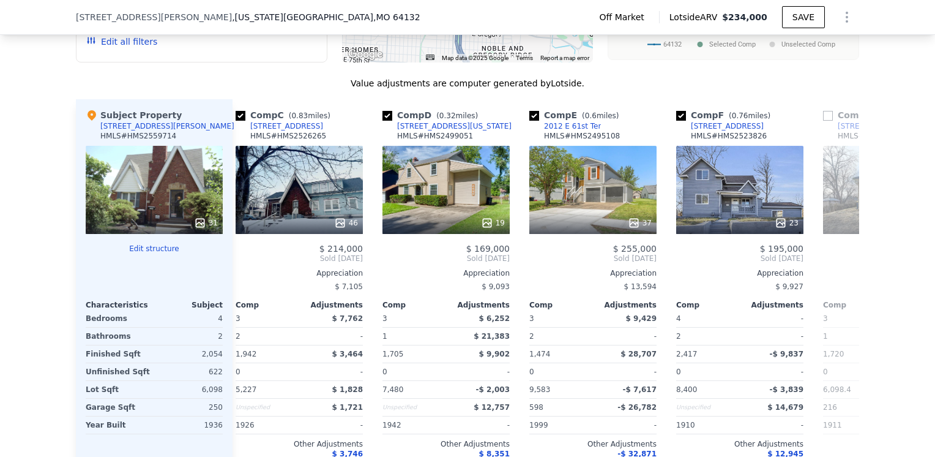
scroll to position [0, 294]
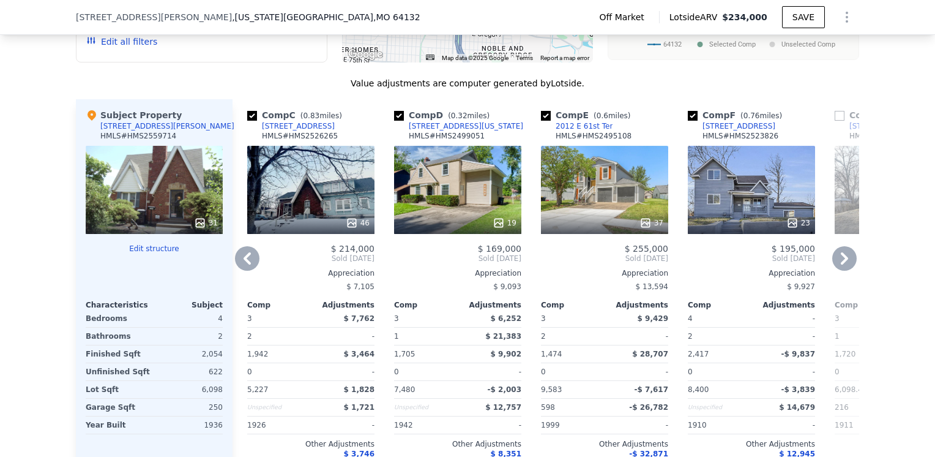
click at [242, 269] on icon at bounding box center [247, 258] width 24 height 24
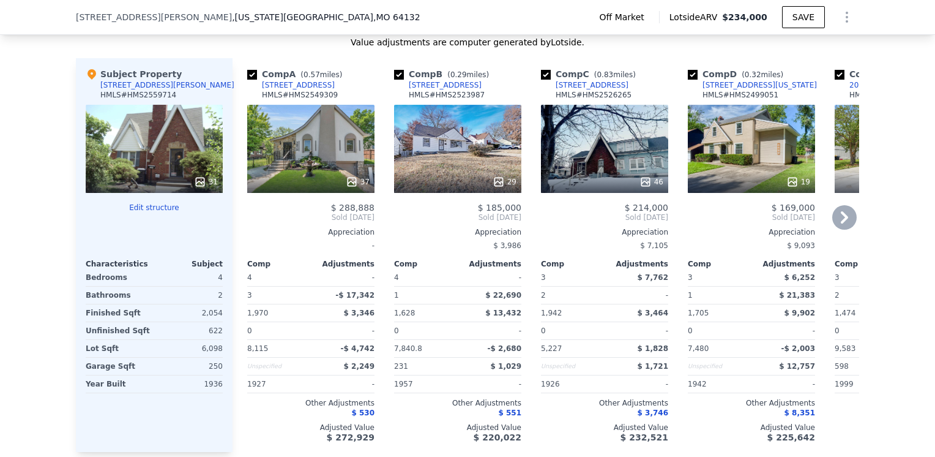
scroll to position [1219, 0]
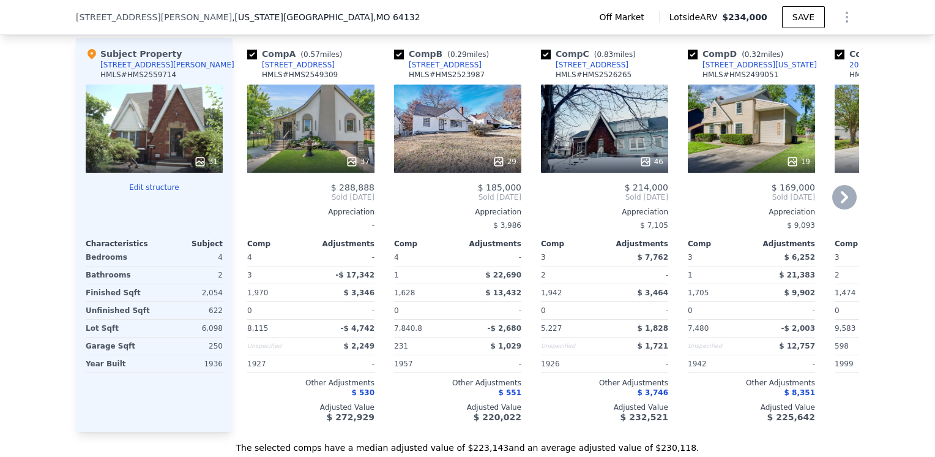
click at [602, 125] on div "46" at bounding box center [604, 128] width 127 height 88
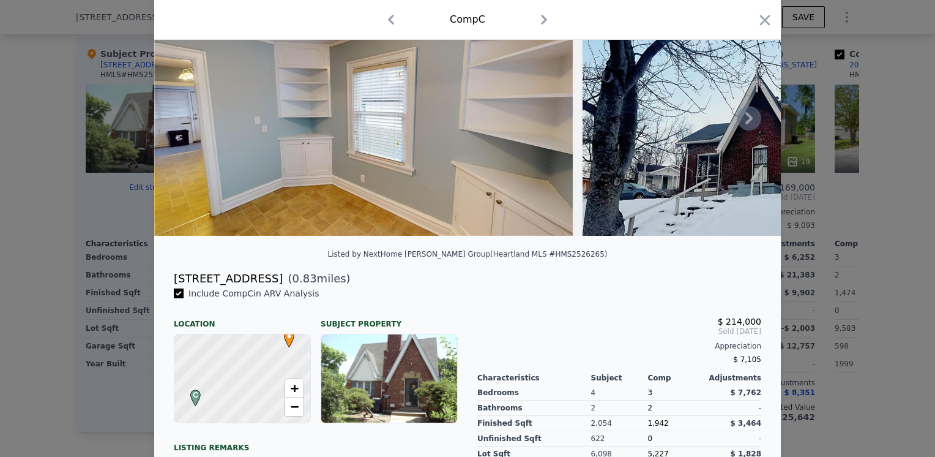
scroll to position [61, 0]
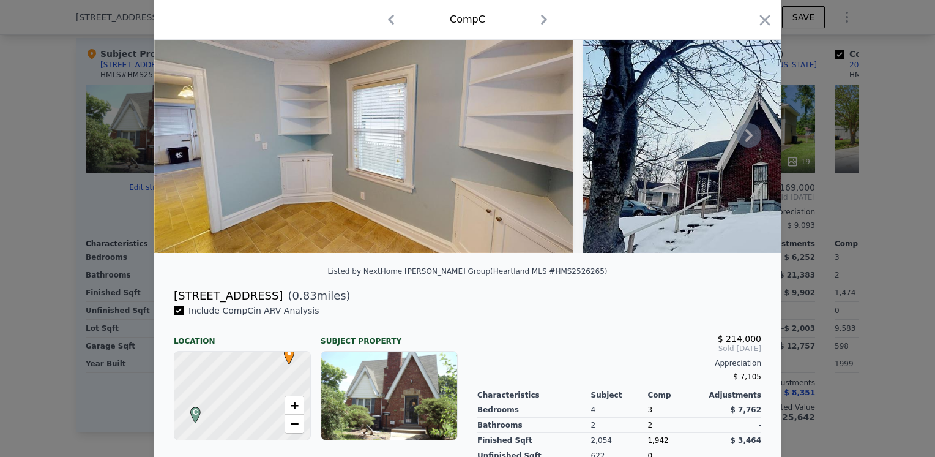
click at [742, 148] on icon at bounding box center [749, 135] width 24 height 24
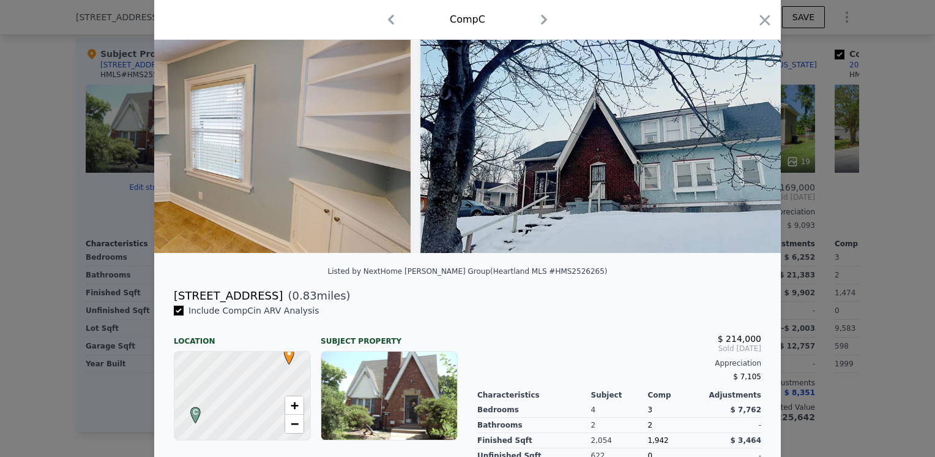
scroll to position [0, 294]
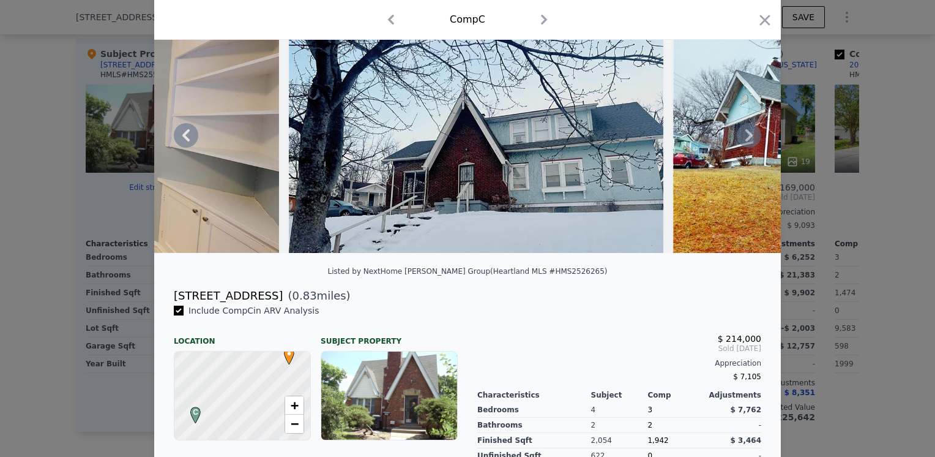
click at [744, 148] on icon at bounding box center [749, 135] width 24 height 24
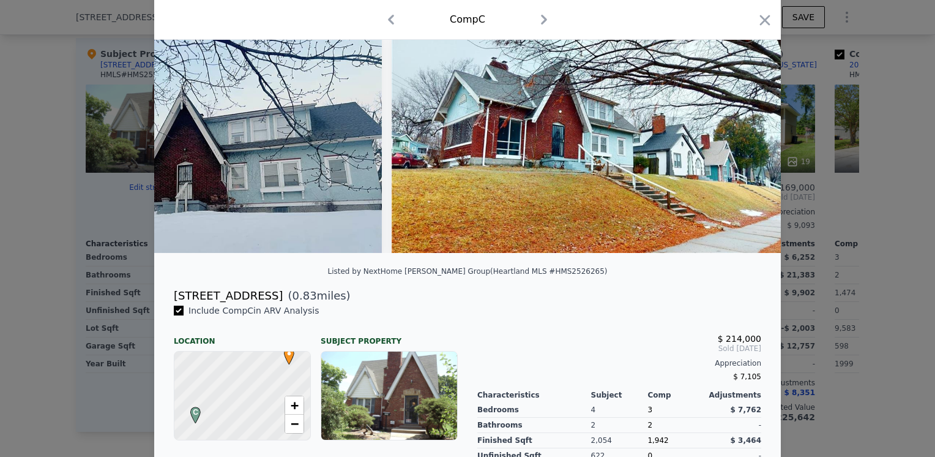
scroll to position [0, 588]
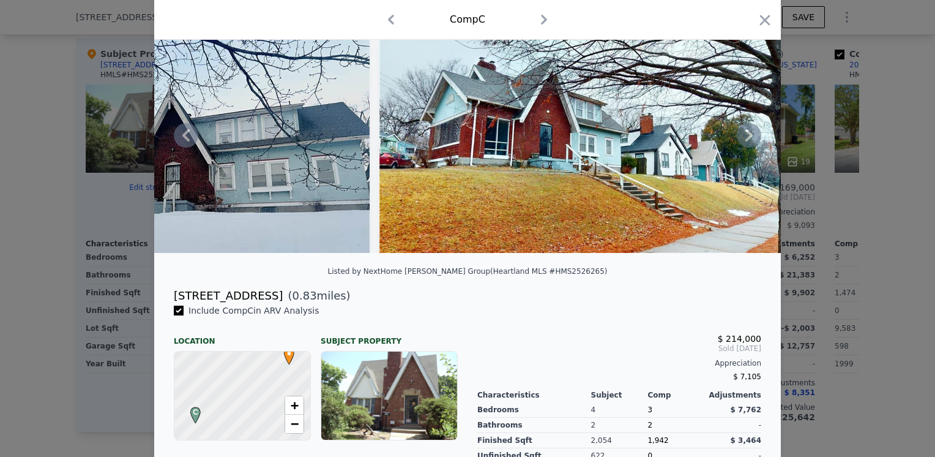
click at [742, 147] on icon at bounding box center [749, 135] width 24 height 24
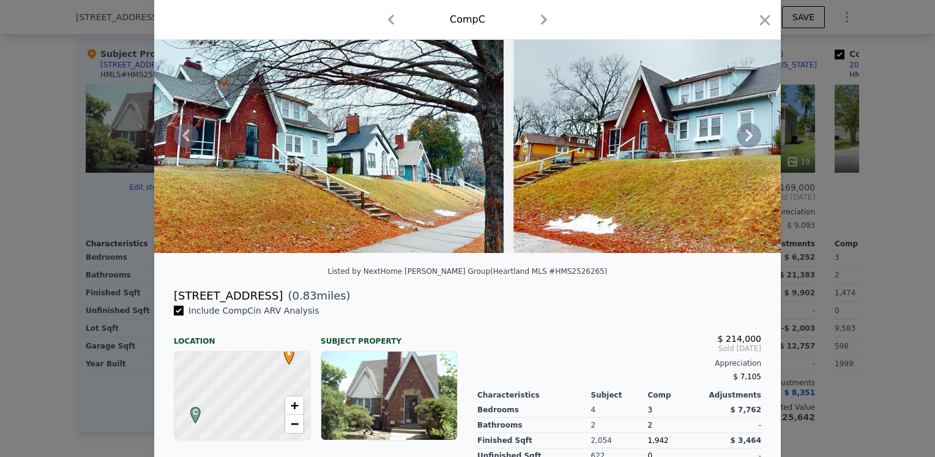
click at [742, 147] on icon at bounding box center [749, 135] width 24 height 24
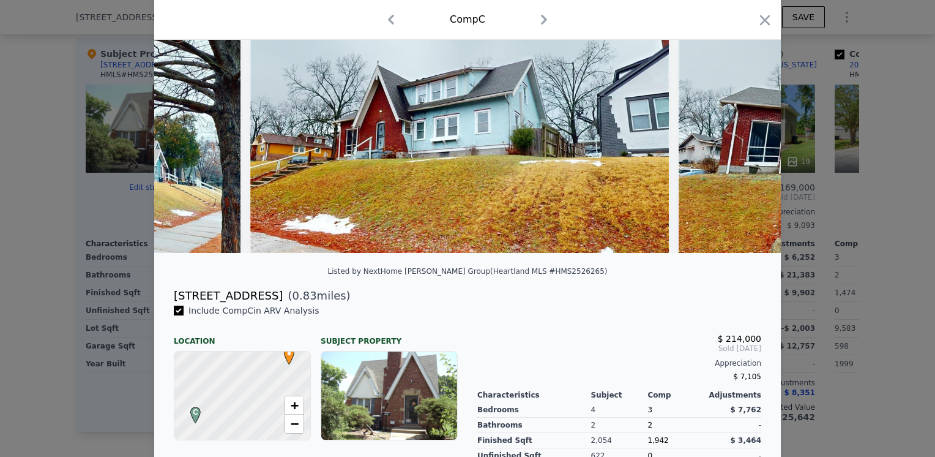
scroll to position [0, 1175]
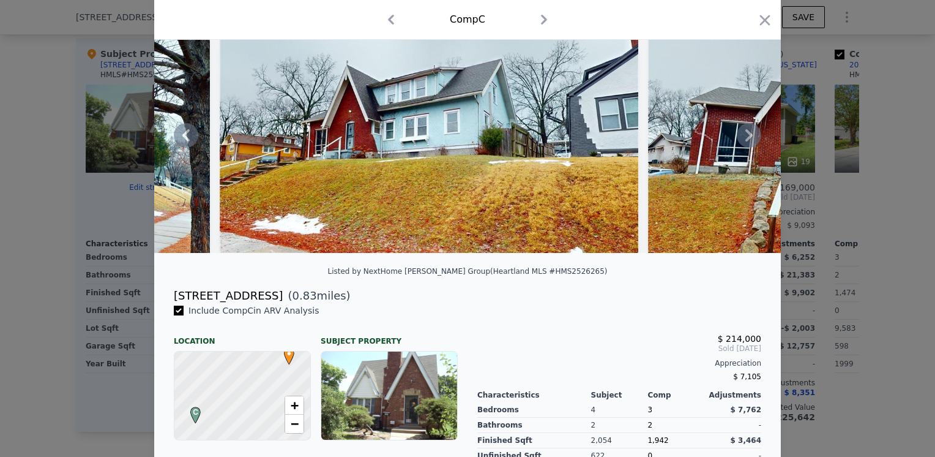
click at [746, 141] on icon at bounding box center [749, 135] width 7 height 12
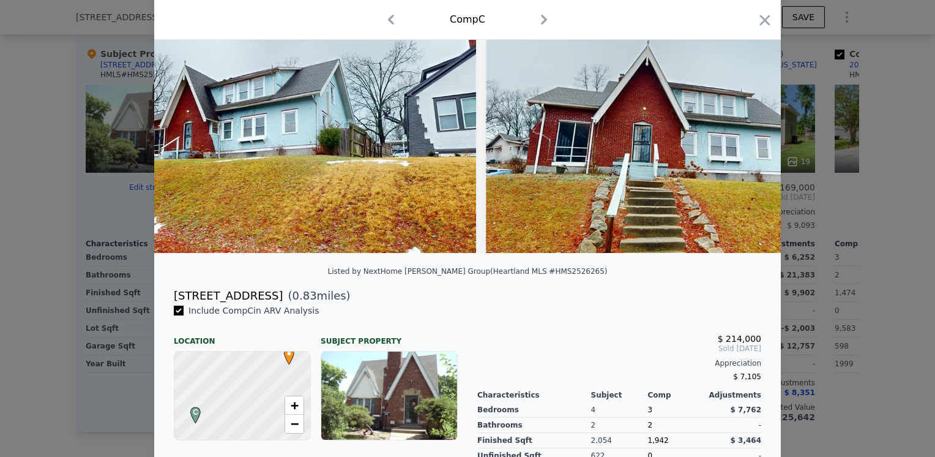
scroll to position [0, 1469]
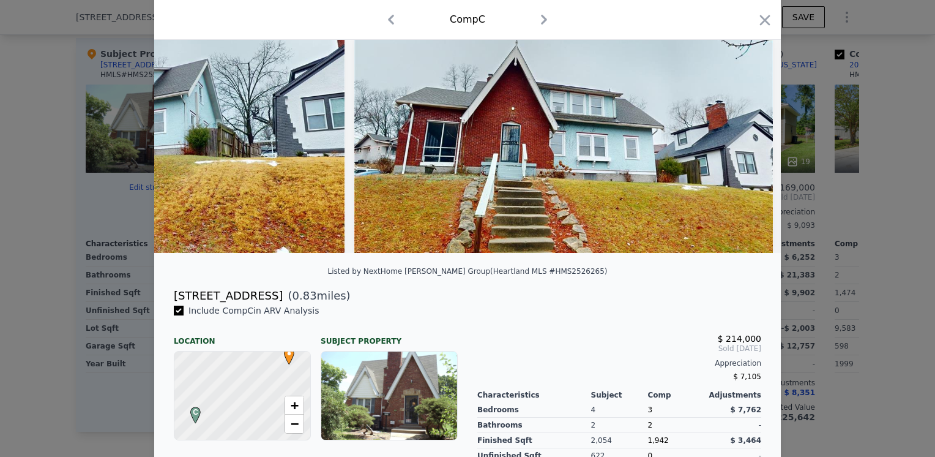
click at [742, 146] on div at bounding box center [467, 135] width 627 height 235
click at [740, 139] on icon at bounding box center [749, 135] width 24 height 24
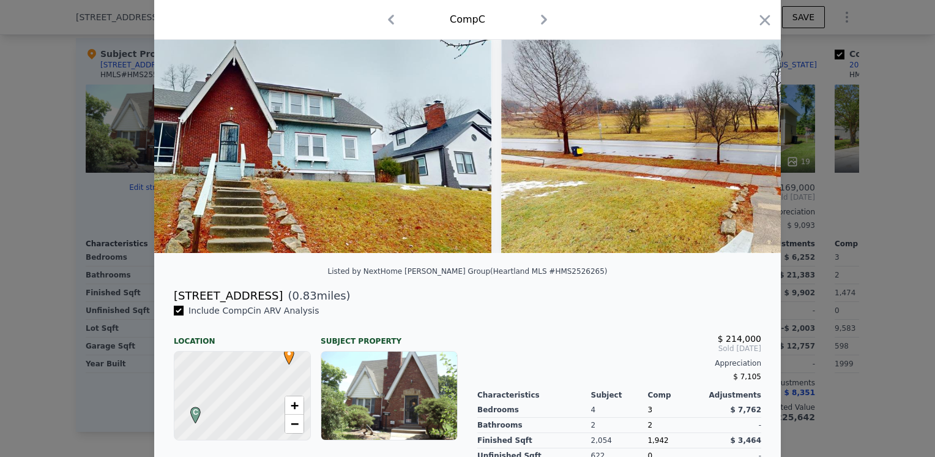
scroll to position [0, 1763]
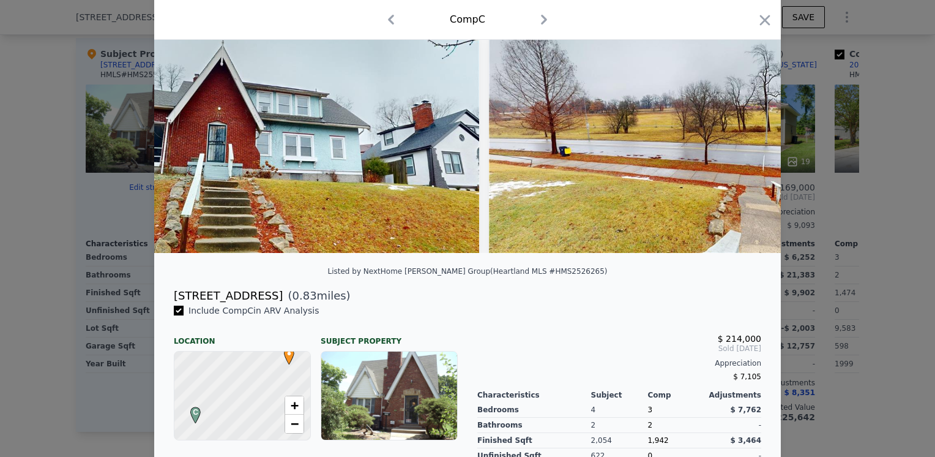
click at [738, 136] on div at bounding box center [467, 135] width 627 height 235
click at [741, 138] on icon at bounding box center [749, 135] width 24 height 24
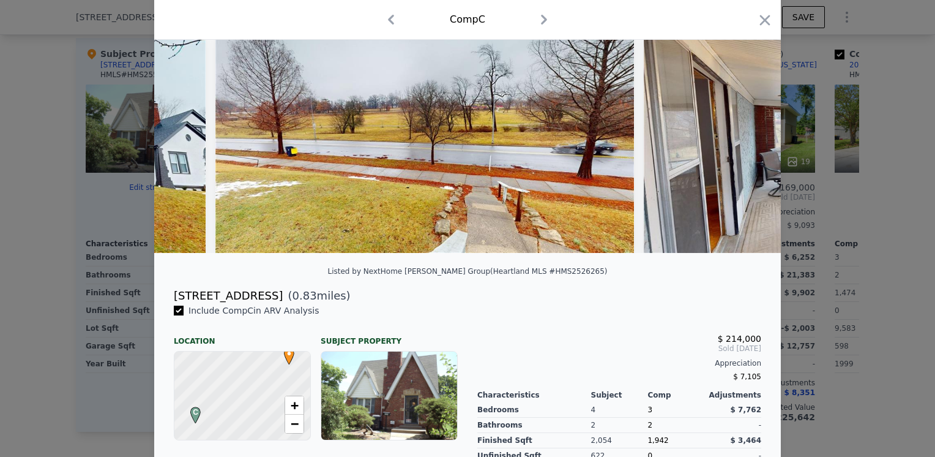
scroll to position [0, 2057]
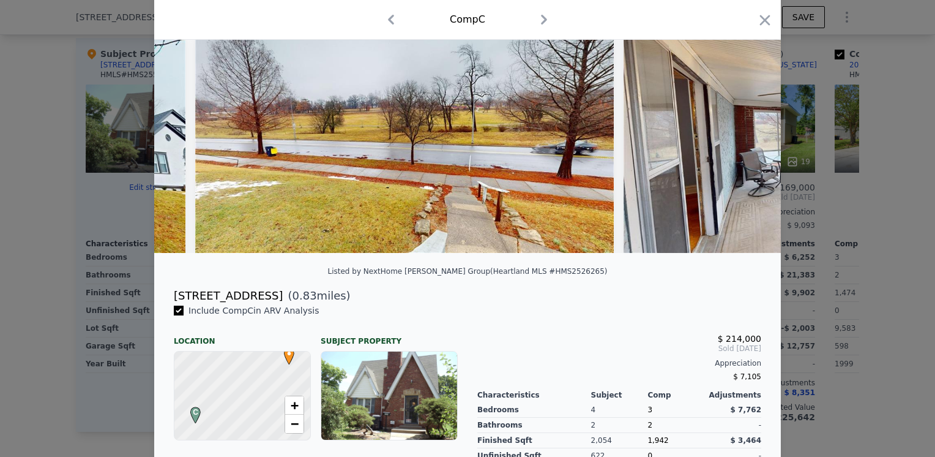
click at [741, 139] on div at bounding box center [467, 135] width 627 height 235
click at [742, 140] on icon at bounding box center [749, 135] width 24 height 24
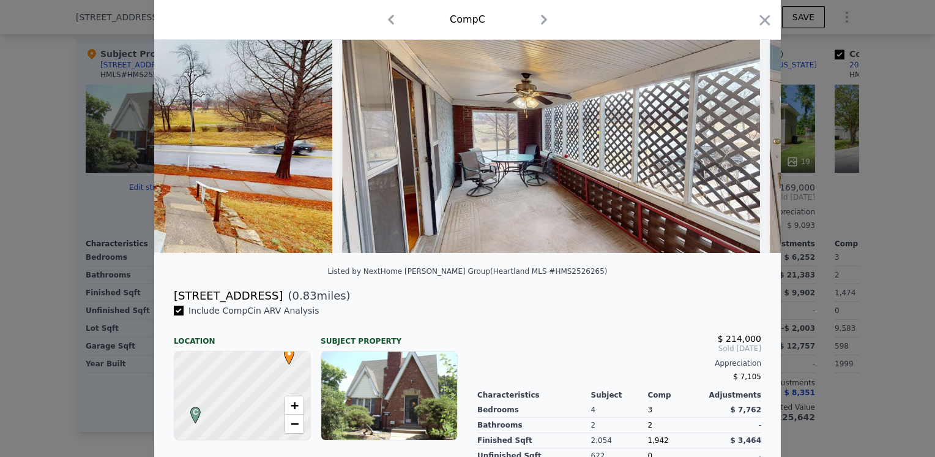
scroll to position [0, 2350]
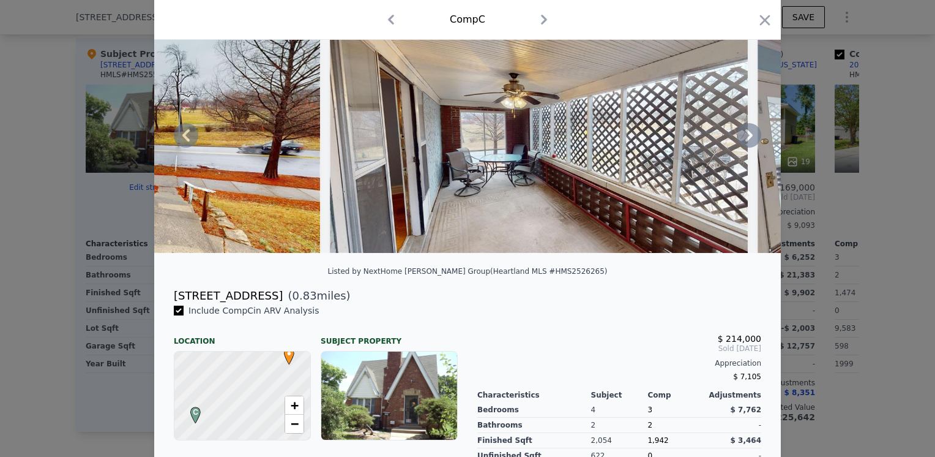
click at [742, 140] on icon at bounding box center [749, 135] width 24 height 24
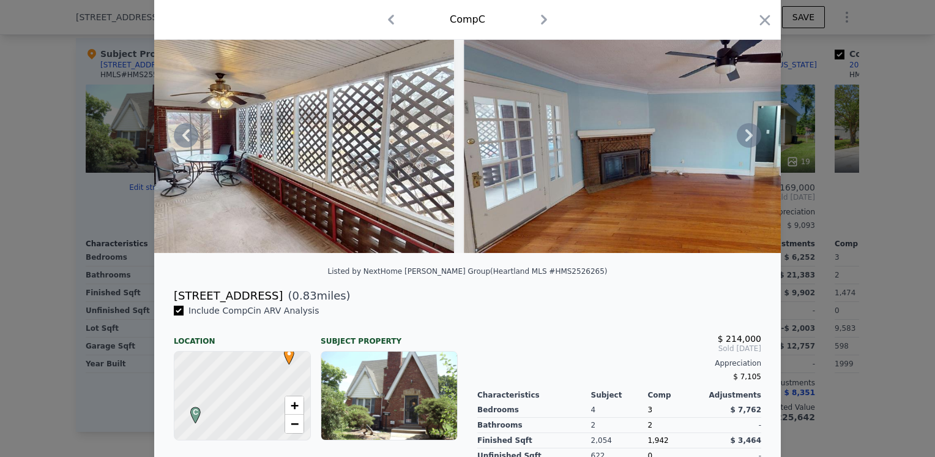
click at [741, 139] on icon at bounding box center [749, 135] width 24 height 24
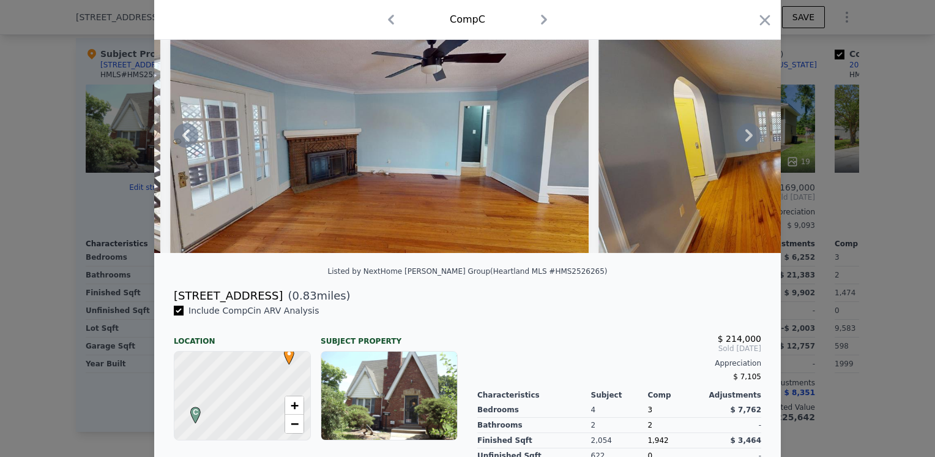
click at [739, 138] on icon at bounding box center [749, 135] width 24 height 24
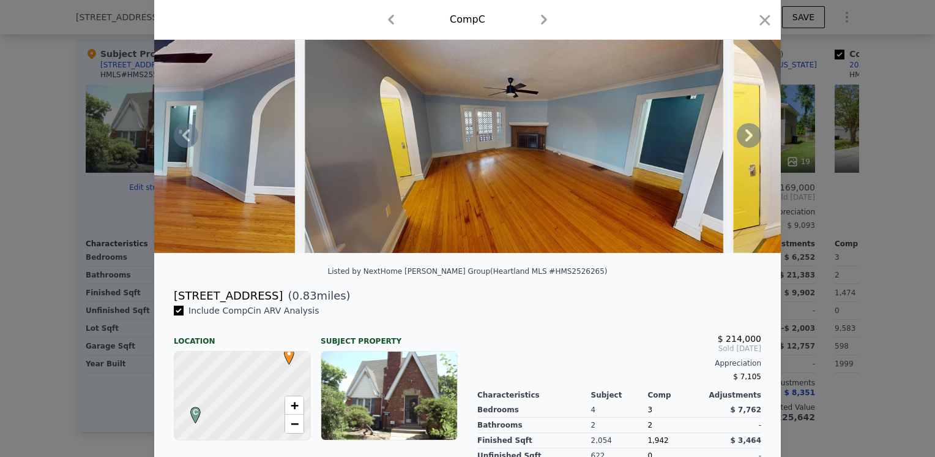
click at [737, 138] on icon at bounding box center [749, 135] width 24 height 24
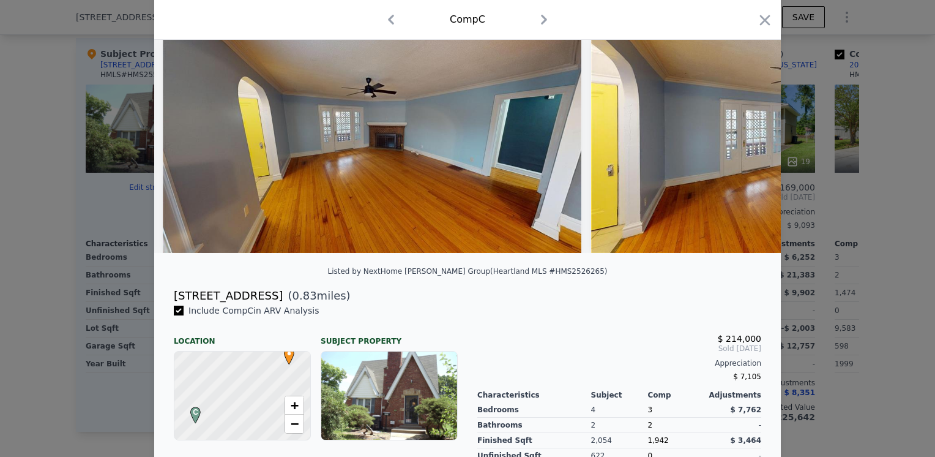
scroll to position [0, 3526]
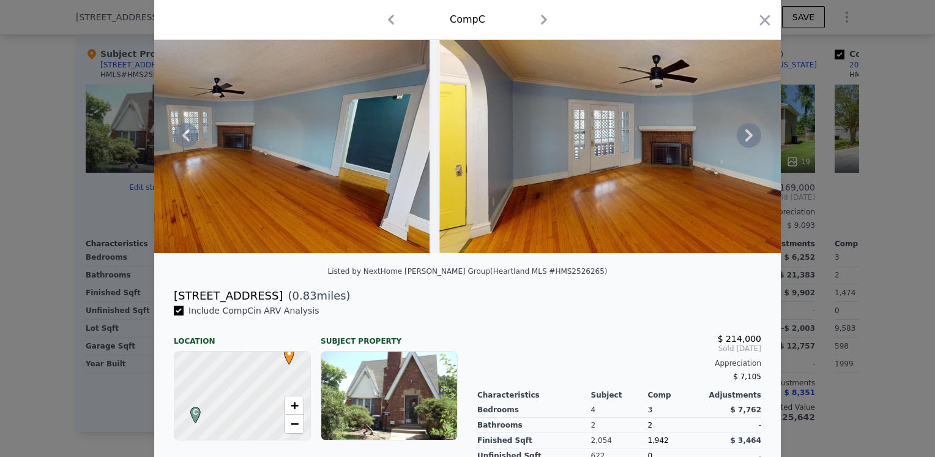
click at [737, 137] on icon at bounding box center [749, 135] width 24 height 24
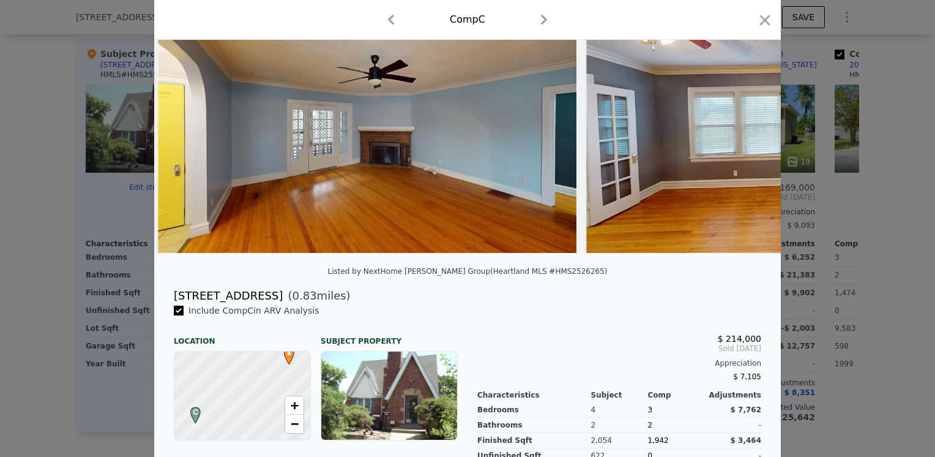
scroll to position [0, 3819]
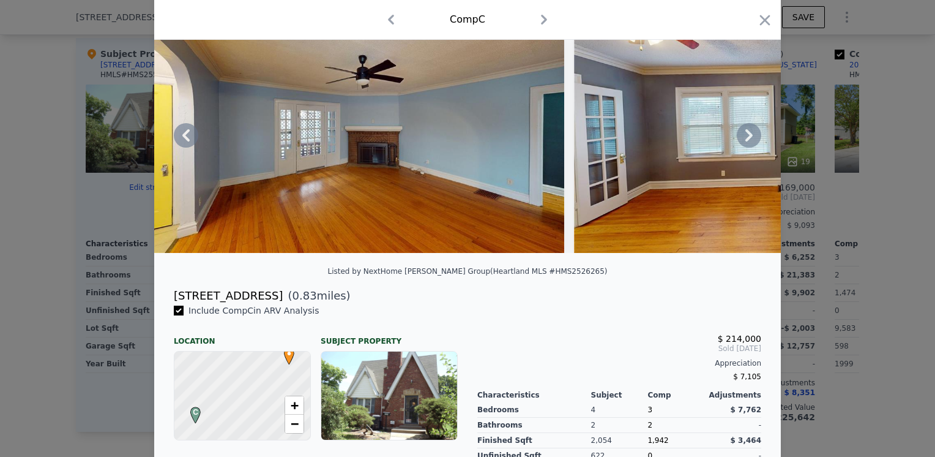
click at [737, 136] on icon at bounding box center [749, 135] width 24 height 24
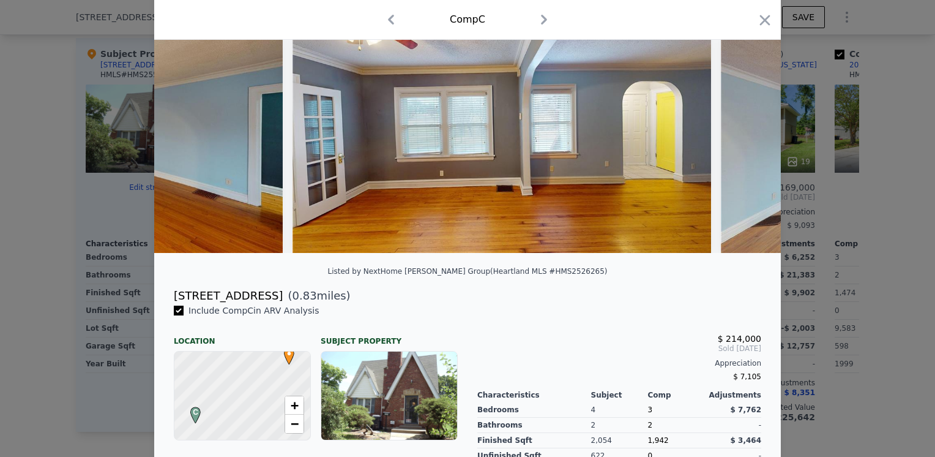
scroll to position [0, 4113]
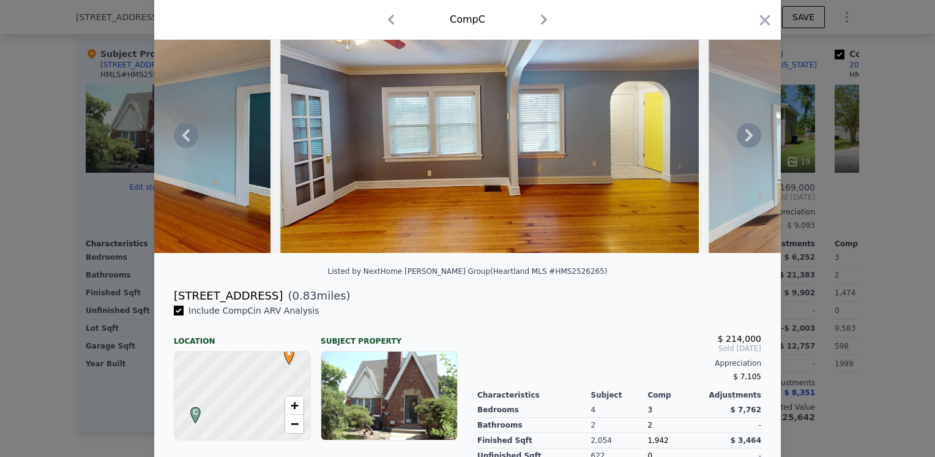
click at [739, 137] on icon at bounding box center [749, 135] width 24 height 24
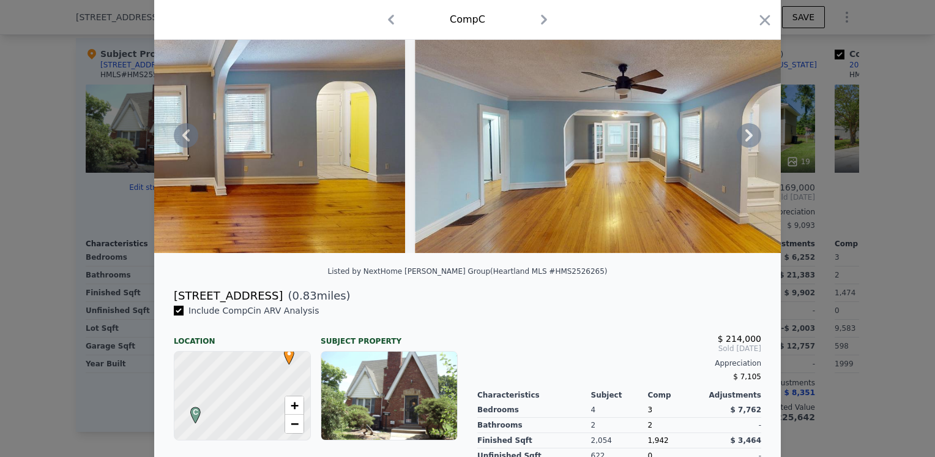
scroll to position [245, 0]
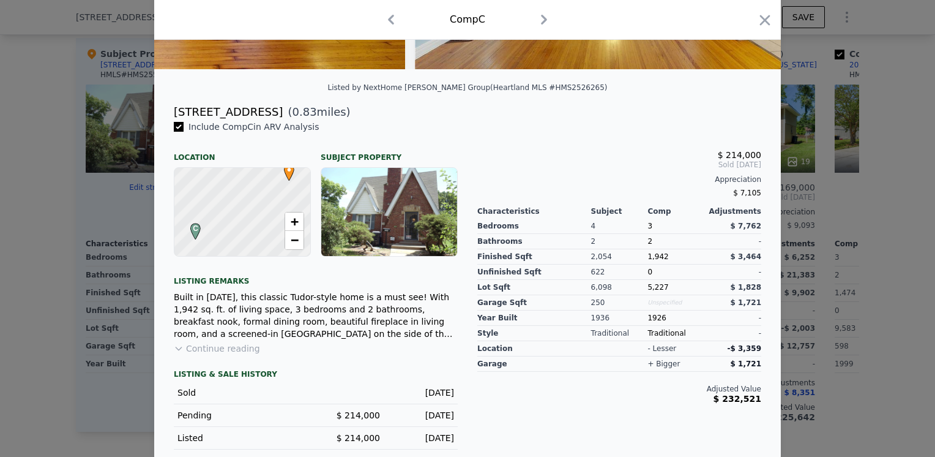
click at [225, 354] on button "Continue reading" at bounding box center [217, 348] width 86 height 12
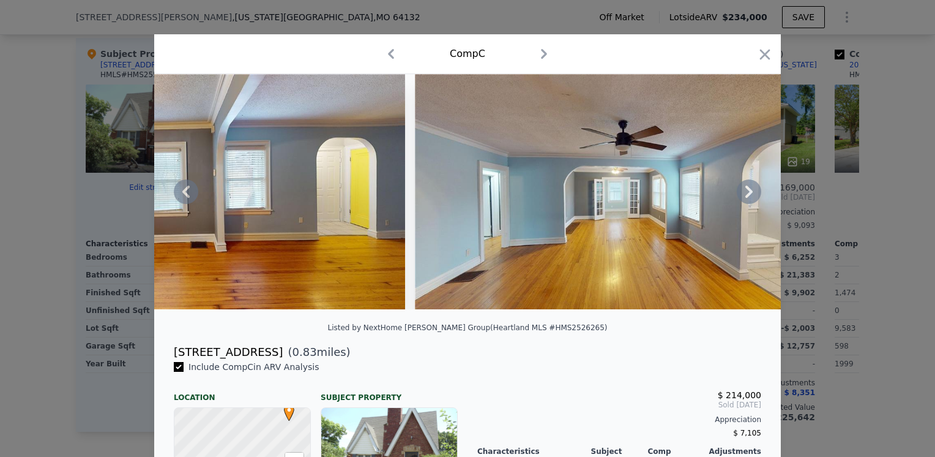
scroll to position [0, 0]
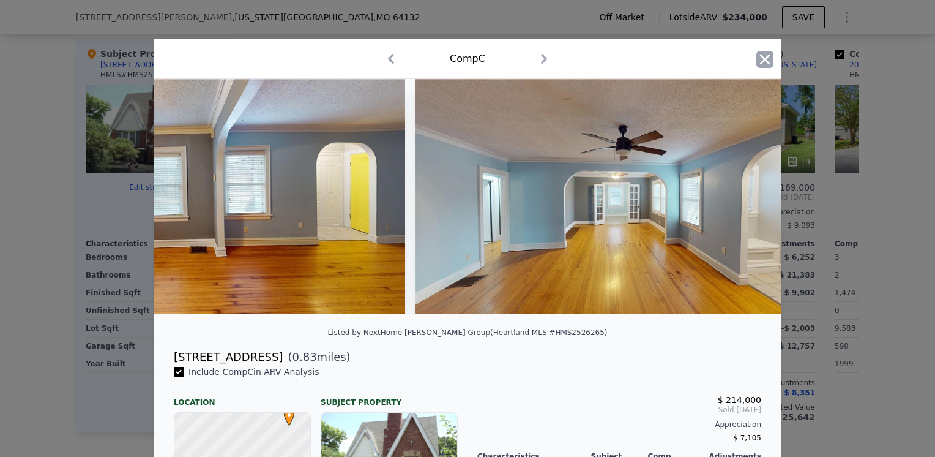
click at [767, 63] on icon "button" at bounding box center [765, 59] width 17 height 17
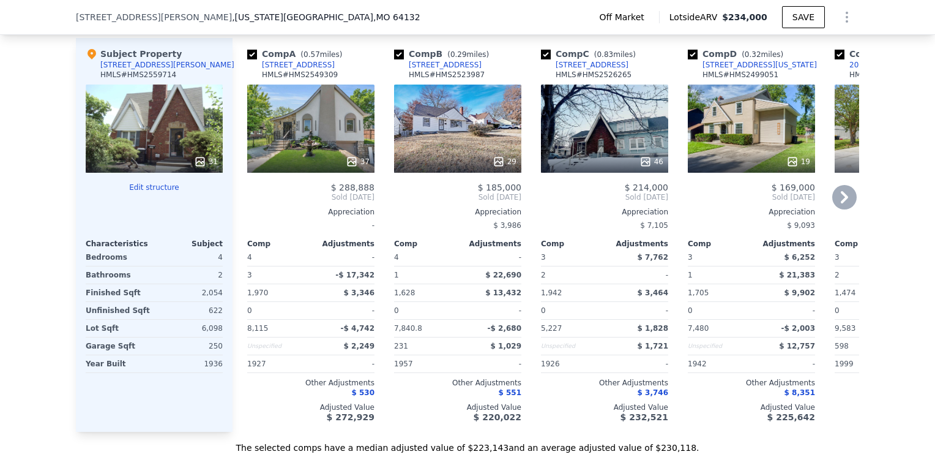
click at [843, 205] on icon at bounding box center [844, 197] width 24 height 24
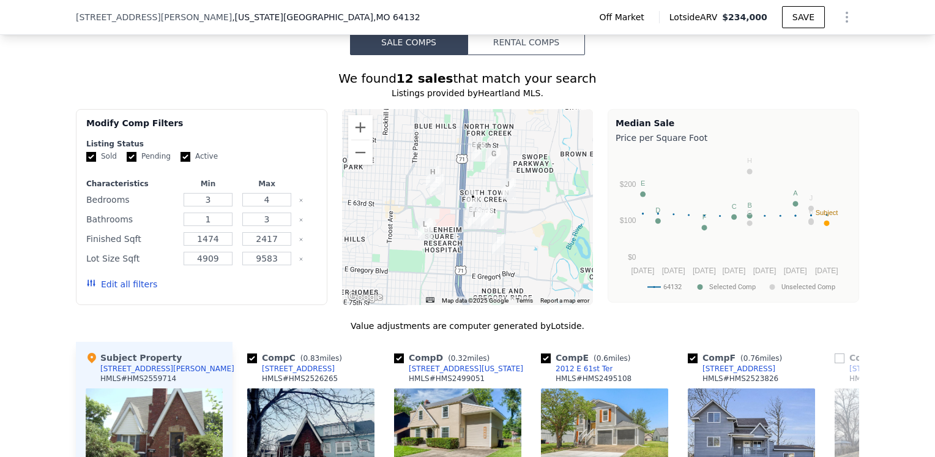
scroll to position [913, 0]
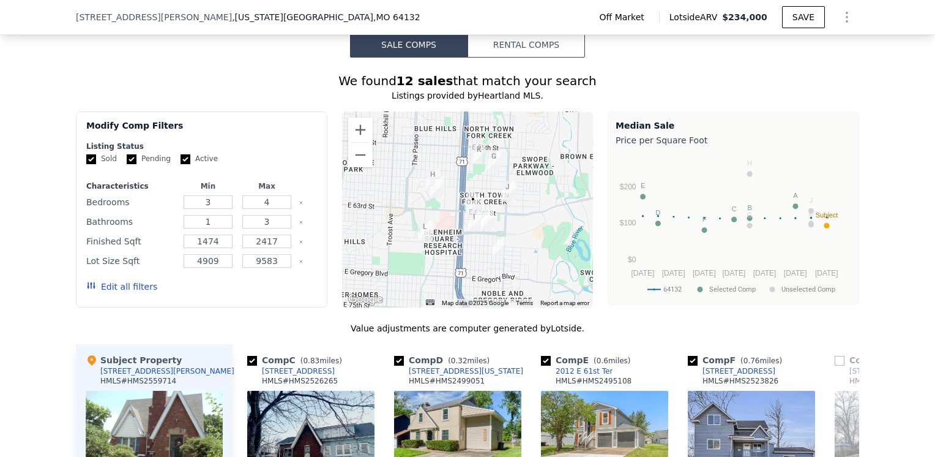
click at [500, 241] on div at bounding box center [468, 209] width 252 height 196
click at [492, 224] on div at bounding box center [468, 209] width 252 height 196
click at [491, 224] on div at bounding box center [468, 209] width 252 height 196
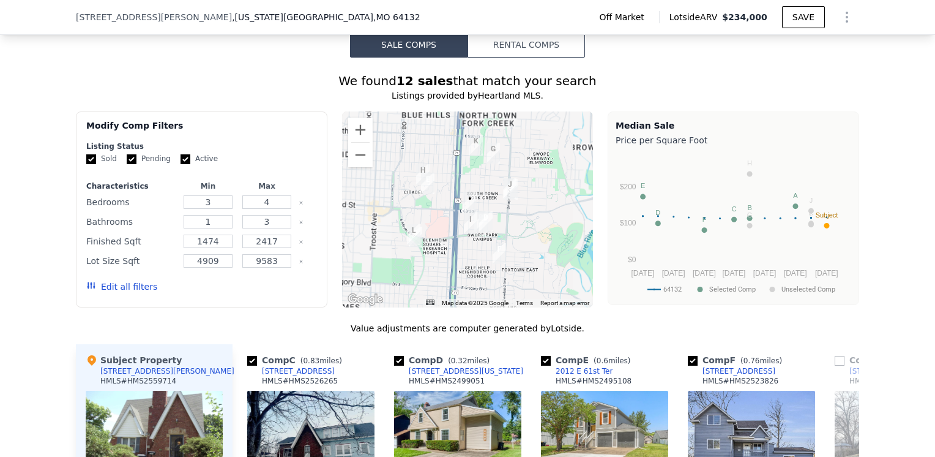
click at [491, 224] on div at bounding box center [468, 209] width 252 height 196
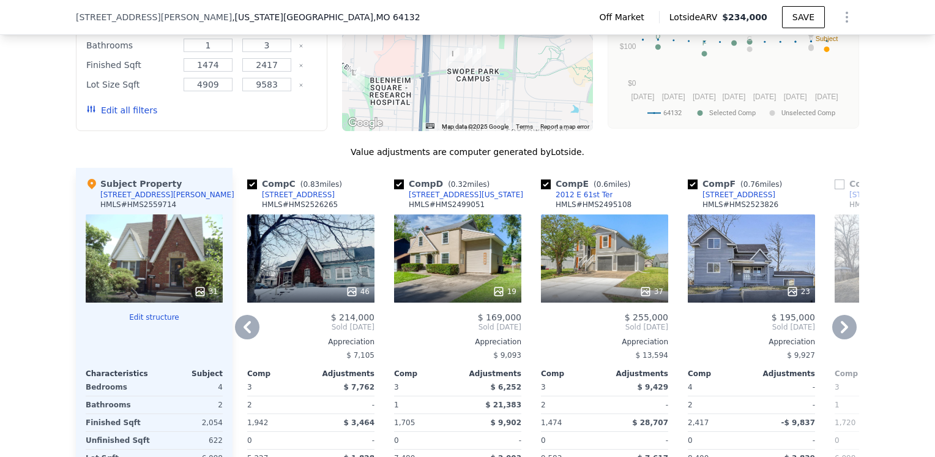
scroll to position [1097, 0]
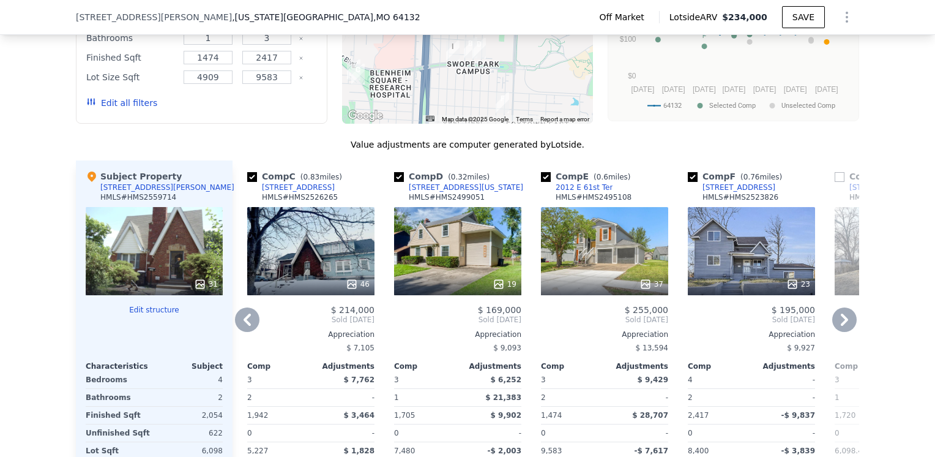
click at [236, 326] on icon at bounding box center [247, 319] width 24 height 24
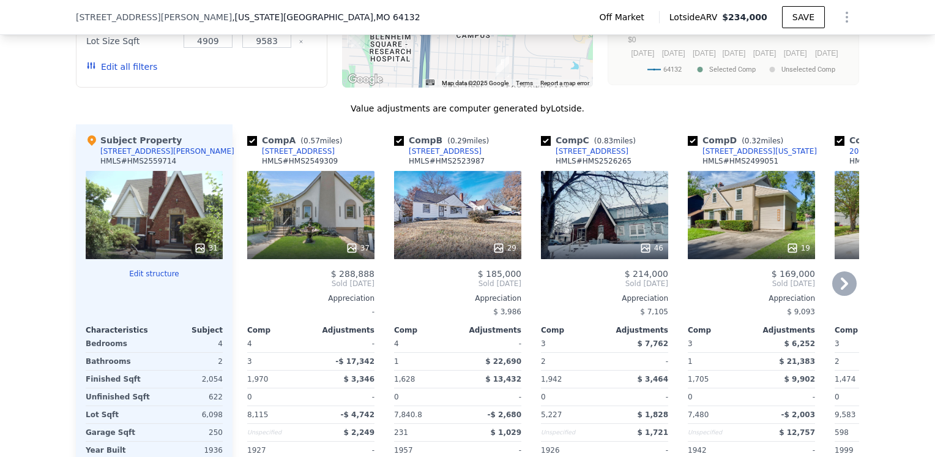
scroll to position [1158, 0]
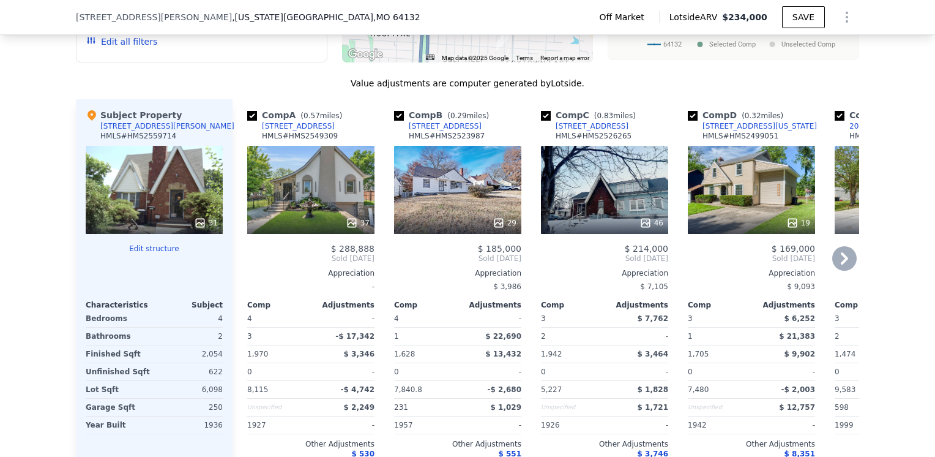
click at [730, 197] on div "19" at bounding box center [751, 190] width 127 height 88
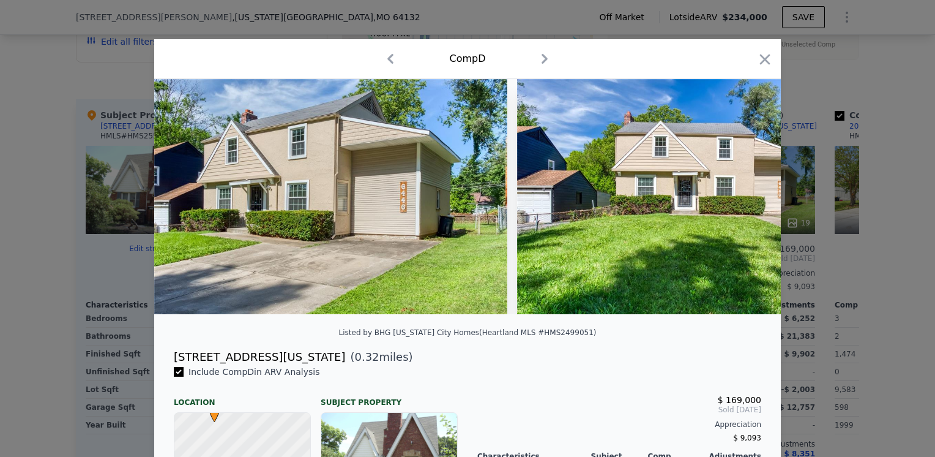
click at [713, 195] on img at bounding box center [693, 196] width 353 height 235
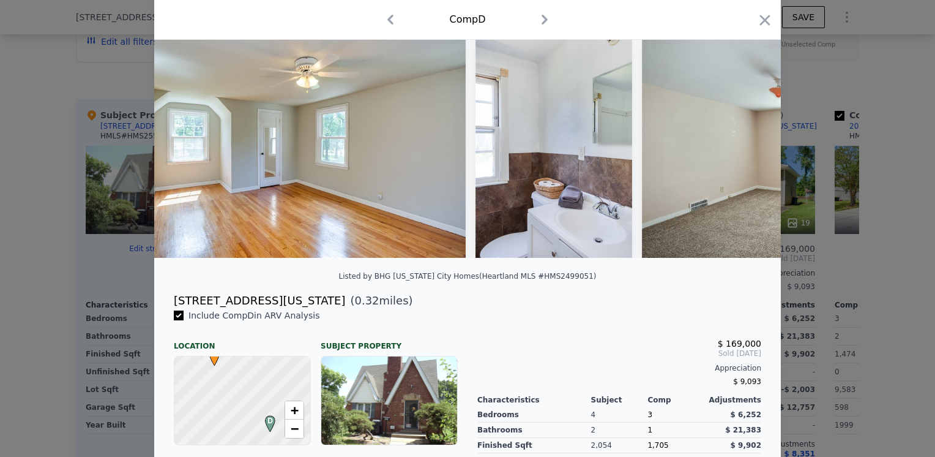
scroll to position [184, 0]
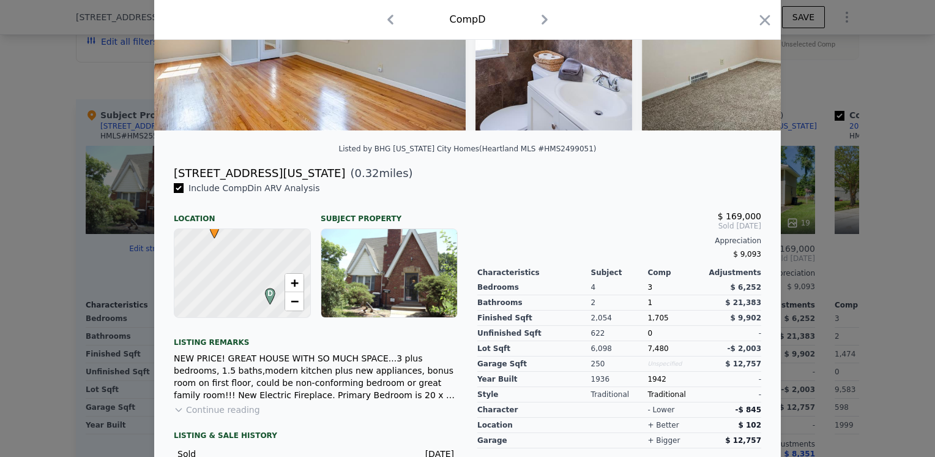
click at [237, 416] on button "Continue reading" at bounding box center [217, 409] width 86 height 12
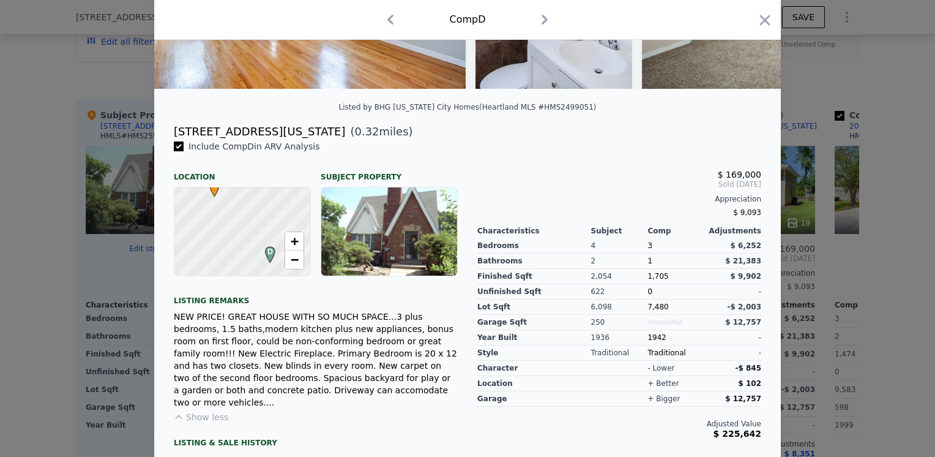
scroll to position [245, 0]
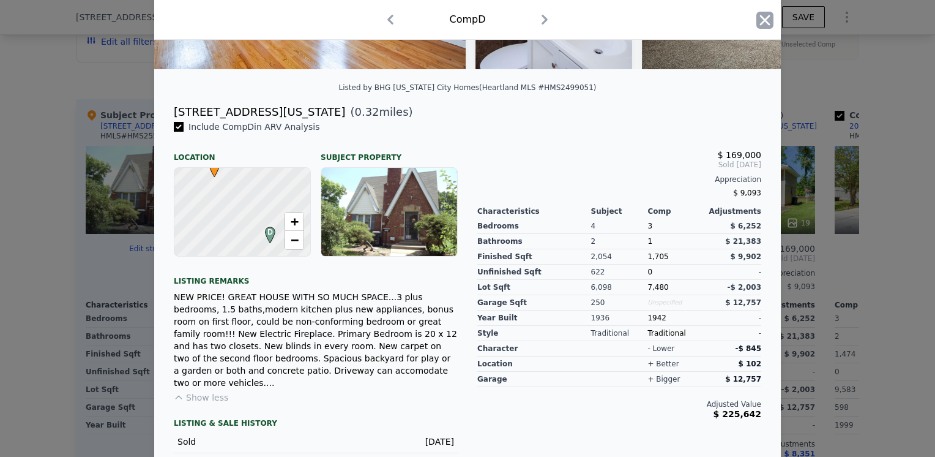
click at [760, 21] on icon "button" at bounding box center [765, 20] width 10 height 10
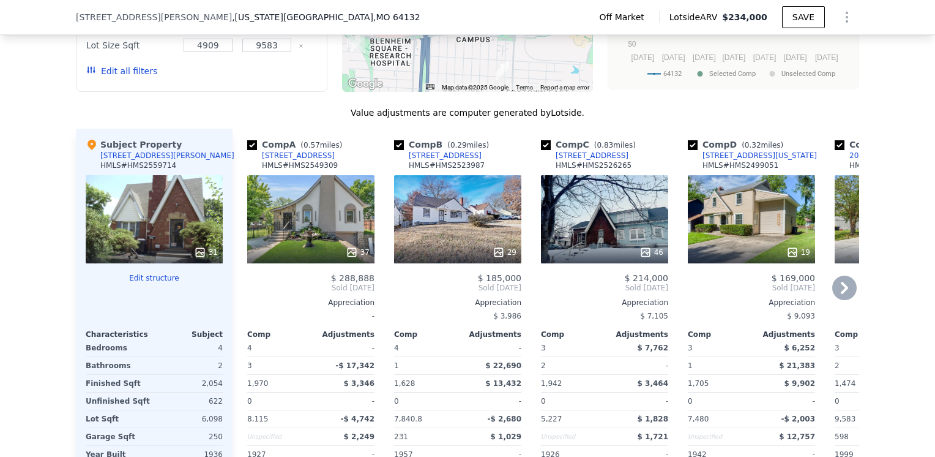
scroll to position [1158, 0]
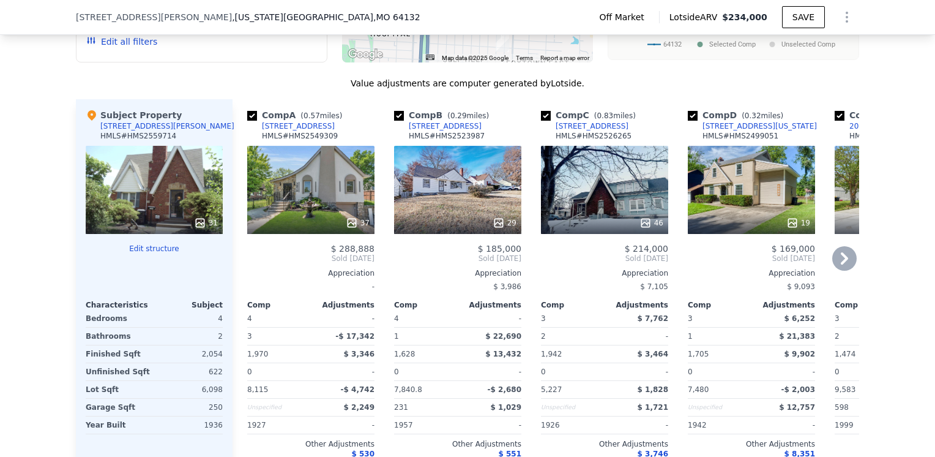
click at [455, 190] on div "29" at bounding box center [457, 190] width 127 height 88
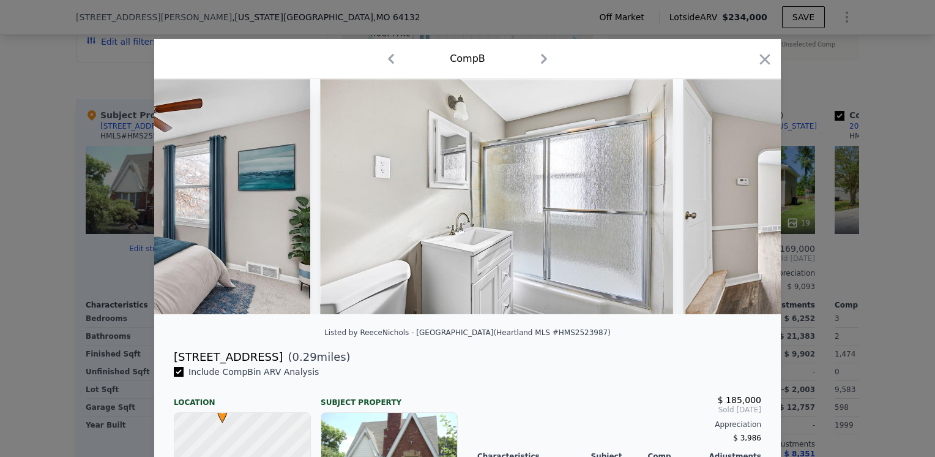
scroll to position [245, 0]
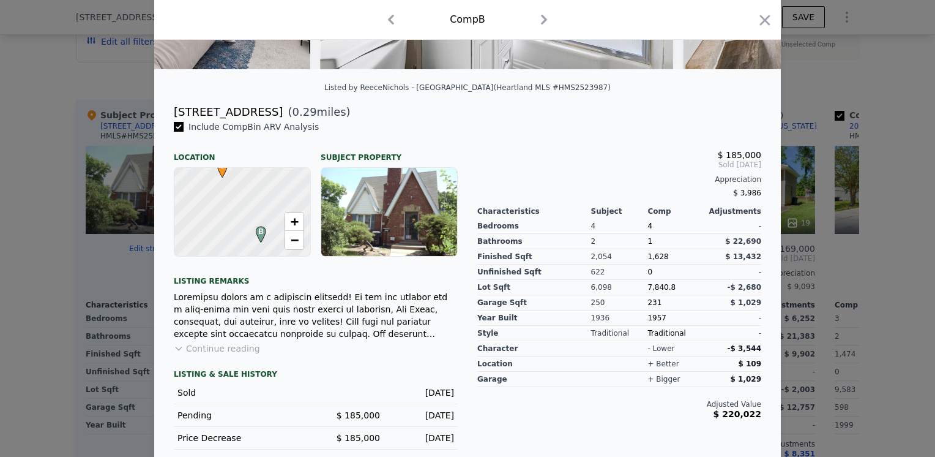
click at [758, 21] on icon "button" at bounding box center [765, 20] width 17 height 17
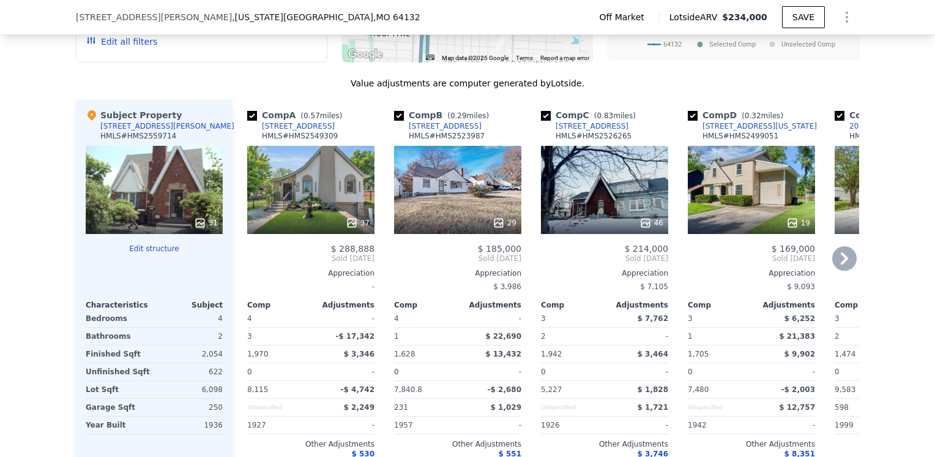
click at [419, 131] on div "[STREET_ADDRESS]" at bounding box center [445, 126] width 73 height 10
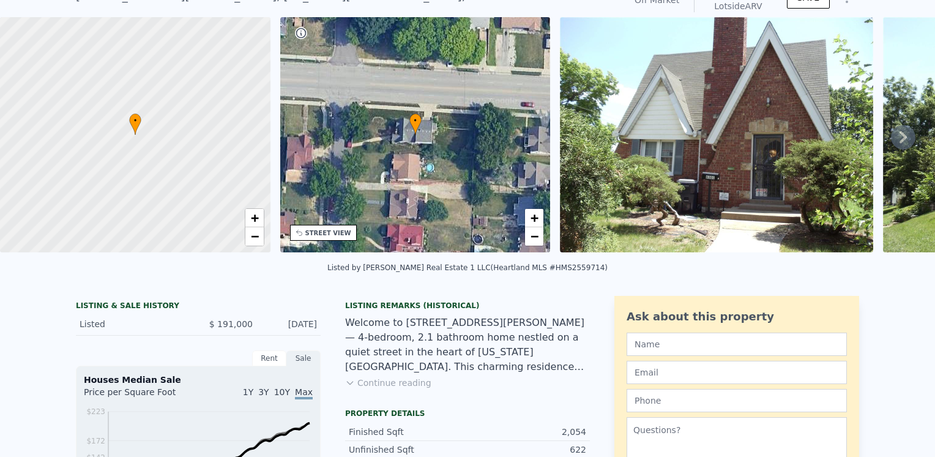
scroll to position [4, 0]
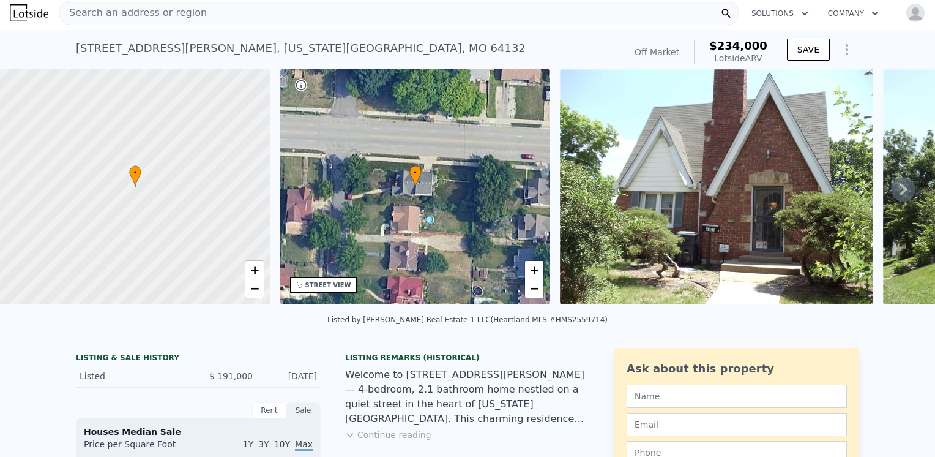
click at [123, 17] on span "Search an address or region" at bounding box center [133, 13] width 148 height 15
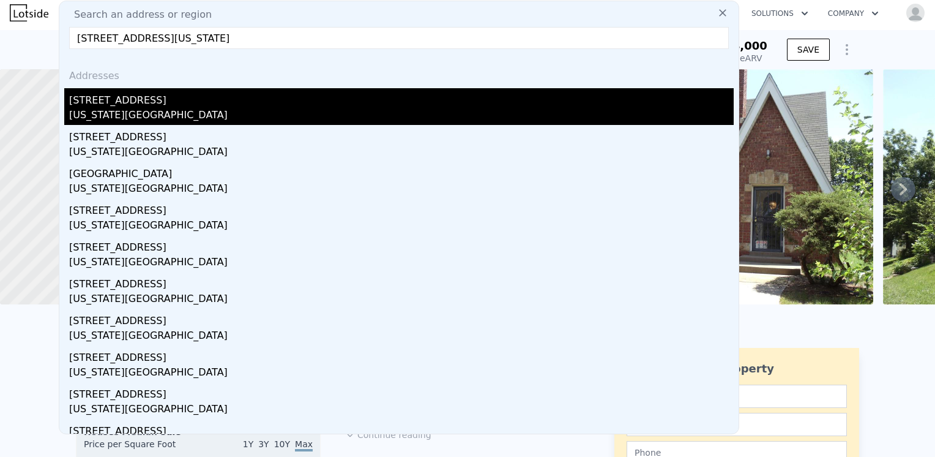
type input "6304 BELLEFONTAINE AVE KANSAS CITY, MO 64132"
click at [81, 116] on div "Kansas City, MO 64132" at bounding box center [401, 116] width 665 height 17
type input "2"
type input "5"
type input "972"
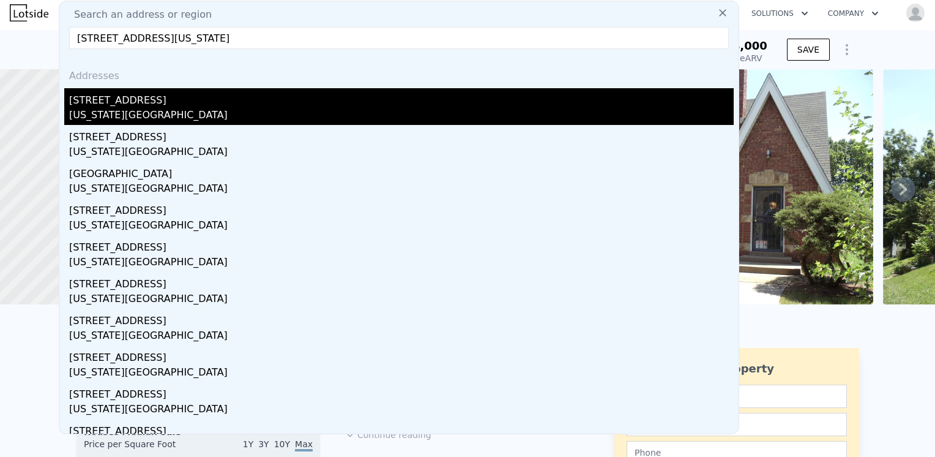
type input "1720"
type input "5477"
type input "7840.8"
type input "$ 176,000"
type input "4"
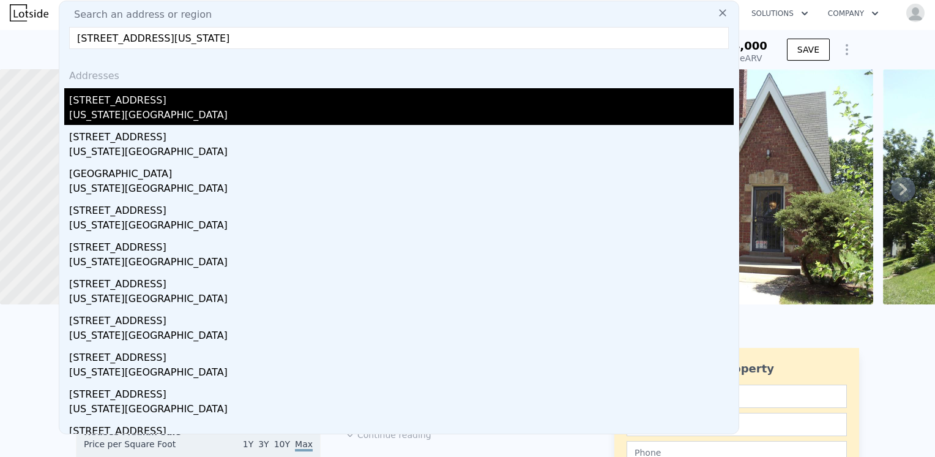
type input "$ 8,274"
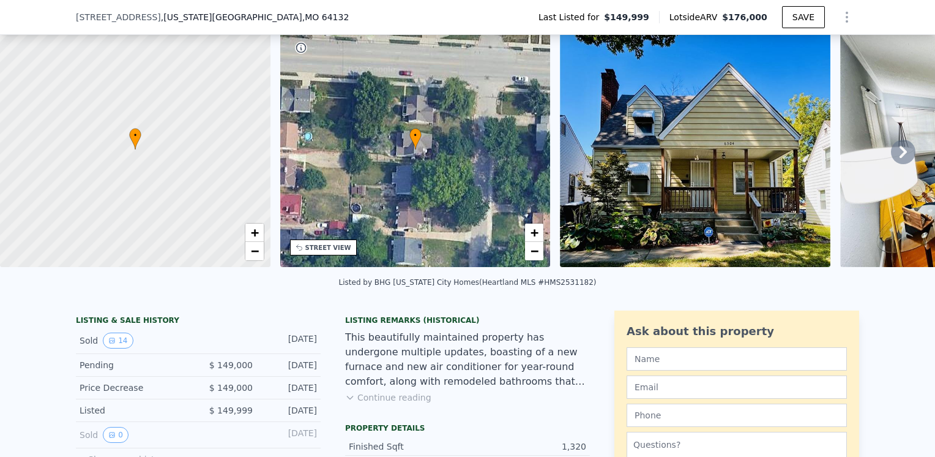
scroll to position [61, 0]
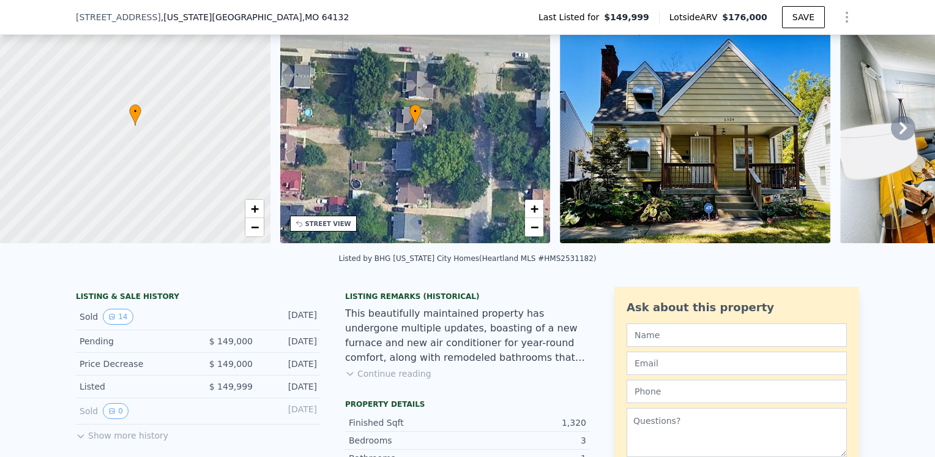
click at [392, 379] on button "Continue reading" at bounding box center [388, 373] width 86 height 12
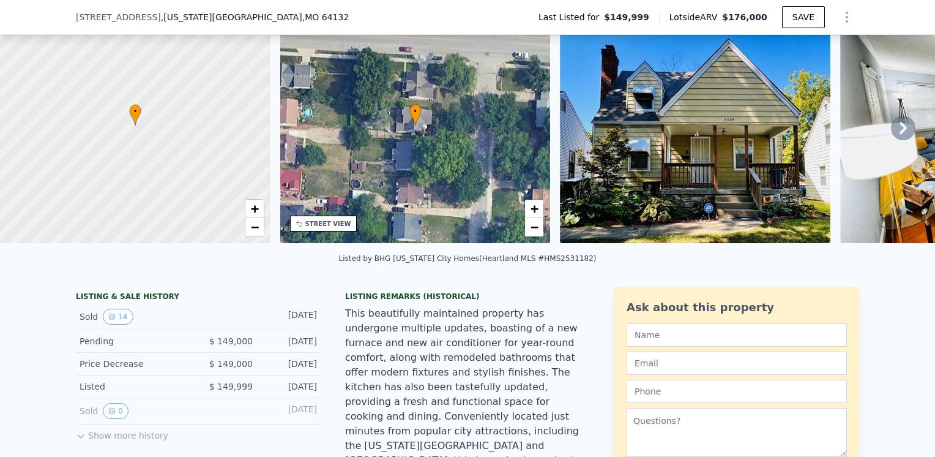
click at [900, 134] on icon at bounding box center [903, 128] width 7 height 12
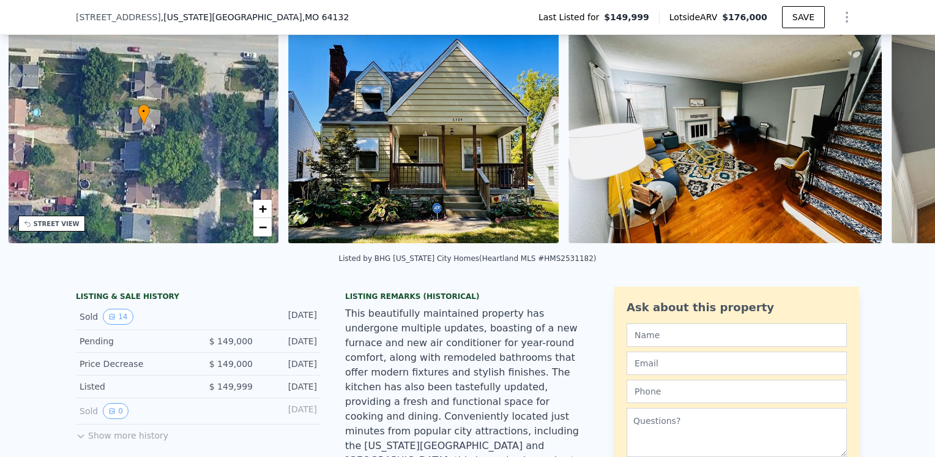
scroll to position [0, 285]
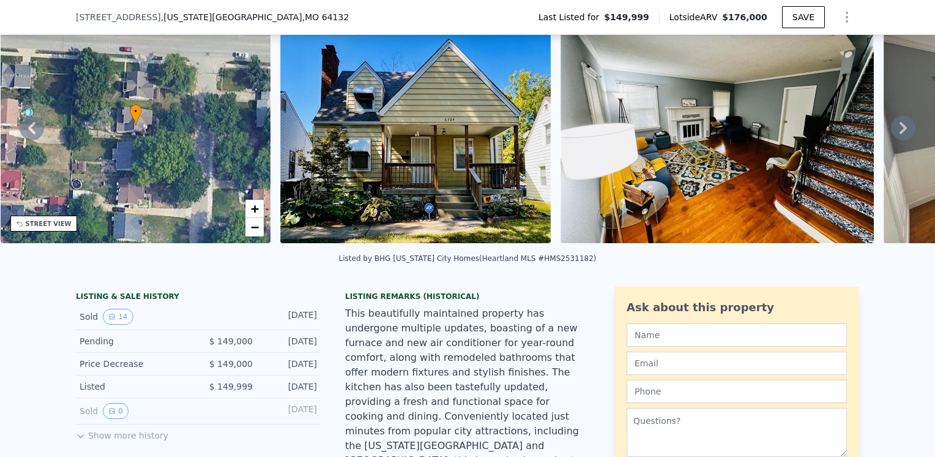
click at [900, 134] on icon at bounding box center [903, 128] width 7 height 12
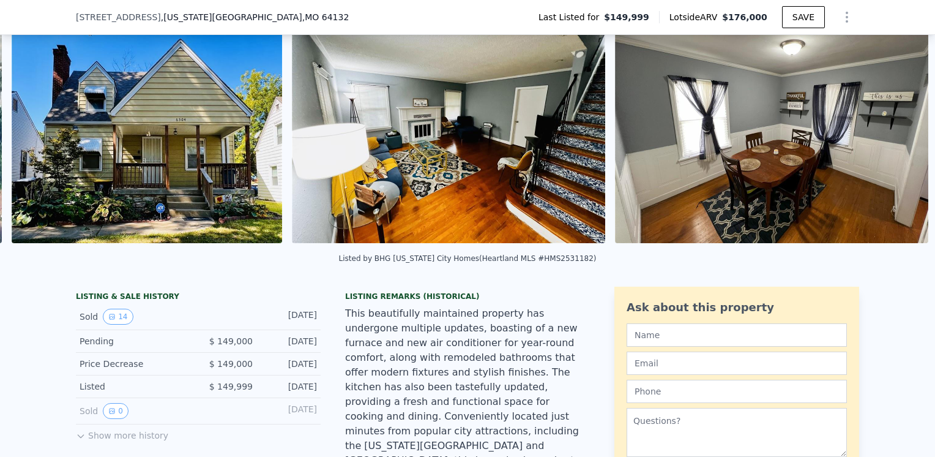
scroll to position [0, 560]
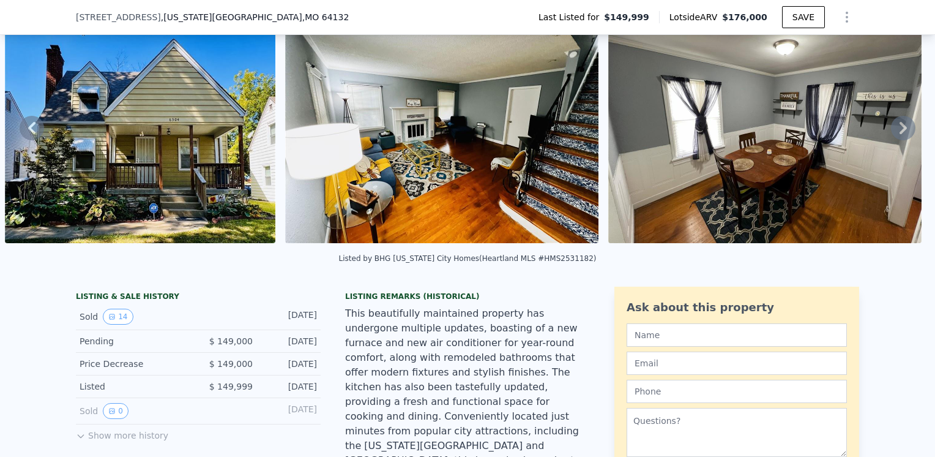
click at [900, 134] on icon at bounding box center [903, 128] width 7 height 12
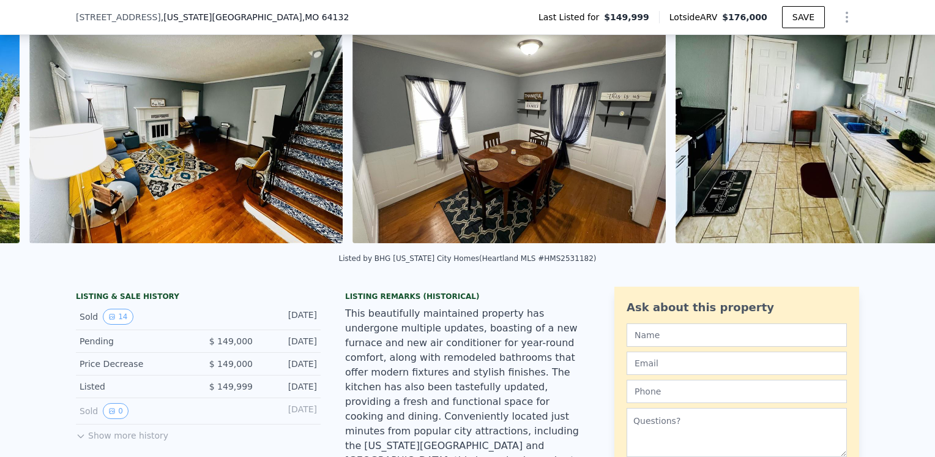
scroll to position [0, 840]
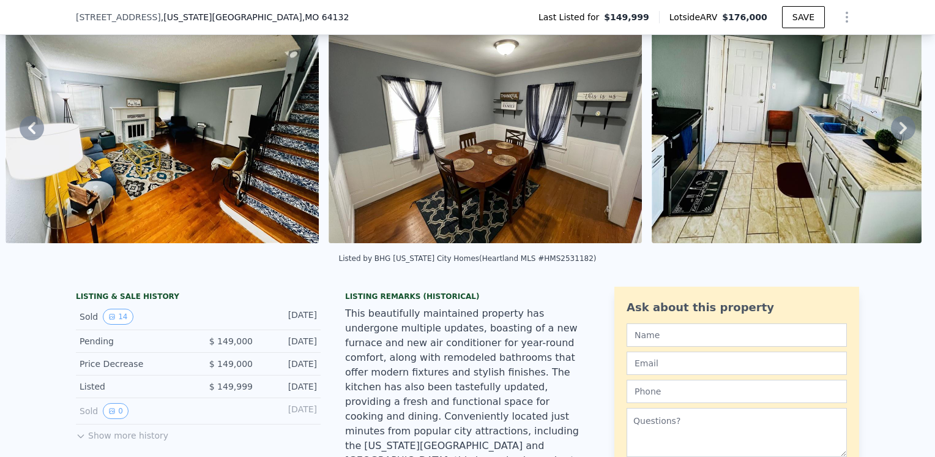
click at [900, 133] on icon at bounding box center [903, 128] width 7 height 12
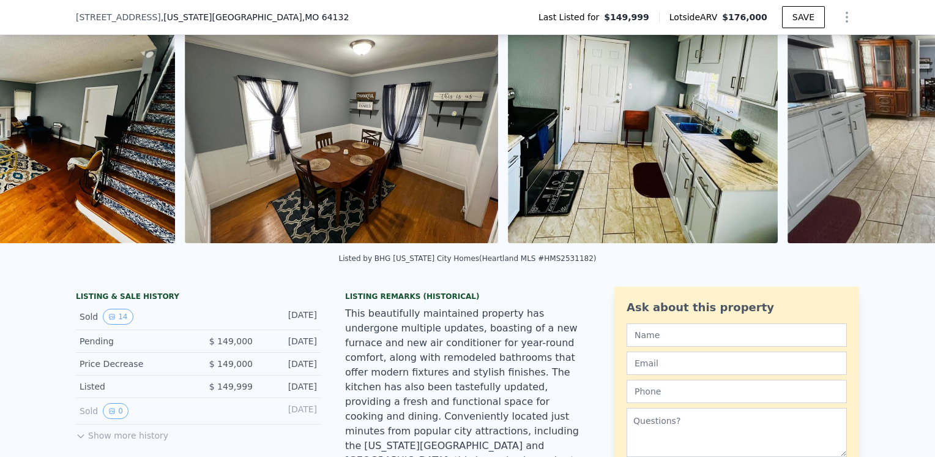
scroll to position [0, 1163]
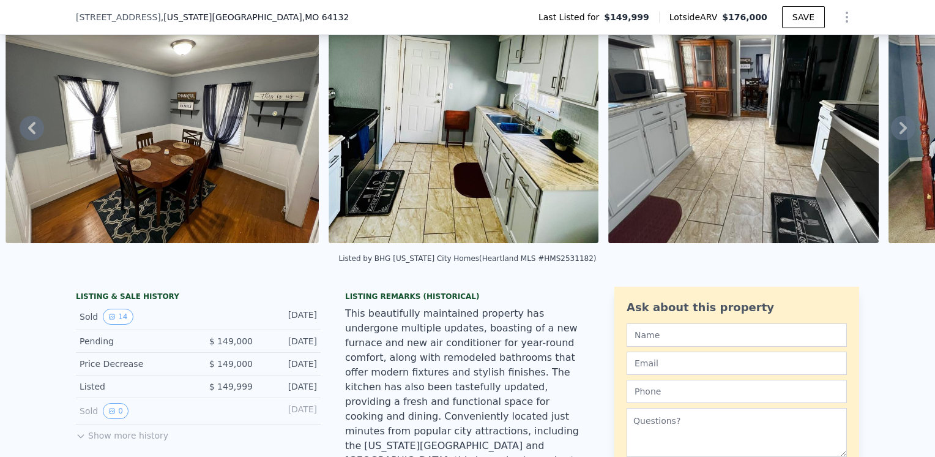
click at [900, 133] on icon at bounding box center [903, 128] width 7 height 12
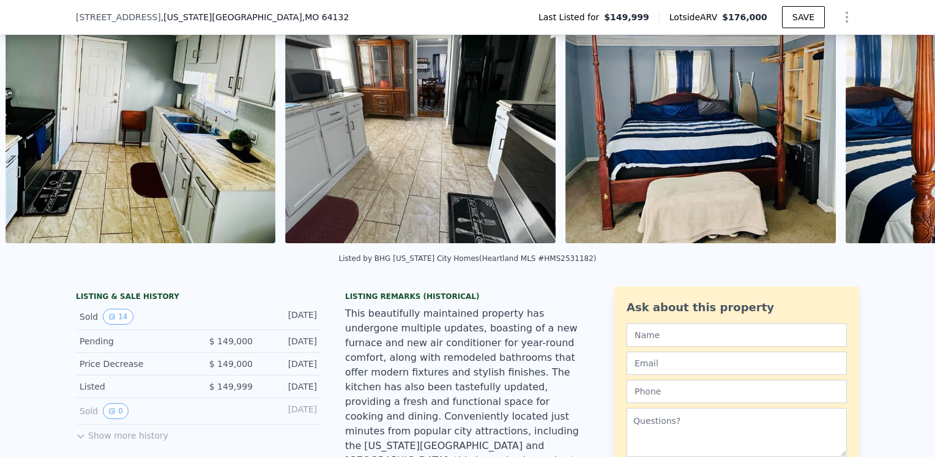
scroll to position [0, 1486]
click at [900, 131] on icon at bounding box center [903, 128] width 7 height 12
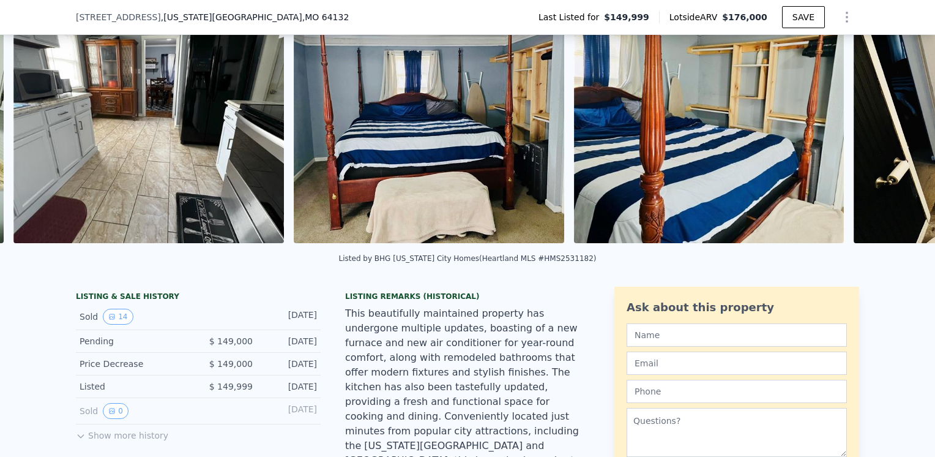
scroll to position [0, 1766]
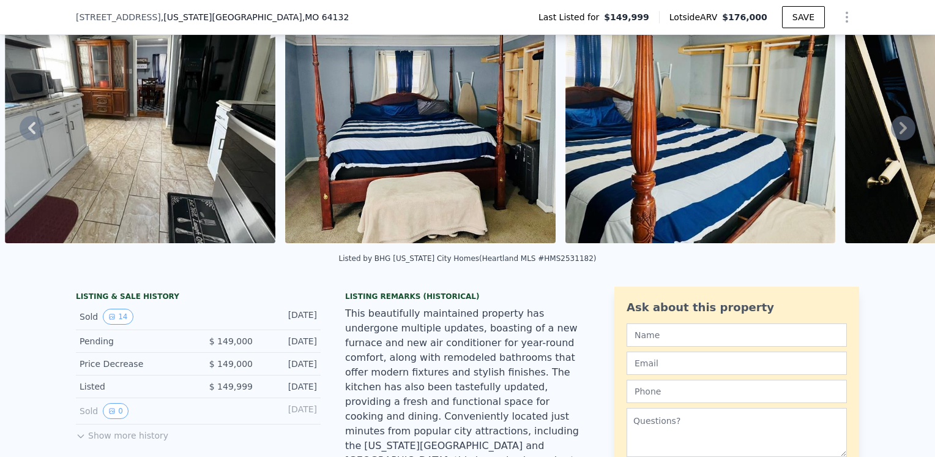
click at [900, 131] on icon at bounding box center [903, 128] width 7 height 12
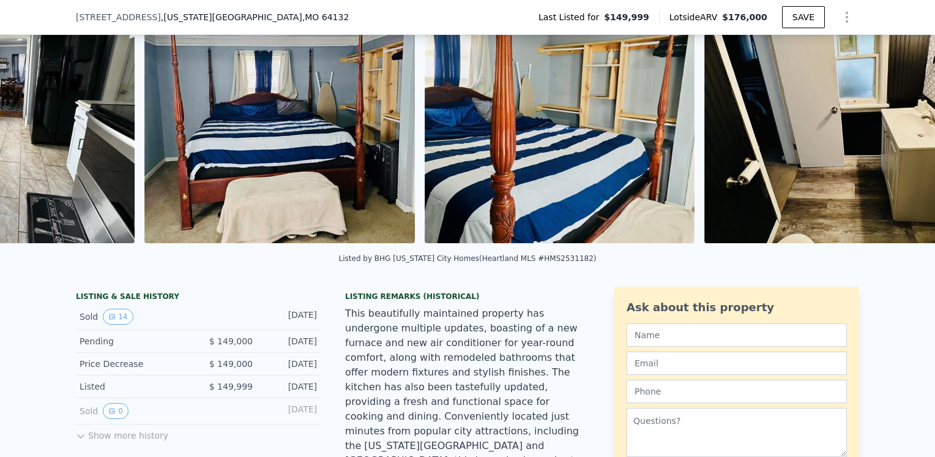
scroll to position [0, 2047]
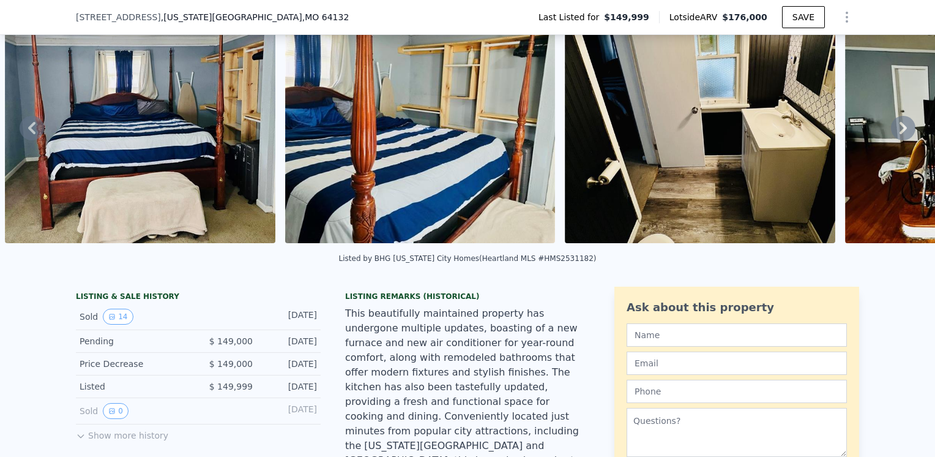
click at [900, 131] on icon at bounding box center [903, 128] width 7 height 12
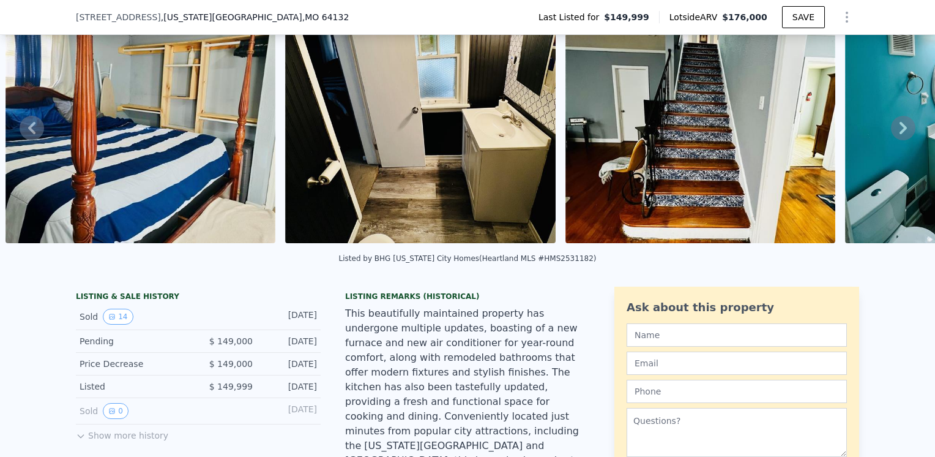
click at [900, 131] on icon at bounding box center [903, 128] width 7 height 12
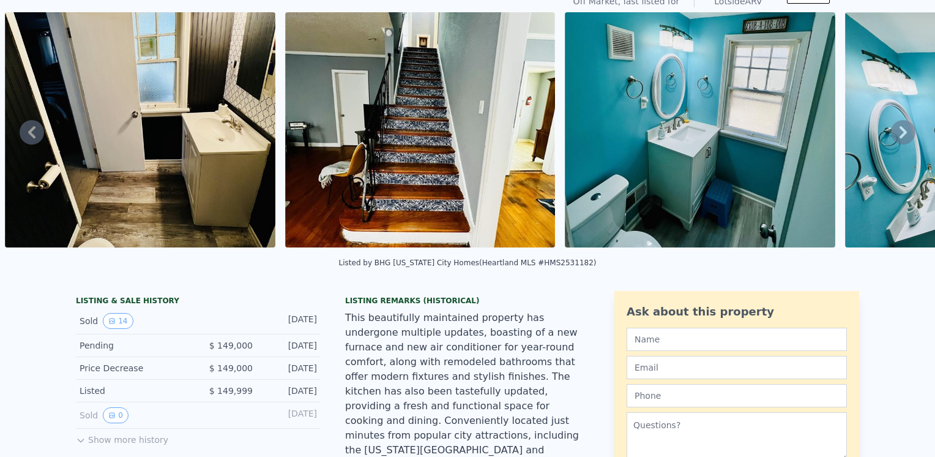
scroll to position [0, 0]
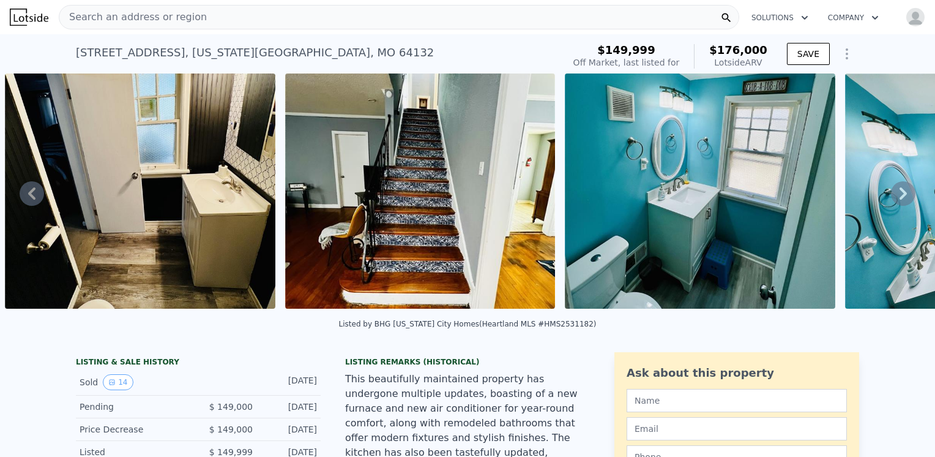
click at [198, 15] on div "Search an address or region" at bounding box center [399, 17] width 681 height 24
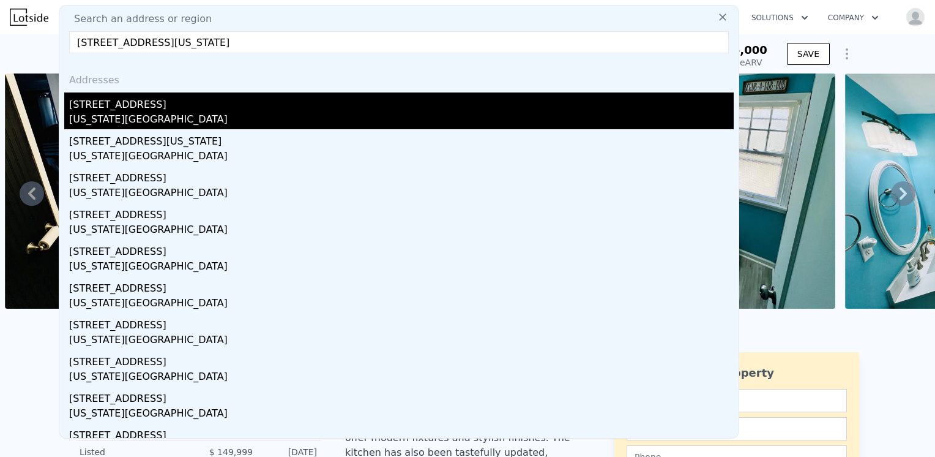
type input "6450 COLLEGE AVE KANSAS CITY, MO 64132"
click at [130, 121] on div "Kansas City, MO 64132" at bounding box center [401, 120] width 665 height 17
type input "3"
type input "4"
type input "1240"
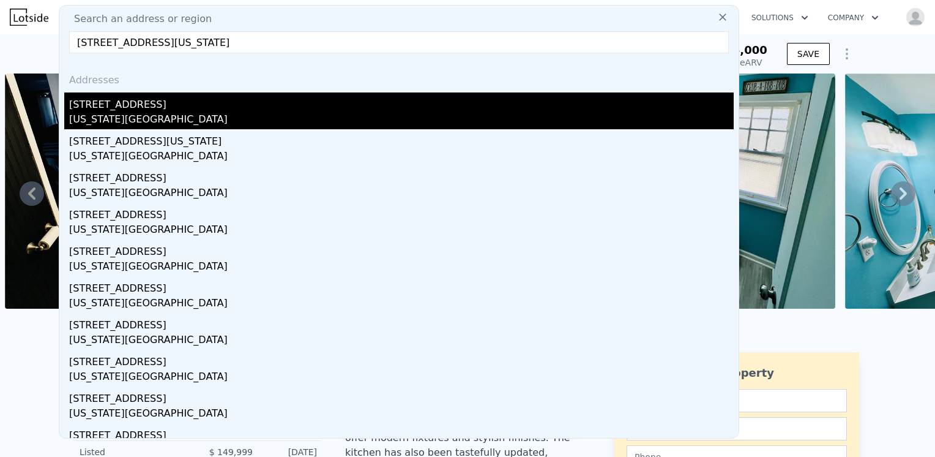
type input "1970"
type input "4356"
type input "11325.6"
type input "$ 198,000"
type input "-$ 8,850"
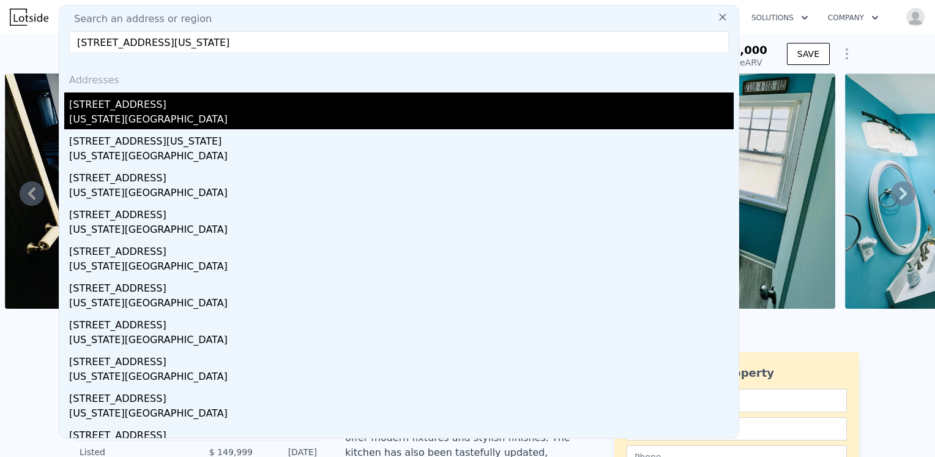
checkbox input "true"
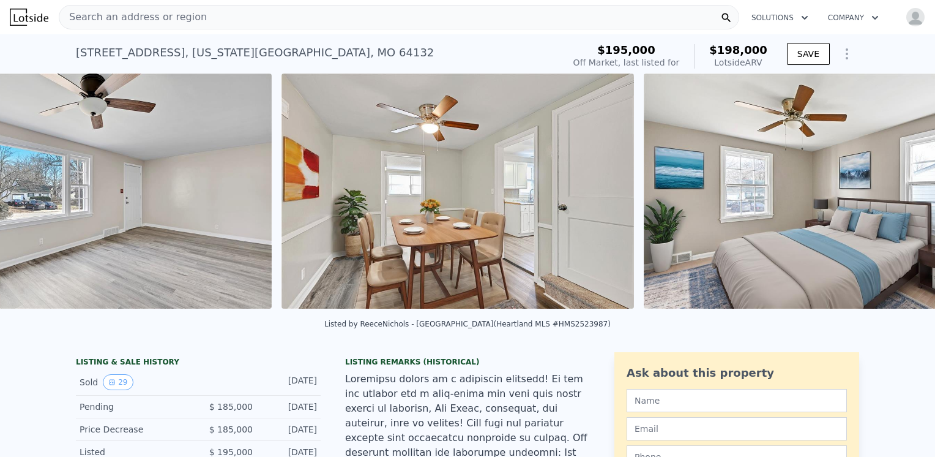
scroll to position [0, 2521]
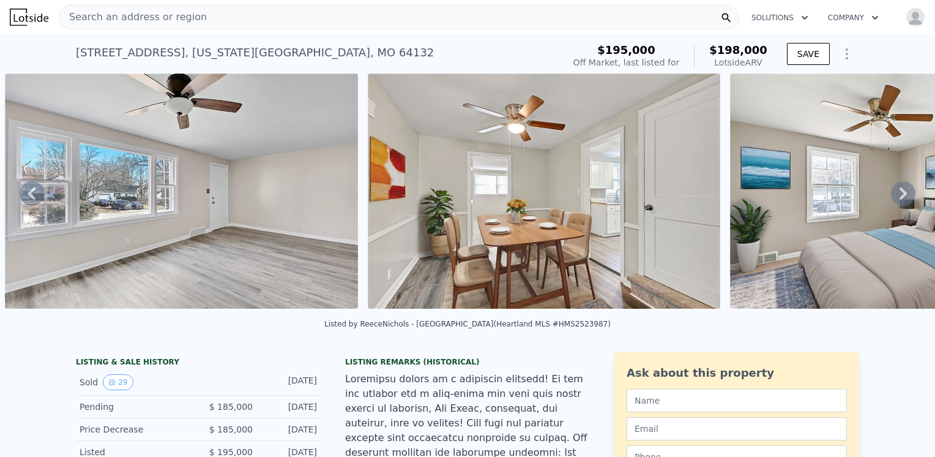
click at [891, 200] on icon at bounding box center [903, 193] width 24 height 24
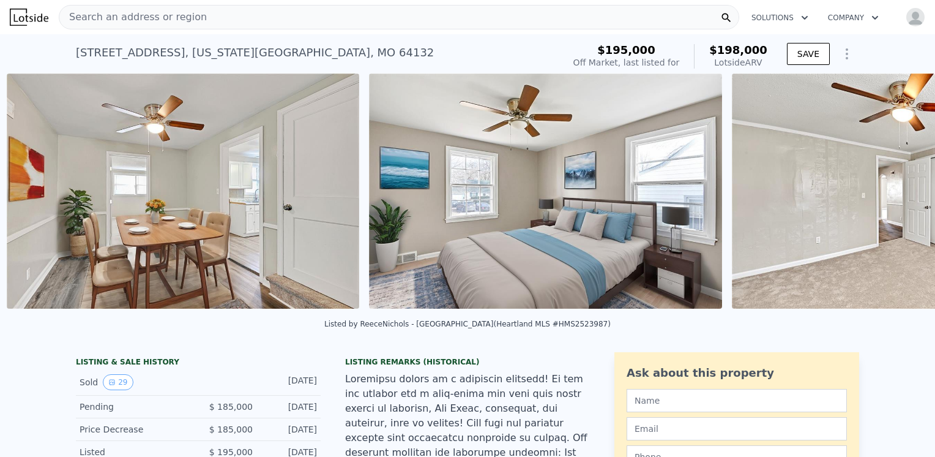
scroll to position [0, 2883]
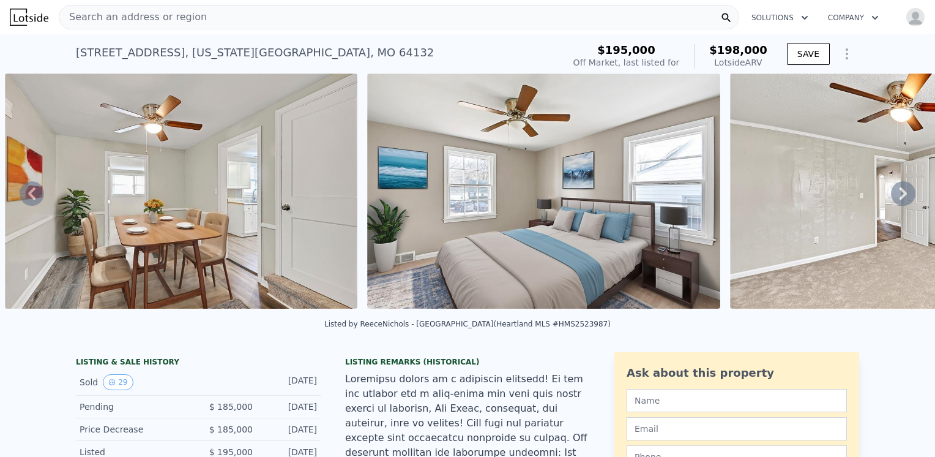
click at [891, 202] on icon at bounding box center [903, 193] width 24 height 24
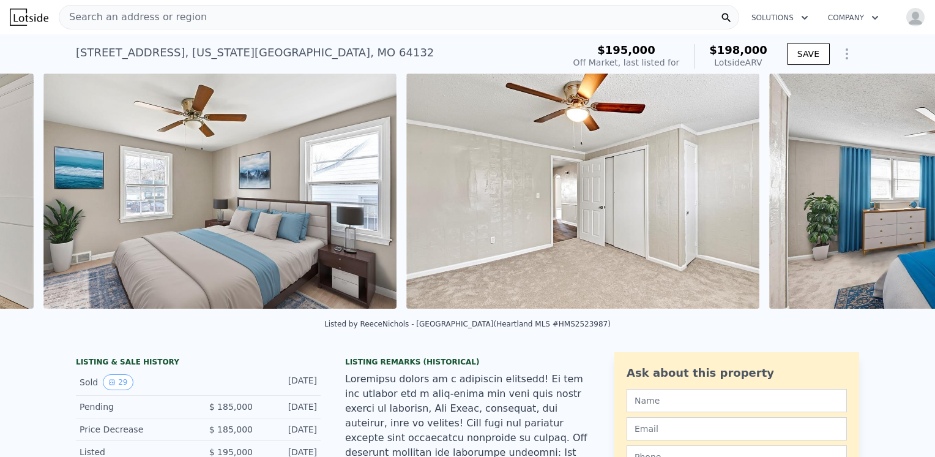
scroll to position [0, 3246]
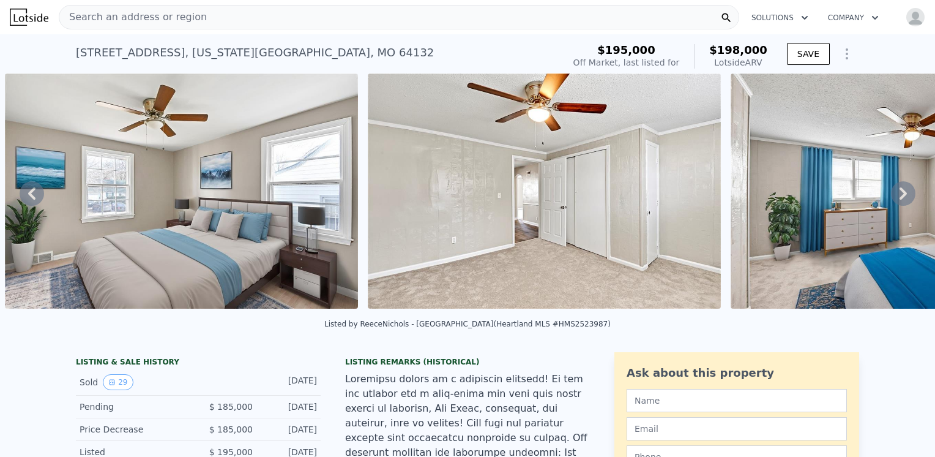
click at [230, 11] on div "Search an address or region" at bounding box center [399, 17] width 681 height 24
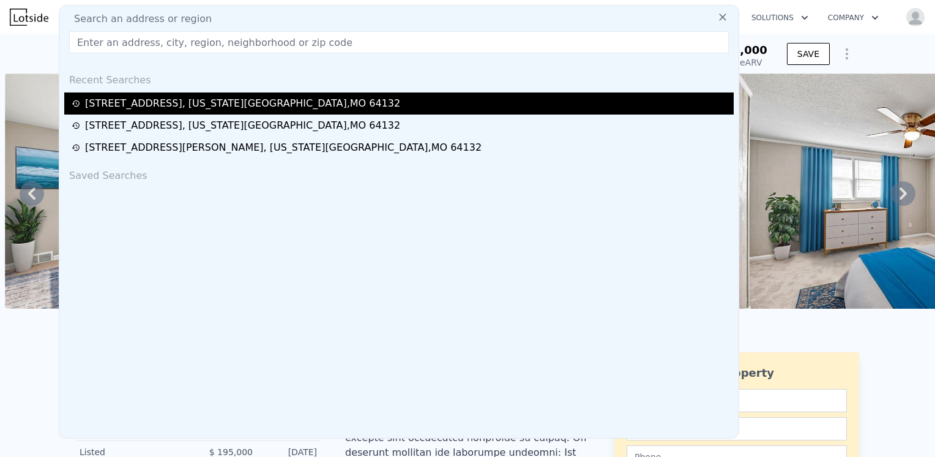
click at [174, 105] on div "6450 College Ave , Kansas City , MO 64132" at bounding box center [242, 103] width 315 height 15
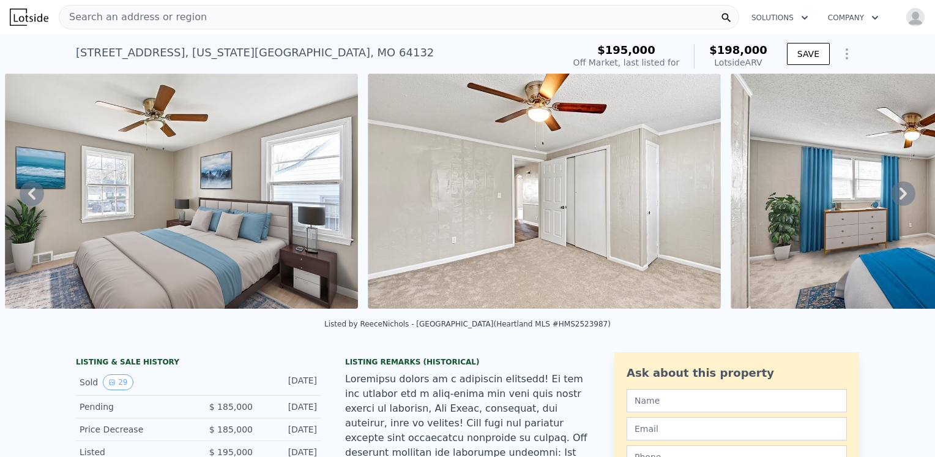
click at [111, 10] on span "Search an address or region" at bounding box center [133, 17] width 148 height 15
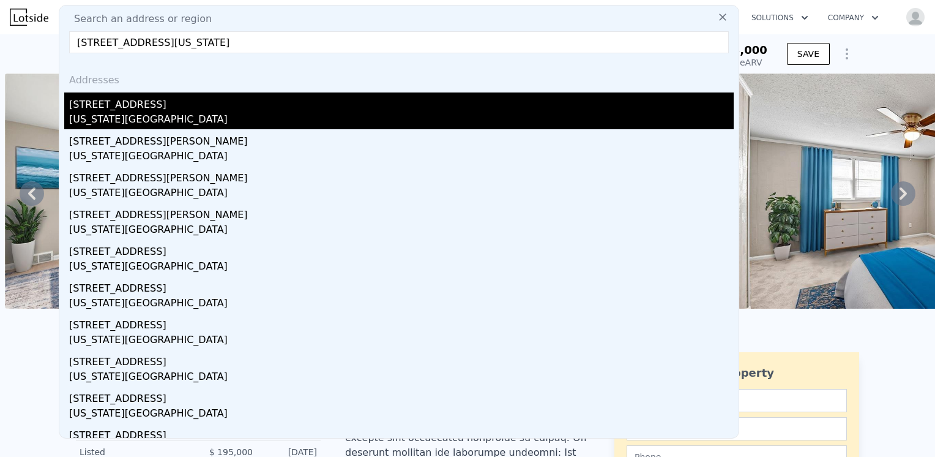
type input "6028 COLLEGE AVE KANSAS CITY, MO 64130"
click at [110, 102] on div "6028 College Ave" at bounding box center [401, 102] width 665 height 20
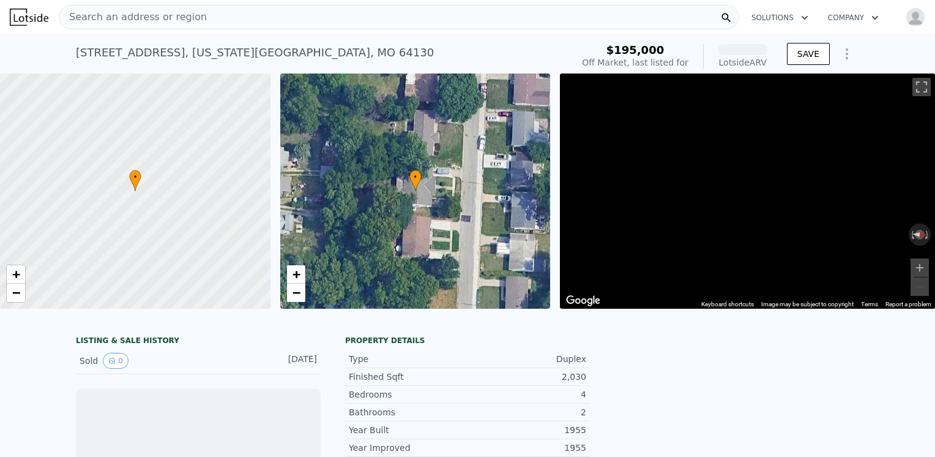
scroll to position [0, 5]
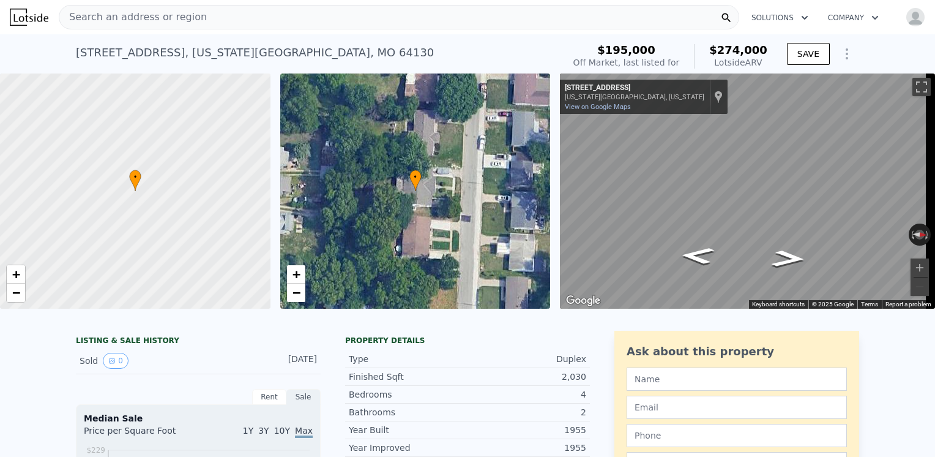
click at [104, 17] on span "Search an address or region" at bounding box center [133, 17] width 148 height 15
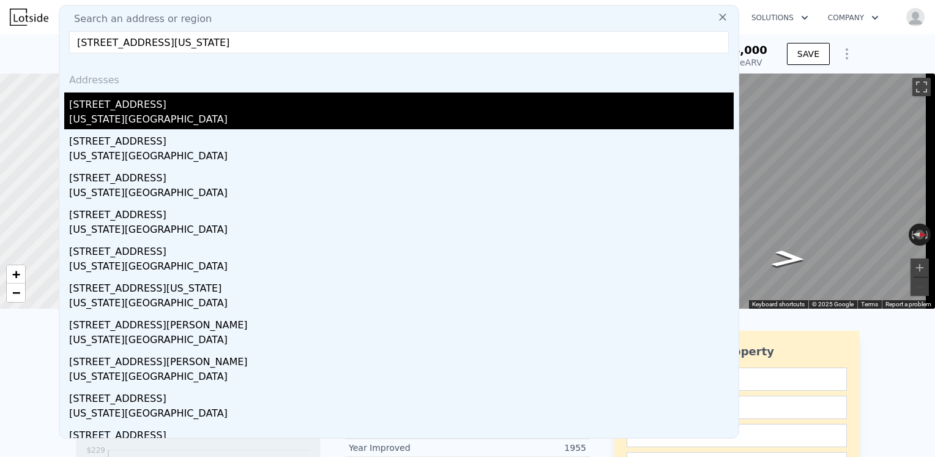
type input "6001 CHESTNUT AVE KANSAS CITY, MO 64130"
click at [103, 113] on div "Kansas City, MO 64130" at bounding box center [401, 120] width 665 height 17
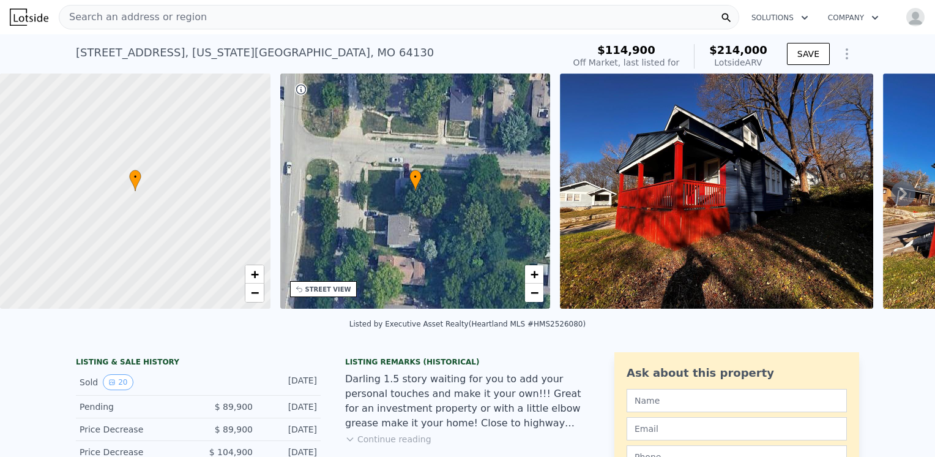
click at [665, 220] on img at bounding box center [716, 190] width 313 height 235
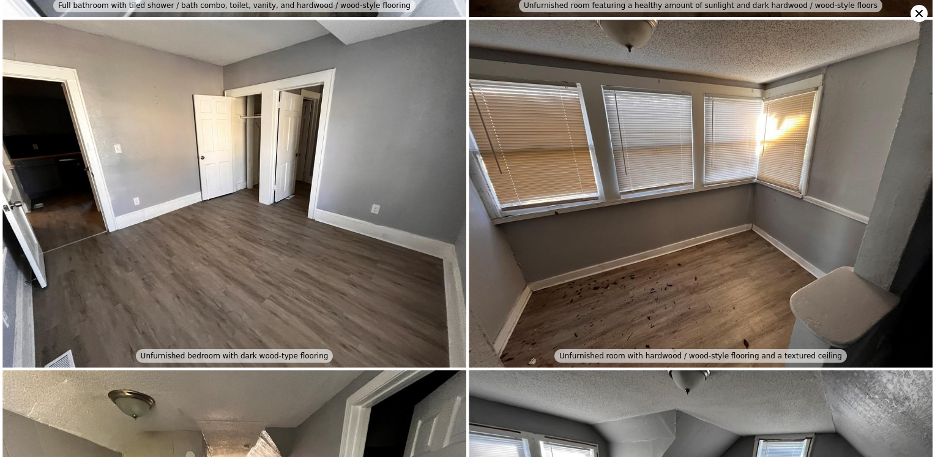
scroll to position [2429, 0]
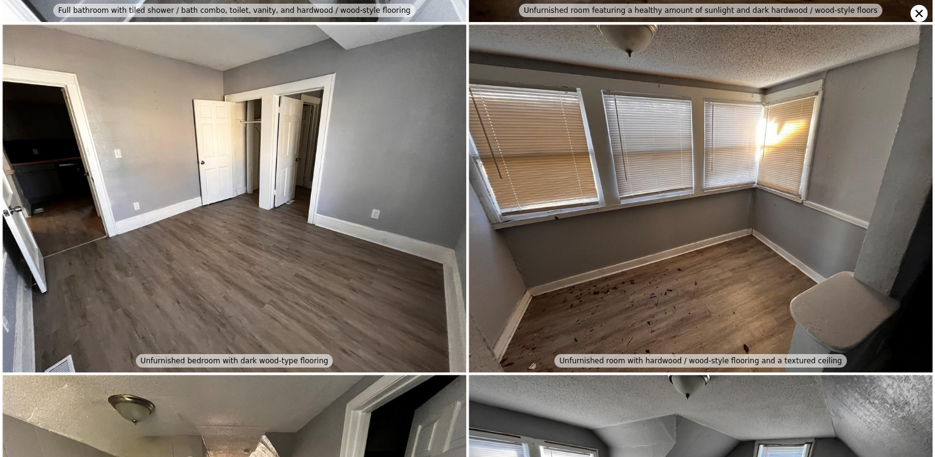
click at [914, 12] on icon at bounding box center [919, 13] width 17 height 17
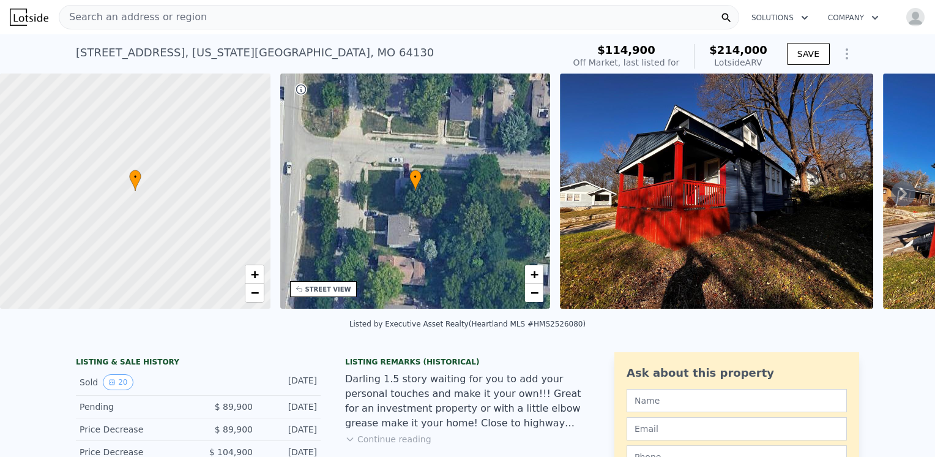
click at [192, 10] on div "Search an address or region" at bounding box center [399, 17] width 681 height 24
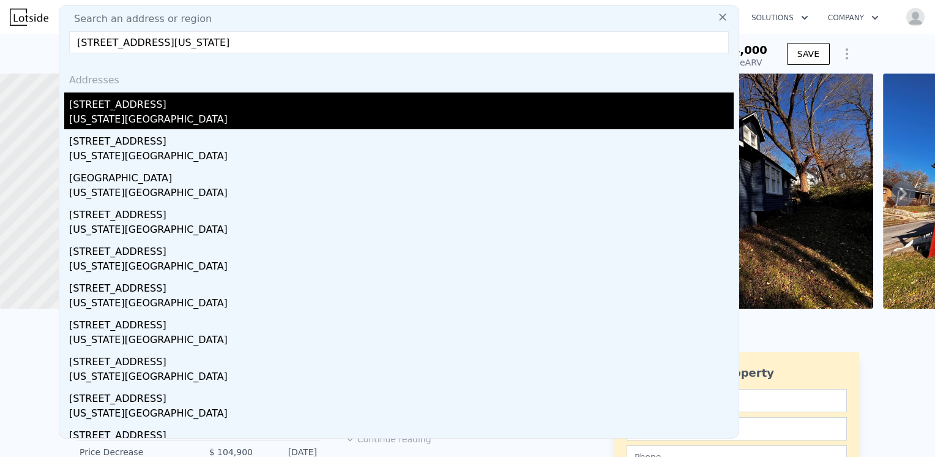
type input "6304 BELLEFONTAINE AVE KANSAS CITY, MO 64132"
click at [132, 115] on div "Kansas City, MO 64132" at bounding box center [401, 120] width 665 height 17
type input "2"
type input "972"
type input "1720"
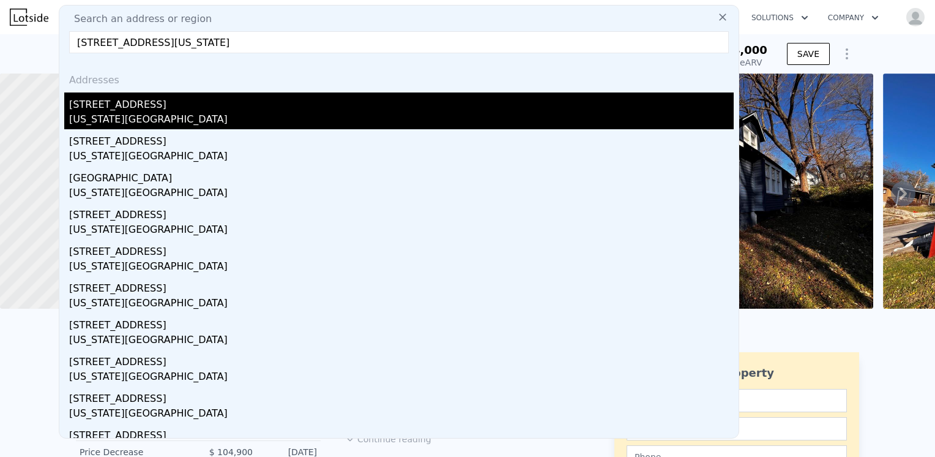
type input "5477"
type input "7840.8"
checkbox input "true"
type input "$ 176,000"
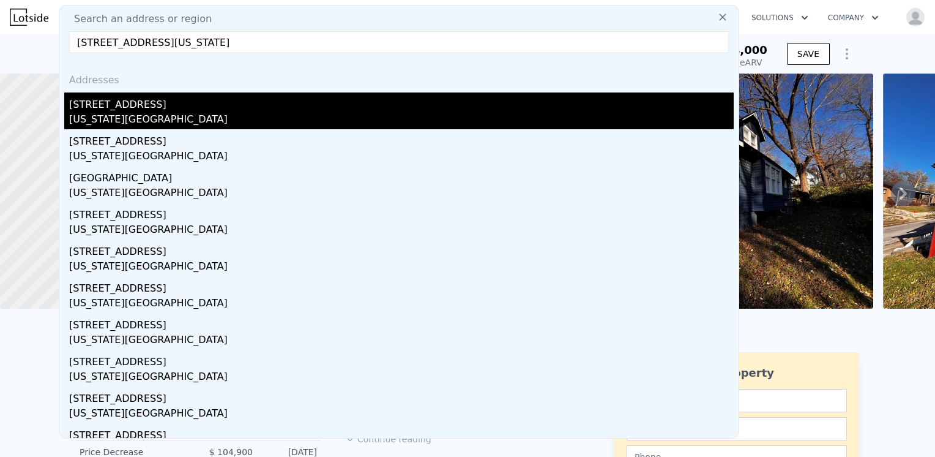
type input "4"
type input "$ 8,274"
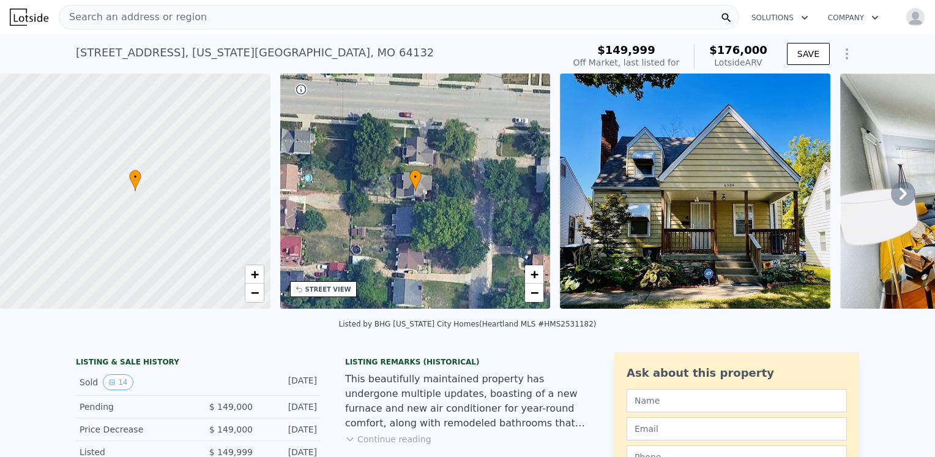
click at [897, 192] on icon at bounding box center [903, 193] width 24 height 24
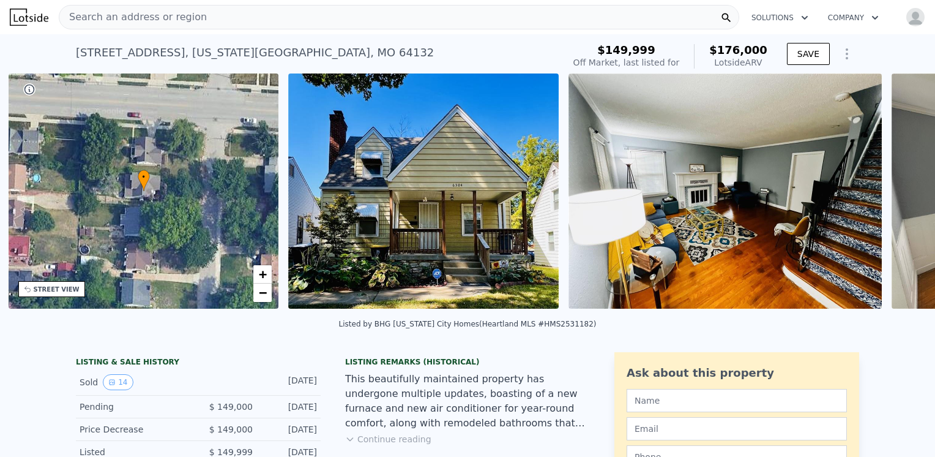
scroll to position [0, 285]
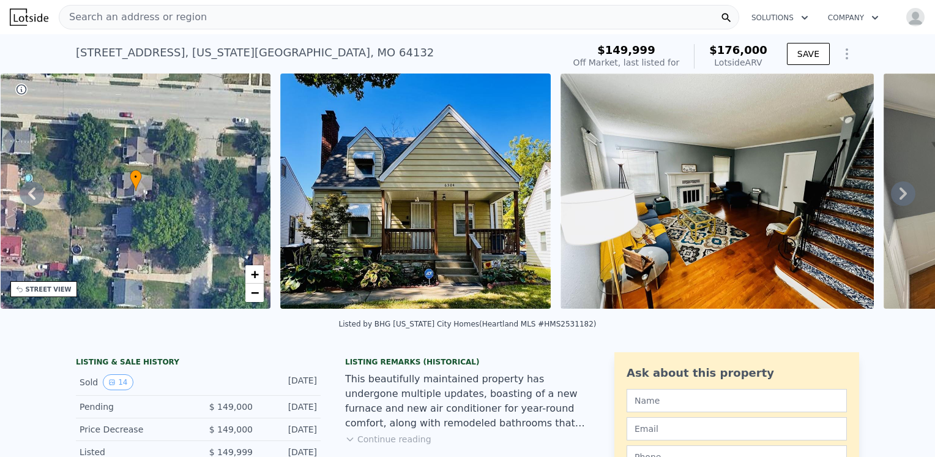
click at [899, 195] on icon at bounding box center [903, 193] width 24 height 24
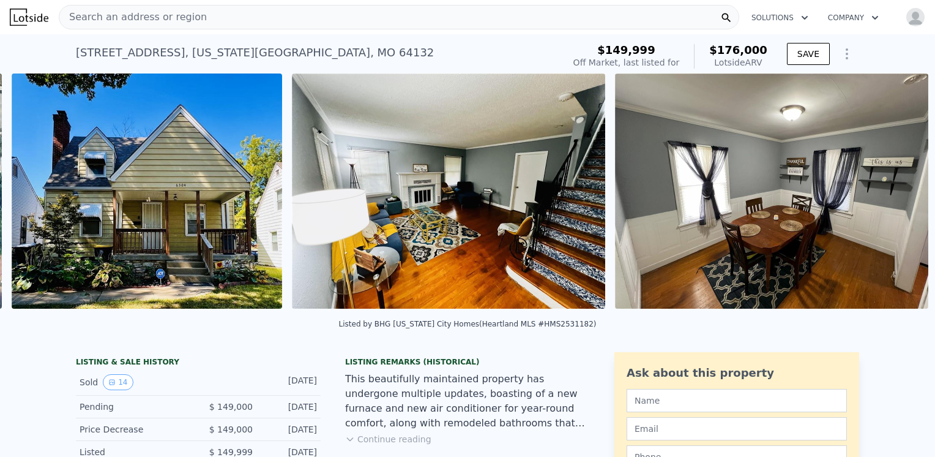
scroll to position [0, 560]
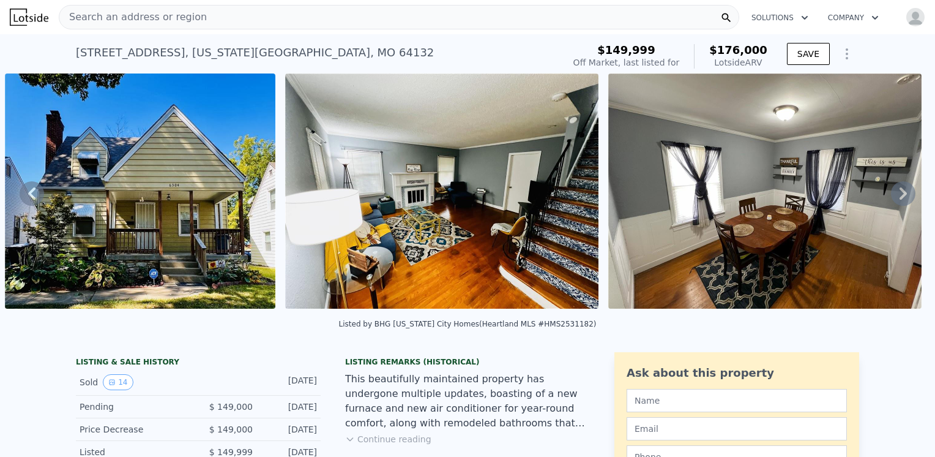
click at [900, 196] on icon at bounding box center [903, 193] width 7 height 12
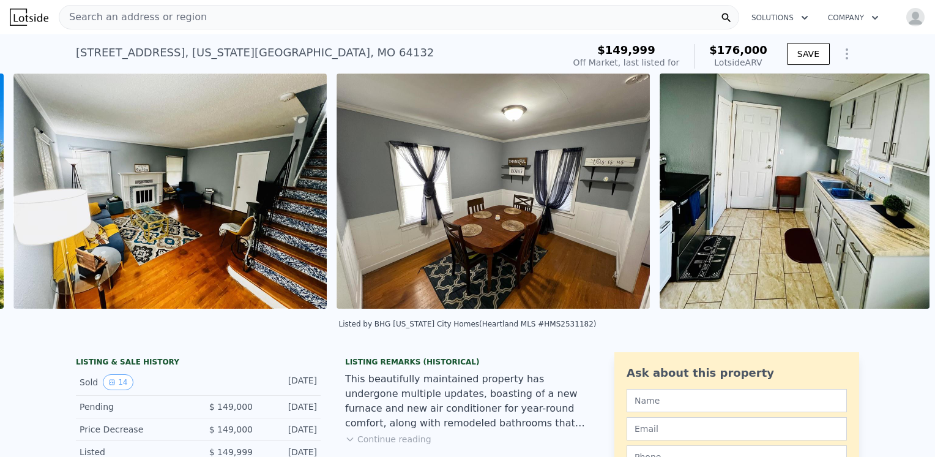
scroll to position [0, 840]
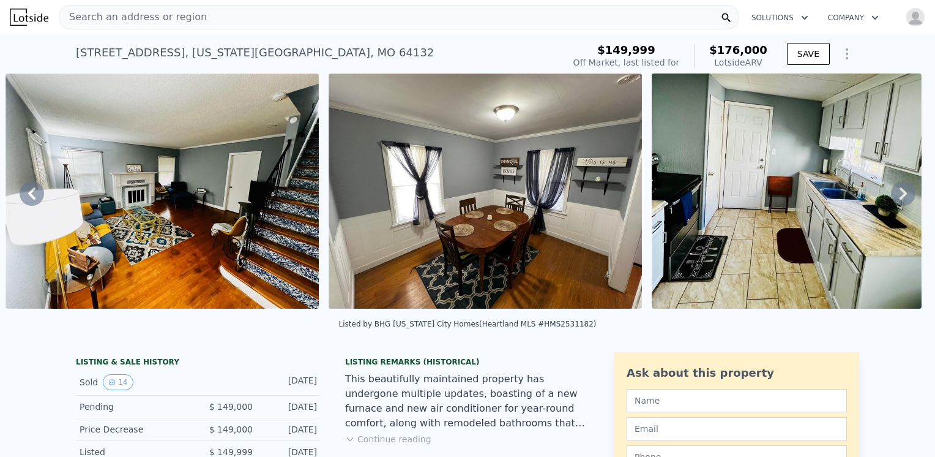
click at [900, 195] on icon at bounding box center [903, 193] width 7 height 12
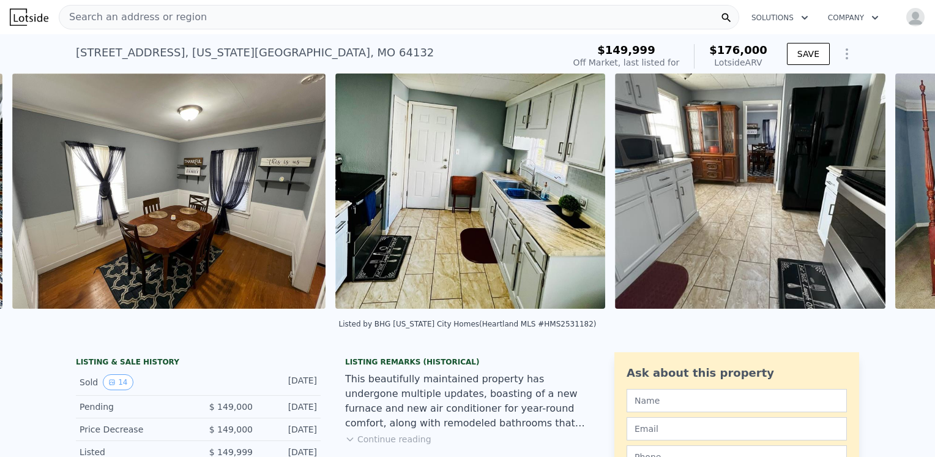
scroll to position [0, 1163]
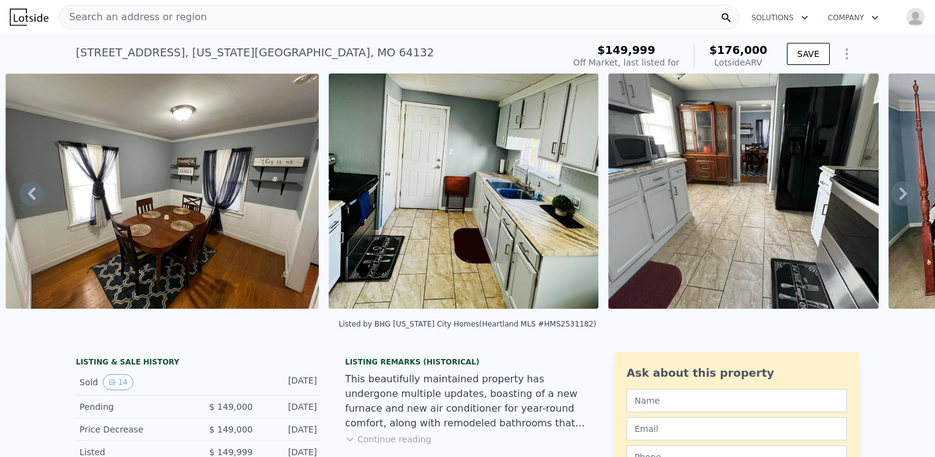
click at [900, 195] on icon at bounding box center [903, 193] width 7 height 12
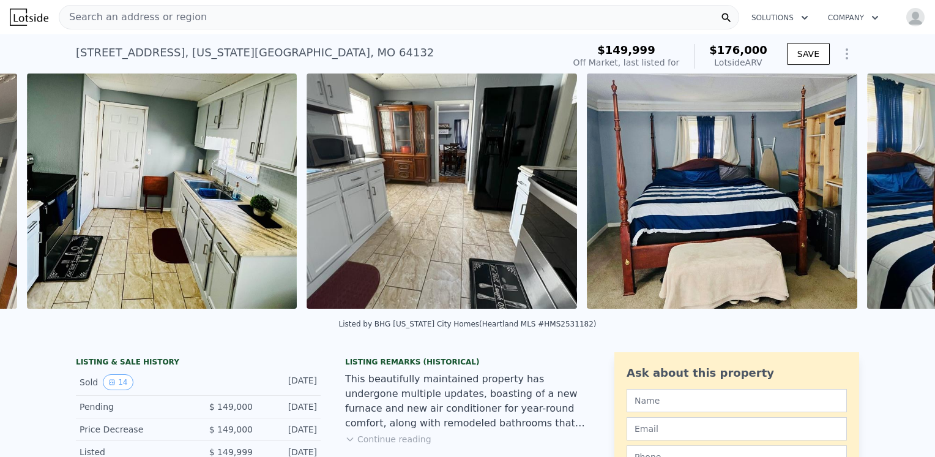
scroll to position [0, 1486]
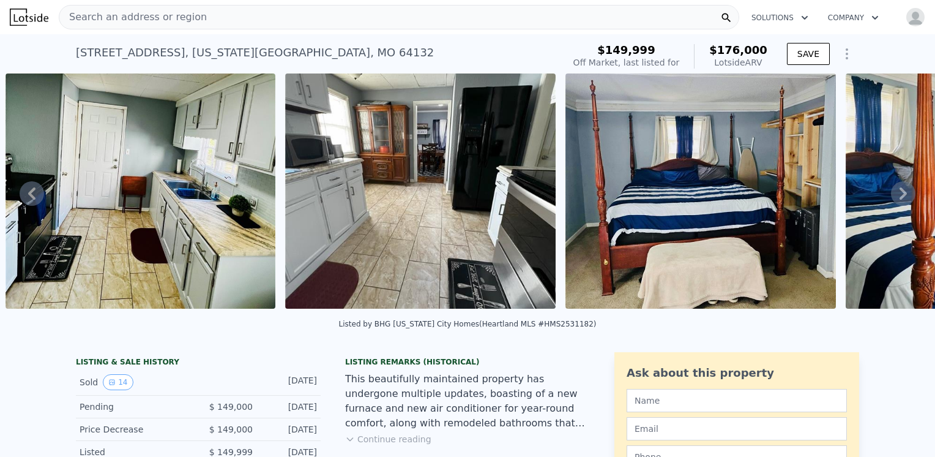
click at [900, 195] on icon at bounding box center [903, 193] width 7 height 12
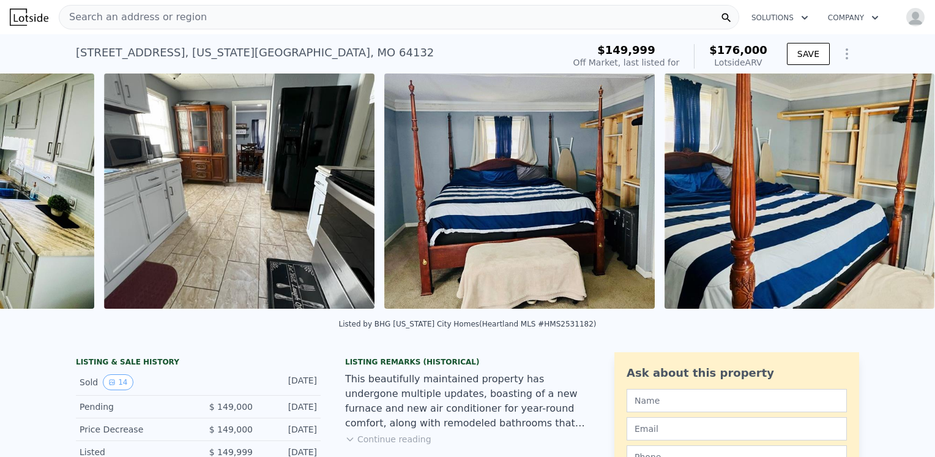
scroll to position [0, 1766]
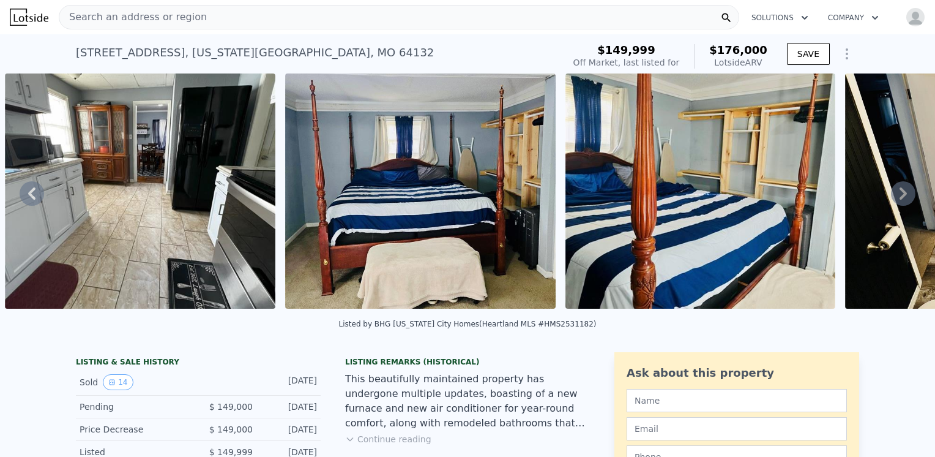
click at [891, 195] on icon at bounding box center [903, 193] width 24 height 24
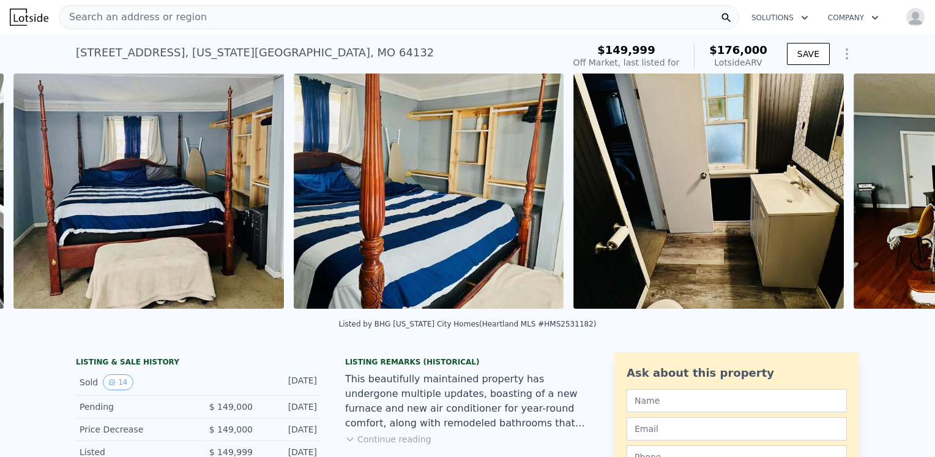
scroll to position [0, 2047]
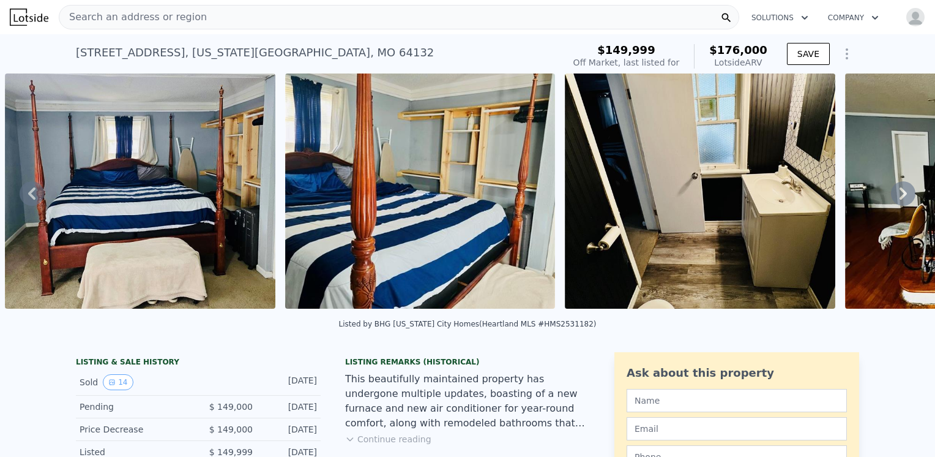
click at [891, 195] on icon at bounding box center [903, 193] width 24 height 24
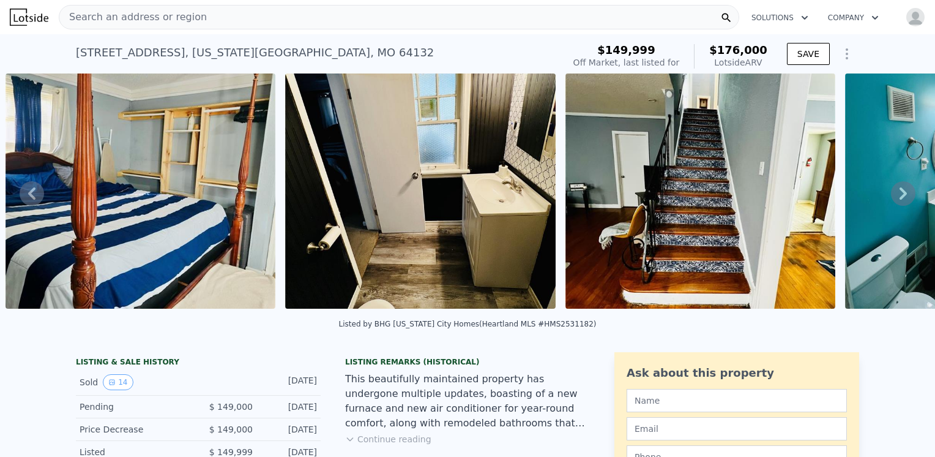
click at [891, 193] on icon at bounding box center [903, 193] width 24 height 24
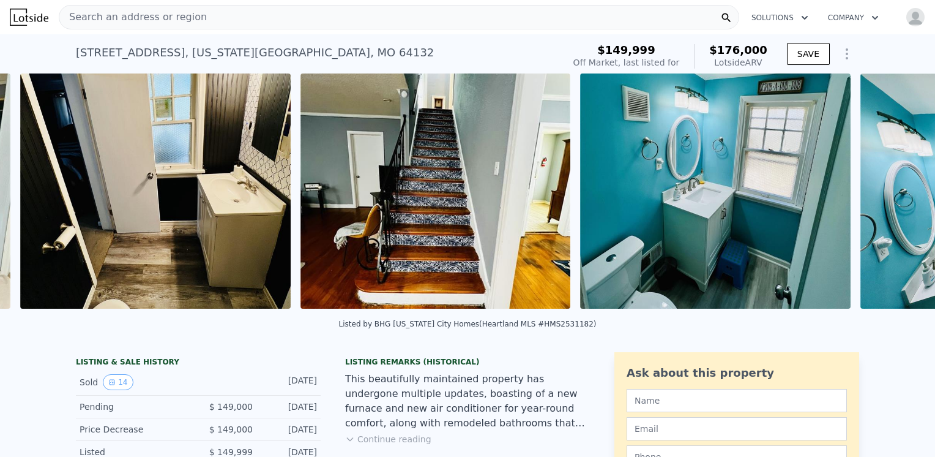
scroll to position [0, 2607]
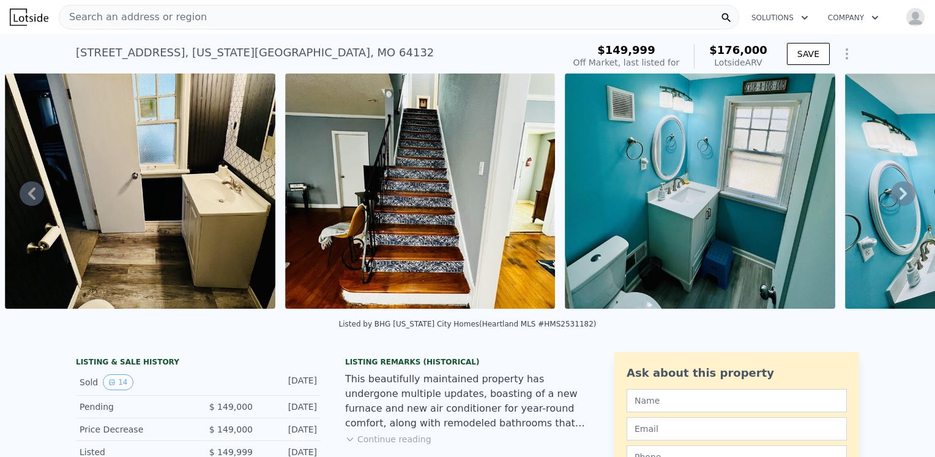
click at [891, 194] on icon at bounding box center [903, 193] width 24 height 24
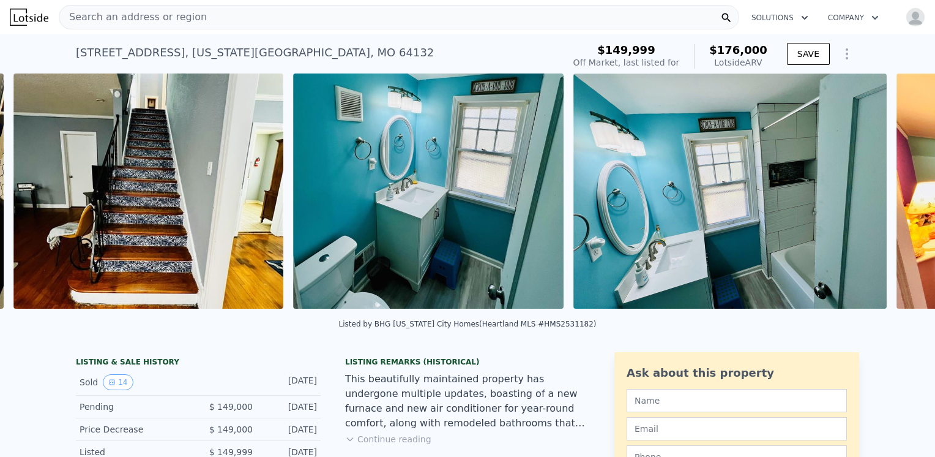
scroll to position [0, 2887]
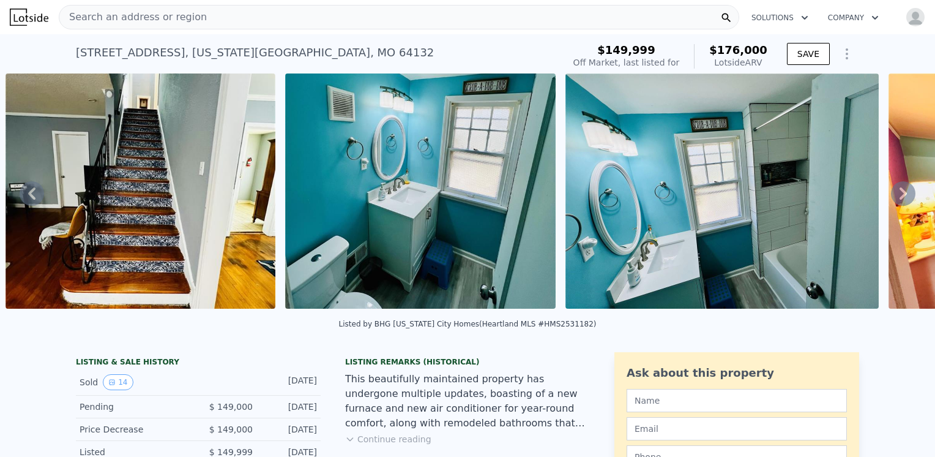
click at [891, 194] on icon at bounding box center [903, 193] width 24 height 24
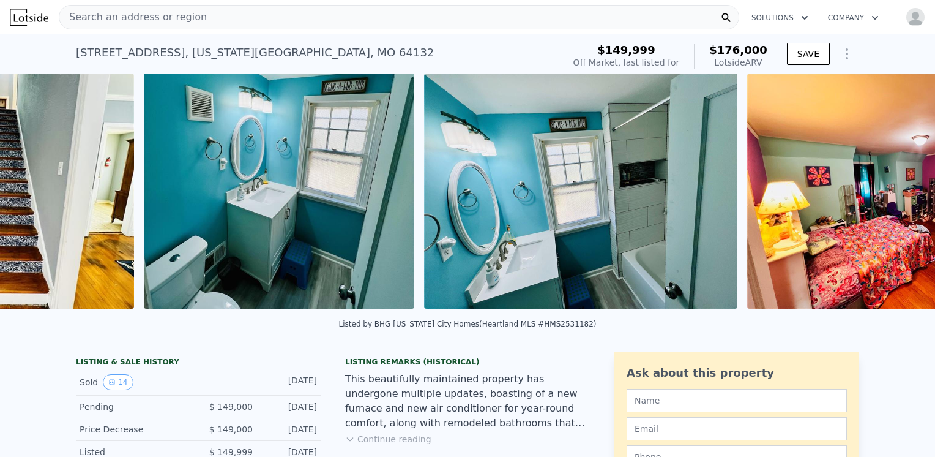
scroll to position [0, 3167]
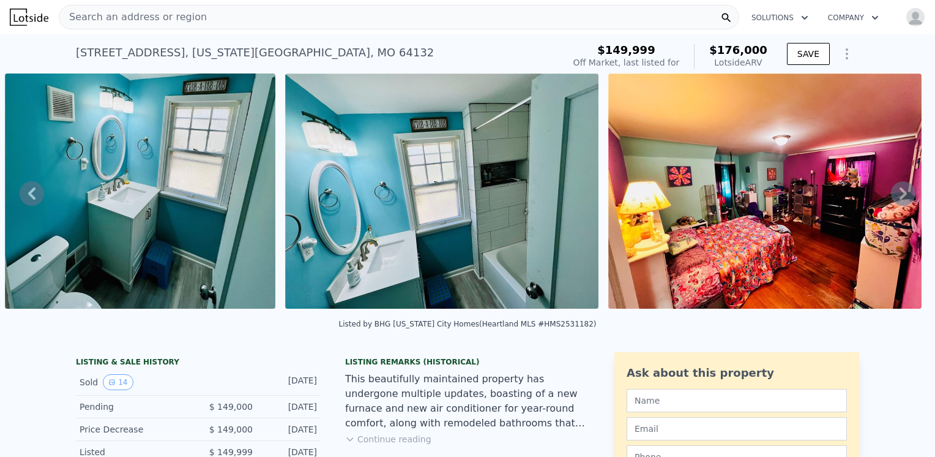
click at [226, 13] on div "Search an address or region" at bounding box center [399, 17] width 681 height 24
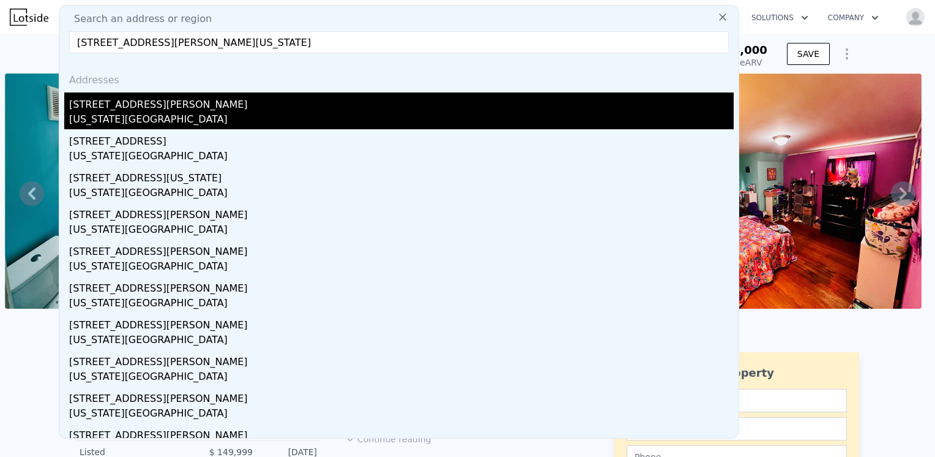
type input "6418 S BENTON AVE KANSAS CITY, MO 64132"
click at [149, 103] on div "6418 S Benton Ave" at bounding box center [401, 102] width 665 height 20
type input "3"
type input "4"
type input "1240"
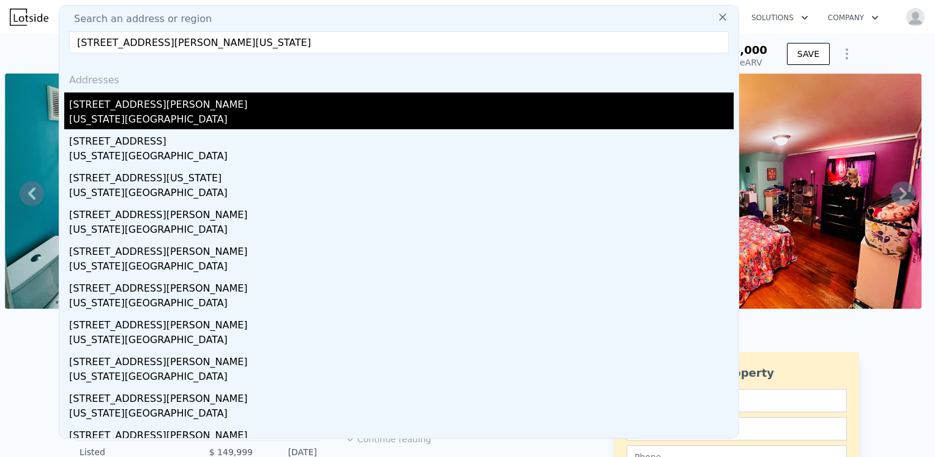
type input "1970"
type input "5227"
type input "11761"
checkbox input "false"
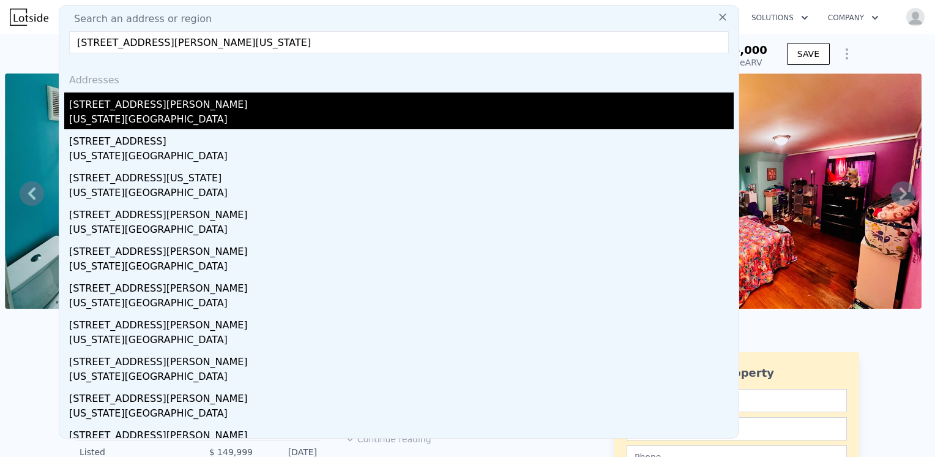
type input "$ 212,000"
type input "5"
type input "$ 153,983"
checkbox input "true"
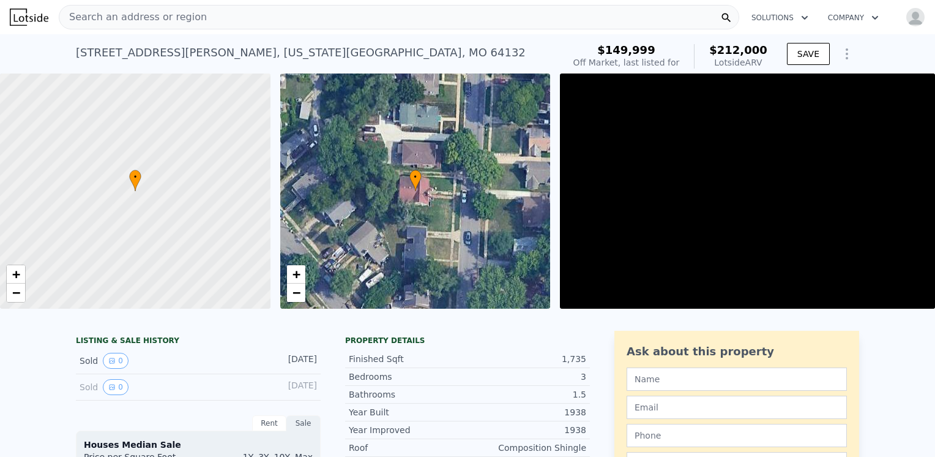
scroll to position [0, 5]
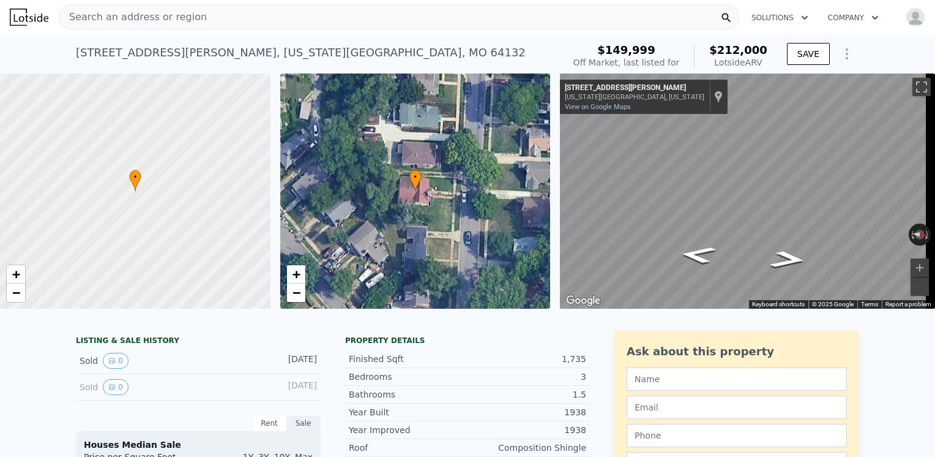
click at [102, 20] on span "Search an address or region" at bounding box center [133, 17] width 148 height 15
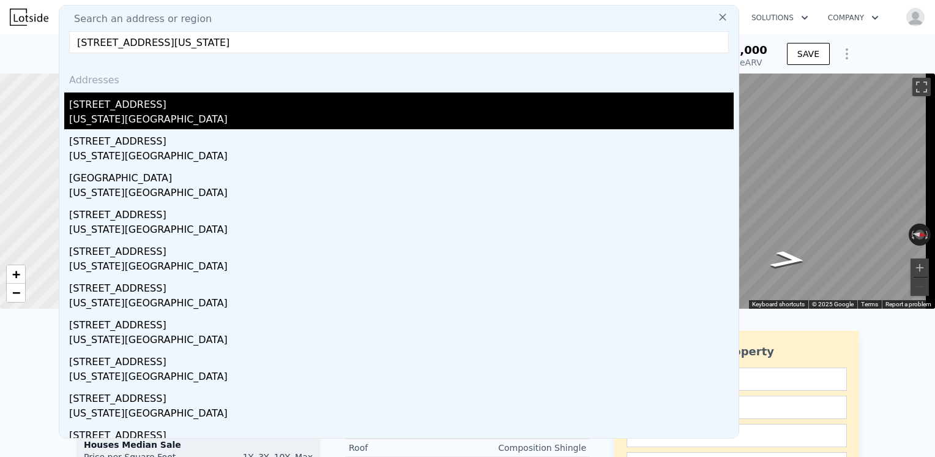
type input "6304 BELLEFONTAINE AVE KANSAS CITY, MO 64132"
click at [94, 121] on div "Kansas City, MO 64132" at bounding box center [401, 120] width 665 height 17
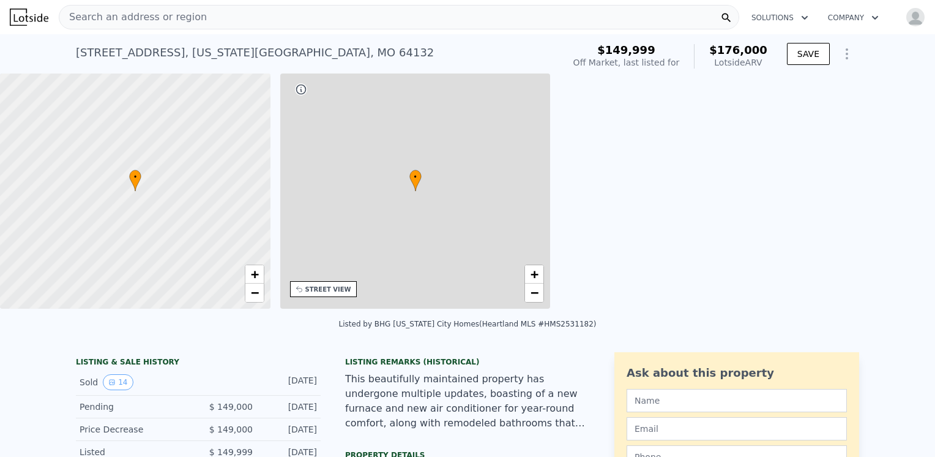
type input "2"
type input "5"
type input "972"
type input "1720"
type input "5477"
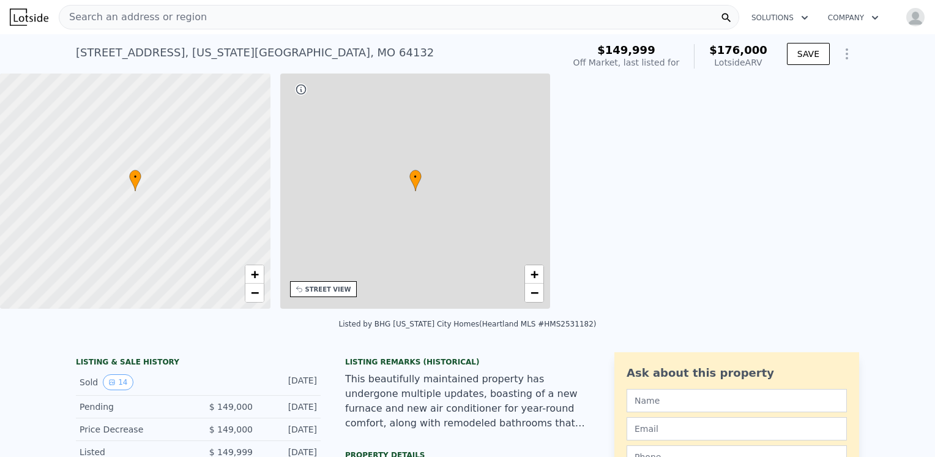
type input "7840.8"
type input "$ 176,000"
type input "4"
type input "$ 8,274"
checkbox input "true"
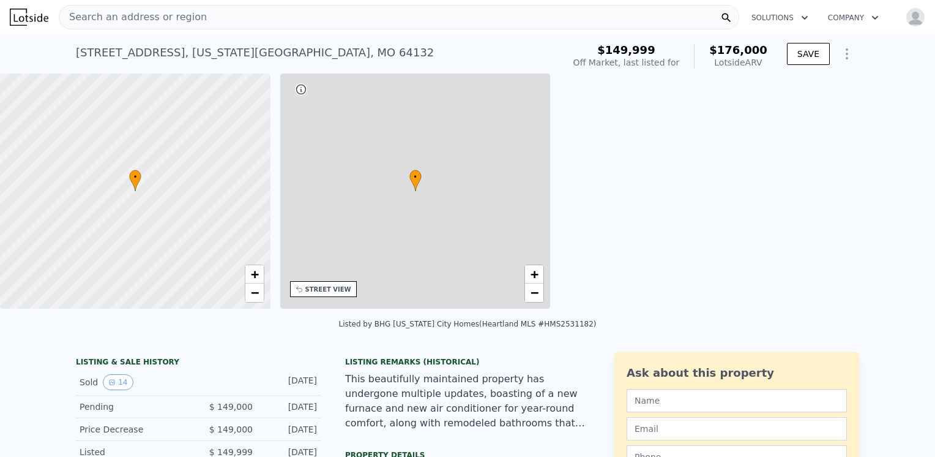
checkbox input "true"
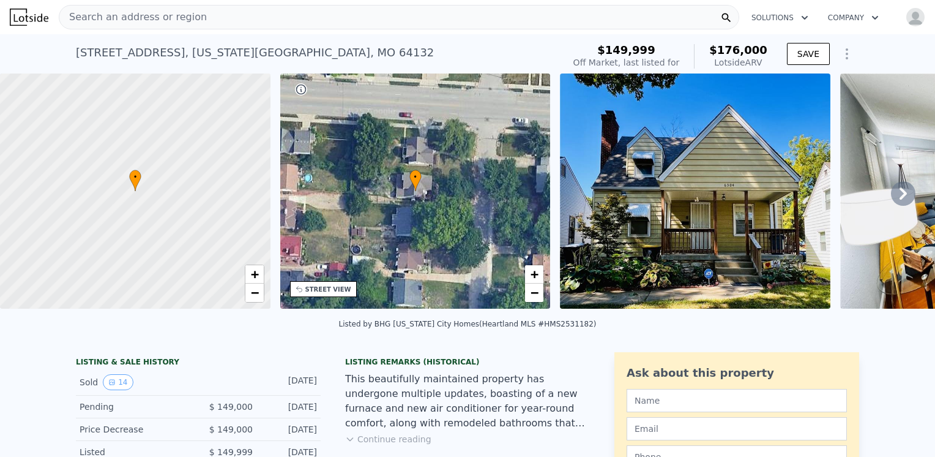
click at [900, 198] on icon at bounding box center [903, 193] width 7 height 12
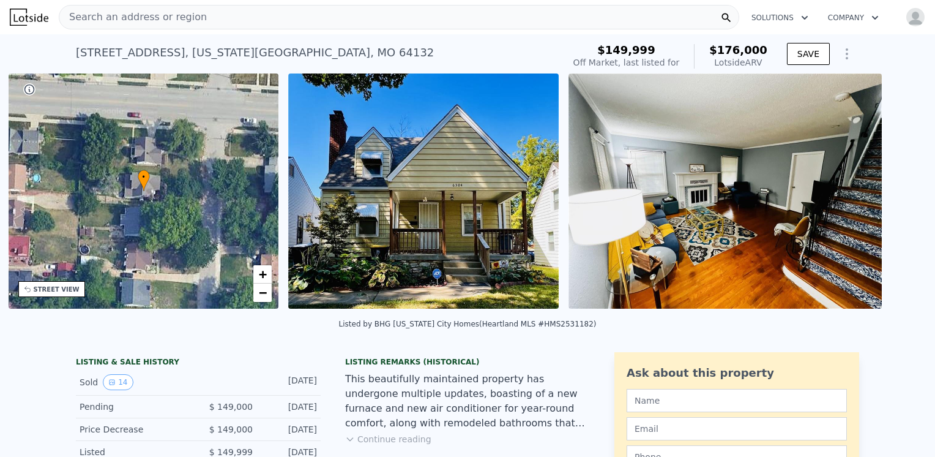
scroll to position [0, 285]
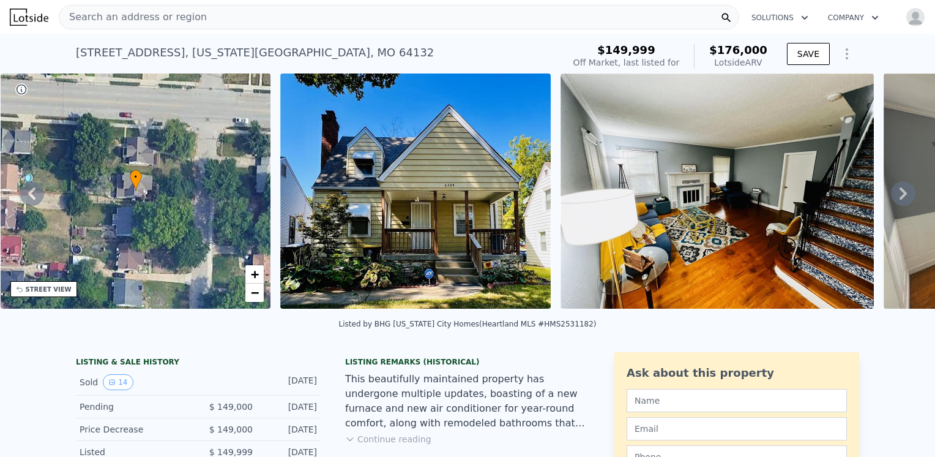
click at [891, 200] on icon at bounding box center [903, 193] width 24 height 24
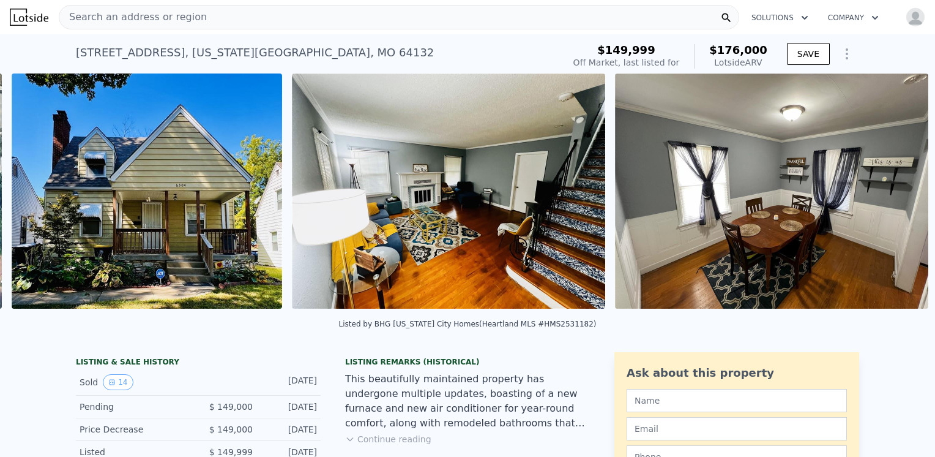
click at [891, 199] on img at bounding box center [771, 190] width 313 height 235
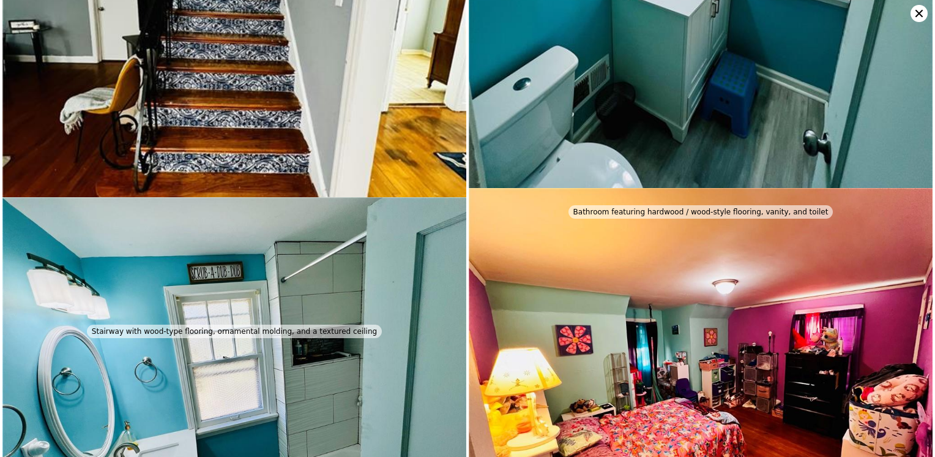
scroll to position [2223, 0]
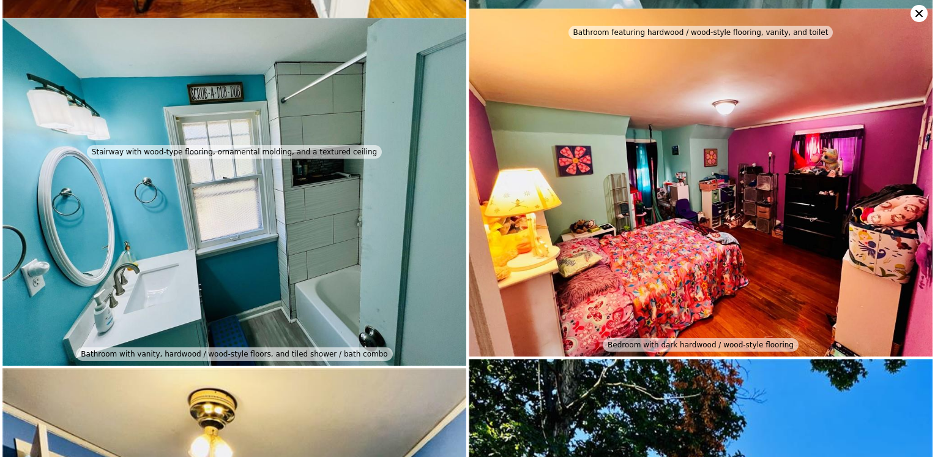
click at [916, 12] on icon at bounding box center [919, 13] width 17 height 17
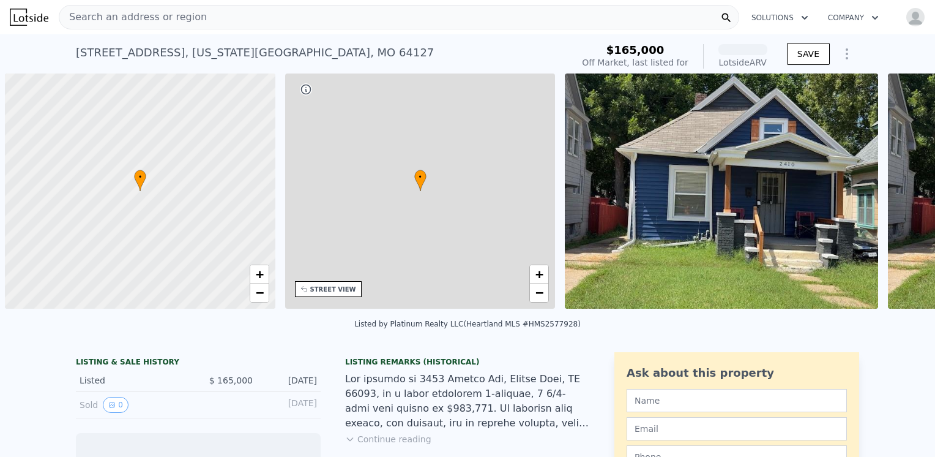
scroll to position [0, 5]
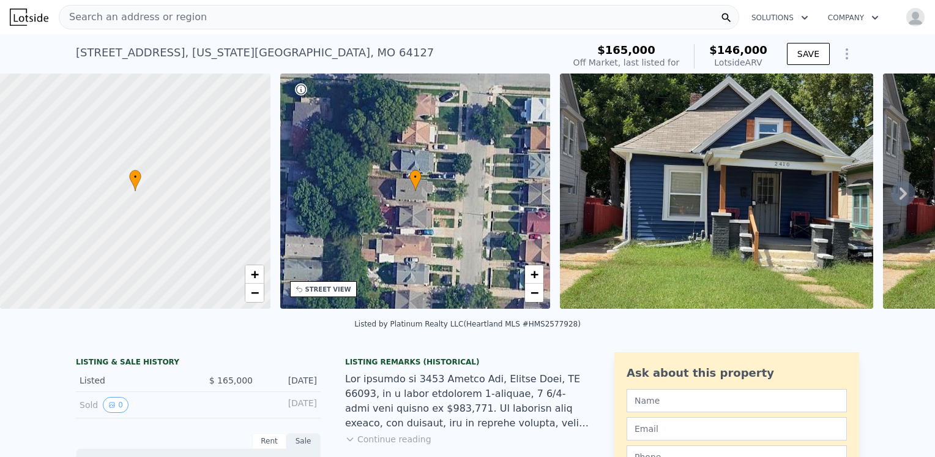
click at [727, 230] on img at bounding box center [716, 190] width 313 height 235
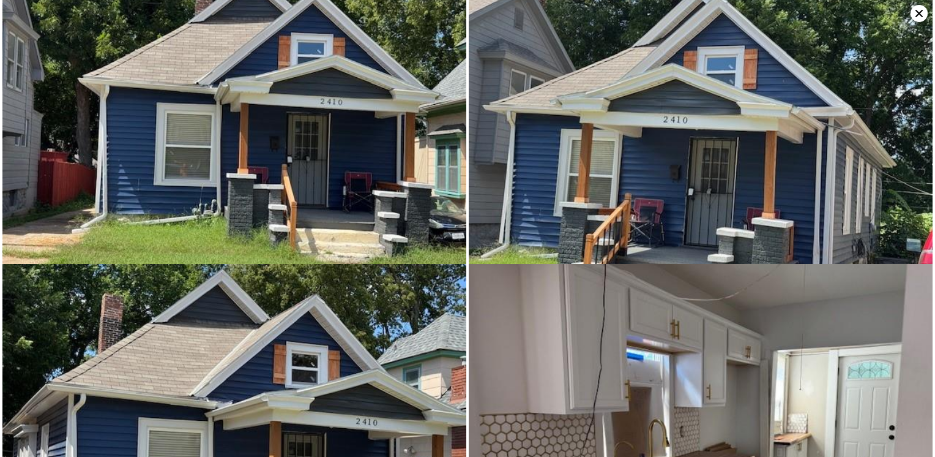
scroll to position [296, 0]
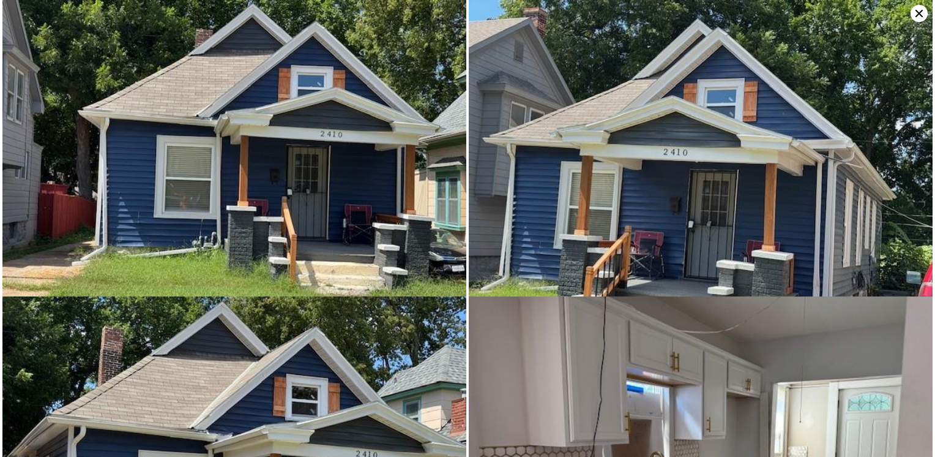
click at [913, 13] on icon at bounding box center [919, 13] width 17 height 17
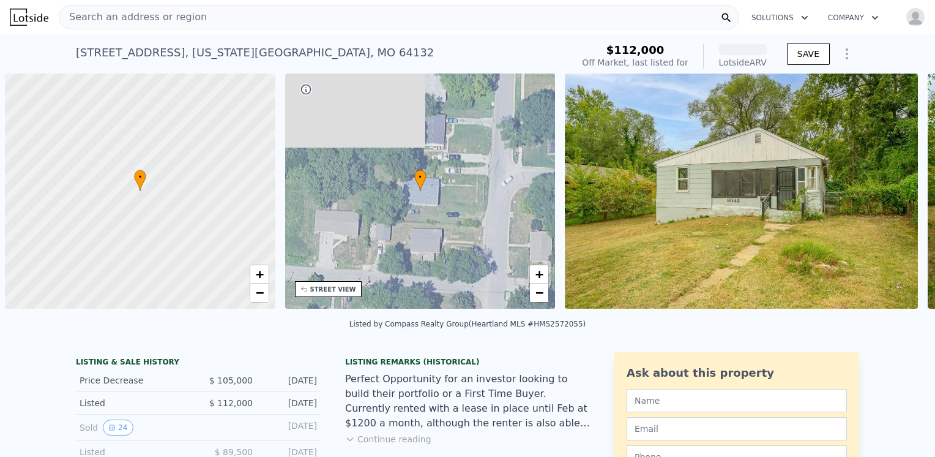
scroll to position [0, 5]
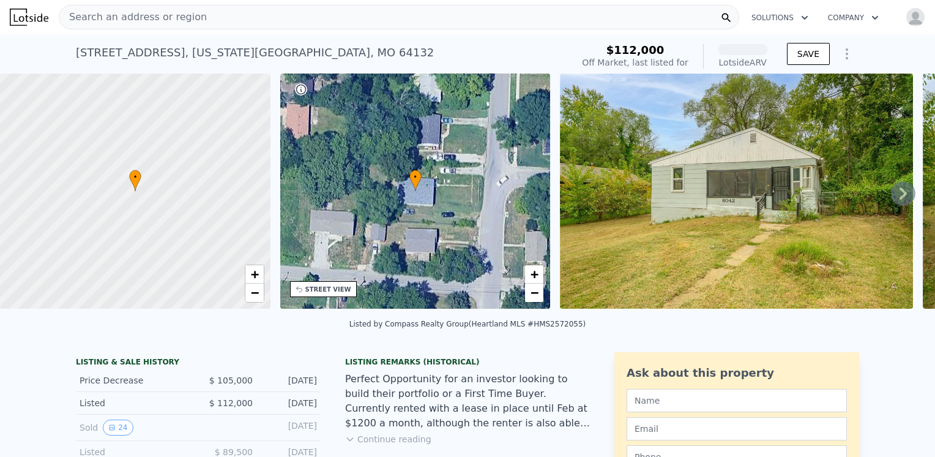
click at [744, 198] on img at bounding box center [736, 190] width 353 height 235
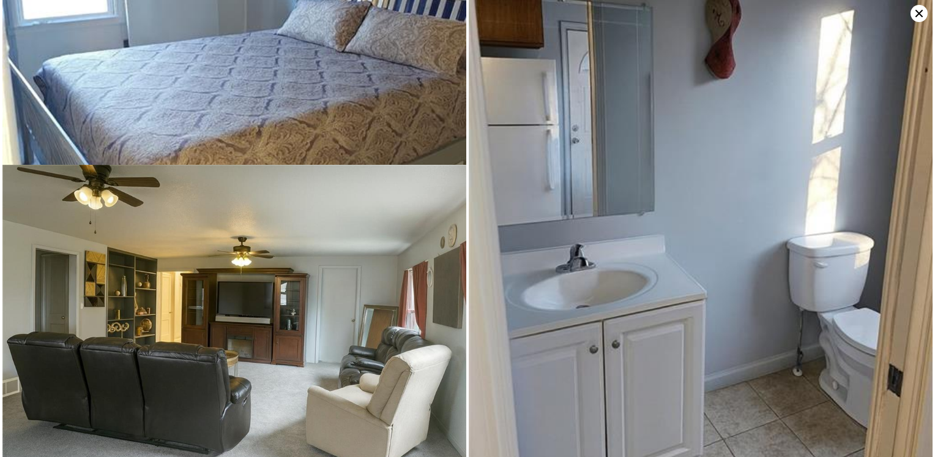
scroll to position [781, 0]
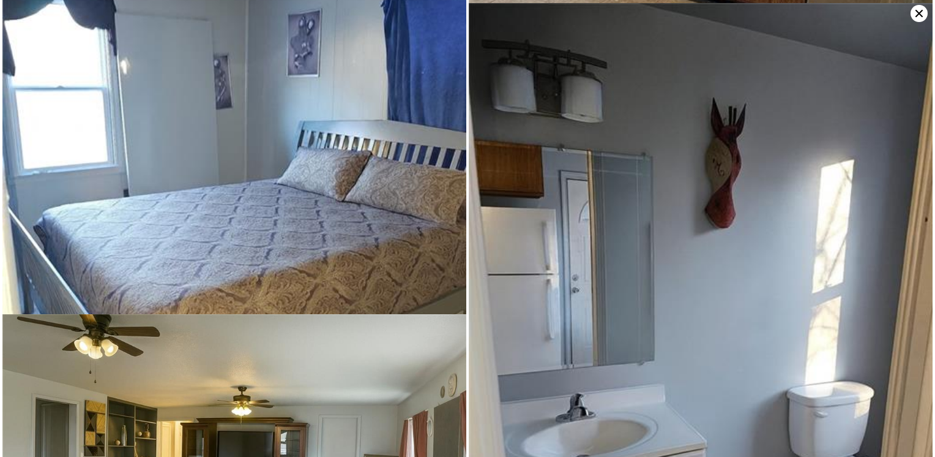
click at [919, 7] on icon at bounding box center [919, 13] width 17 height 17
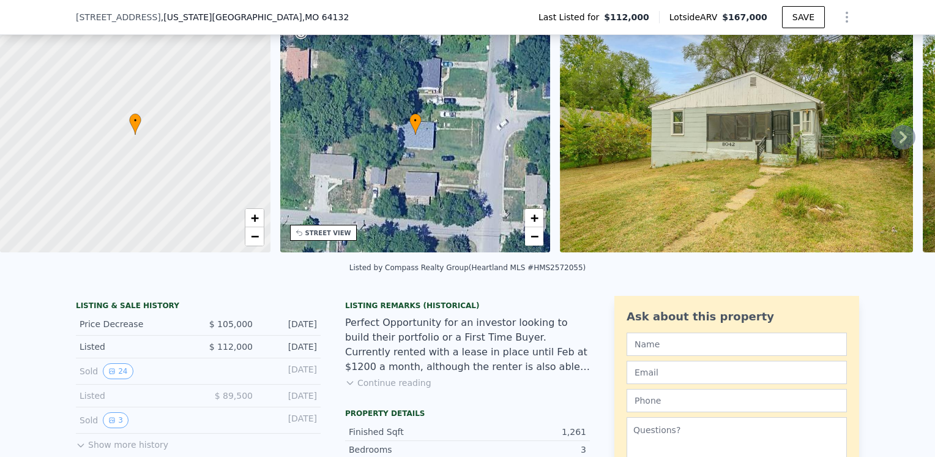
scroll to position [118, 0]
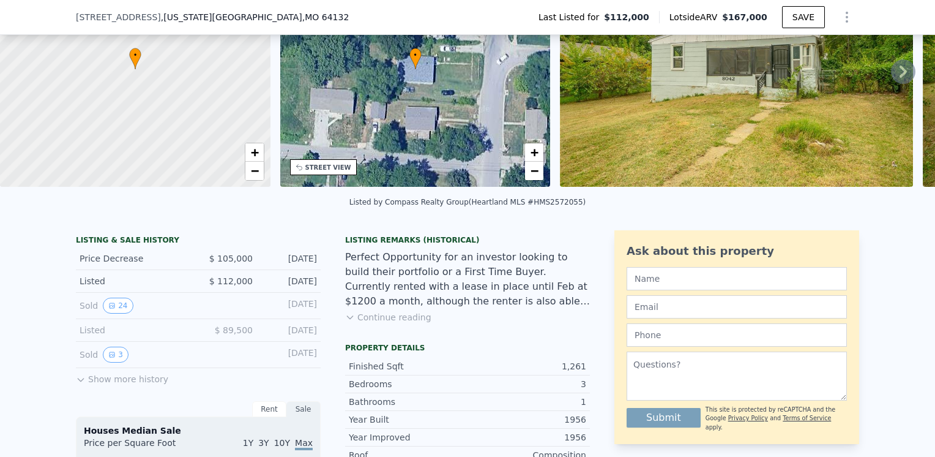
click at [411, 323] on button "Continue reading" at bounding box center [388, 317] width 86 height 12
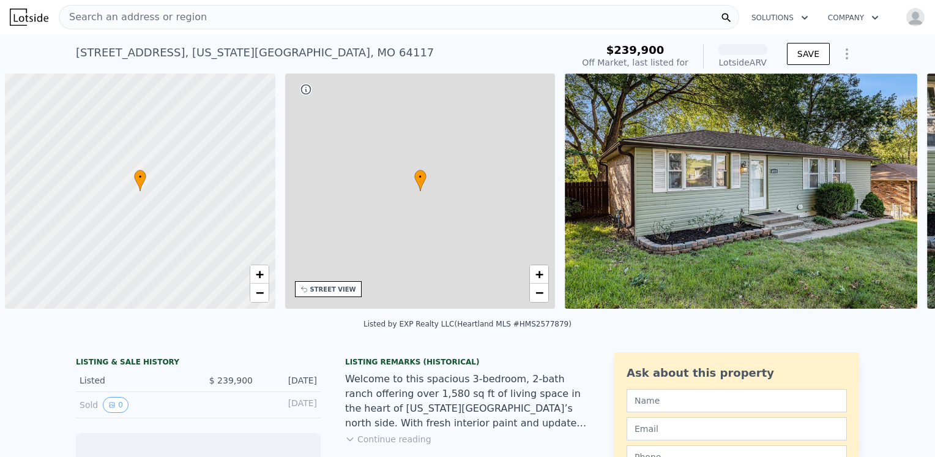
scroll to position [0, 5]
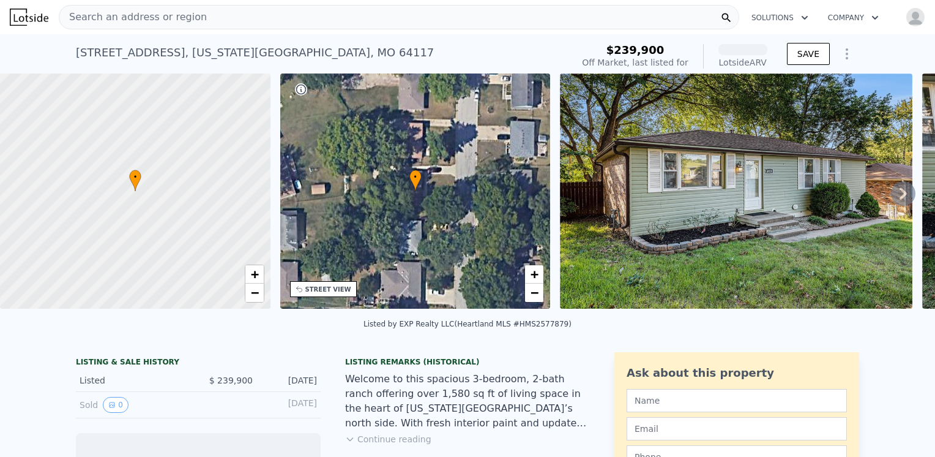
click at [688, 230] on img at bounding box center [736, 190] width 353 height 235
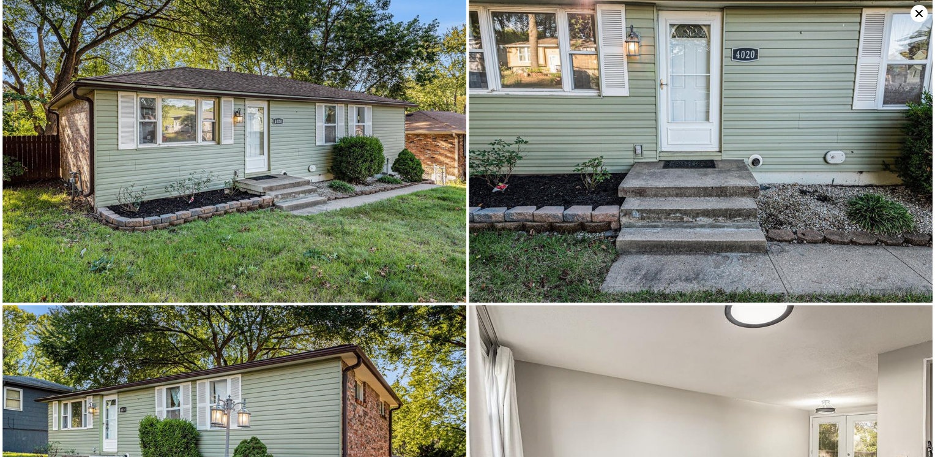
scroll to position [0, 0]
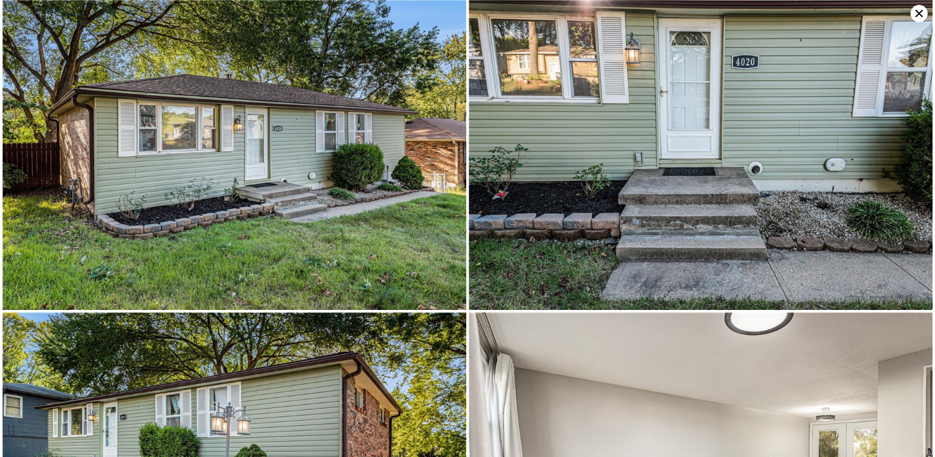
click at [914, 6] on icon at bounding box center [919, 13] width 17 height 17
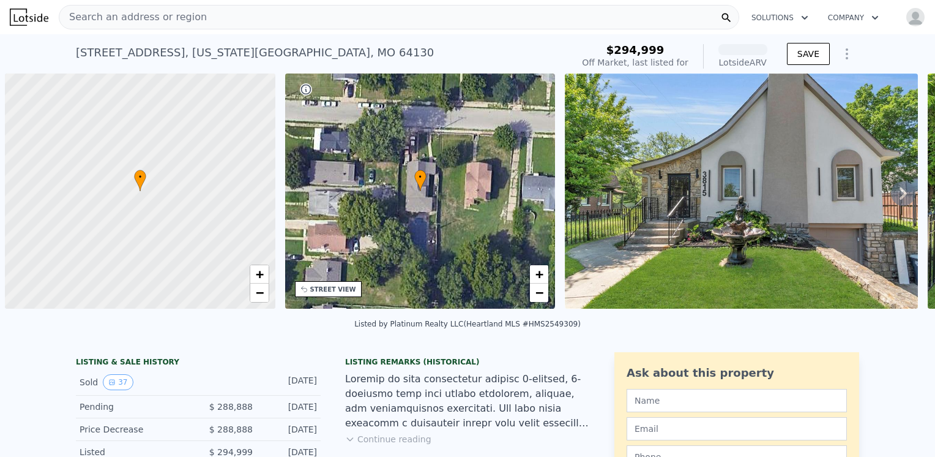
scroll to position [0, 5]
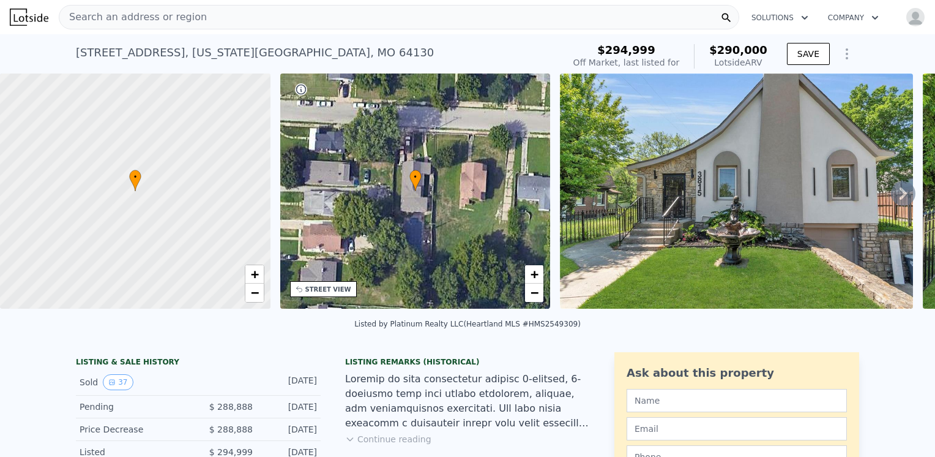
click at [733, 227] on img at bounding box center [736, 190] width 353 height 235
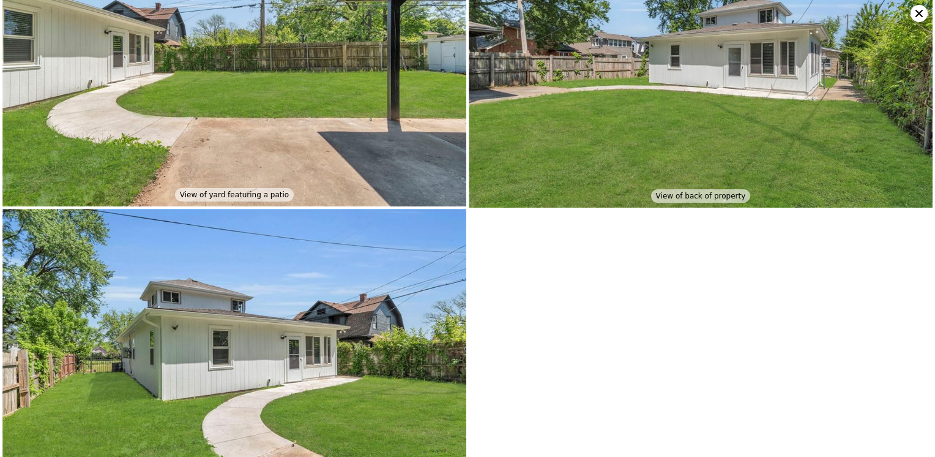
scroll to position [5437, 0]
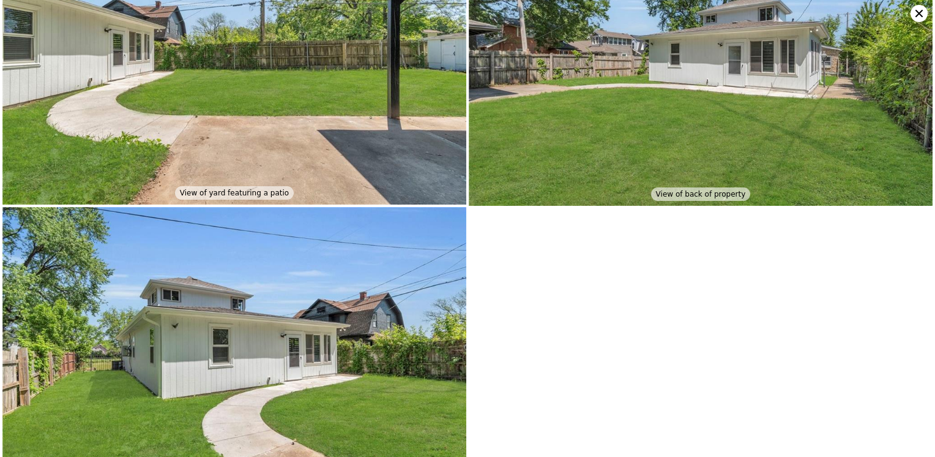
click at [920, 19] on icon at bounding box center [919, 13] width 17 height 17
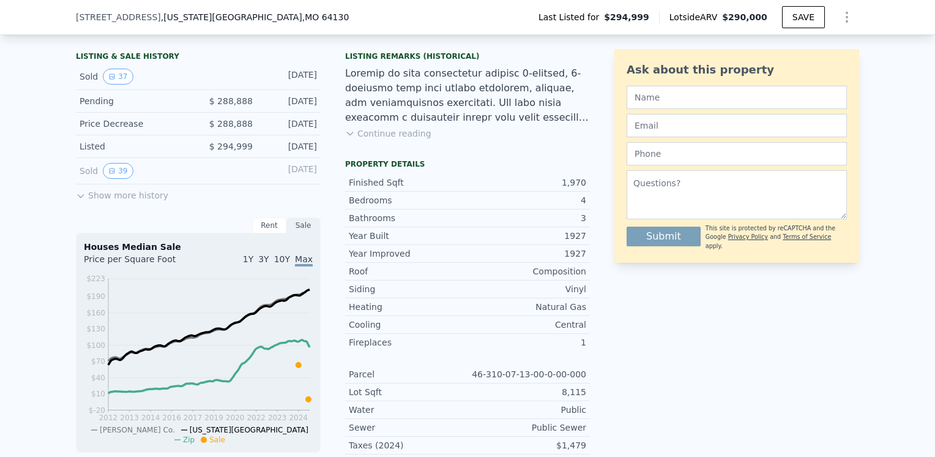
scroll to position [362, 0]
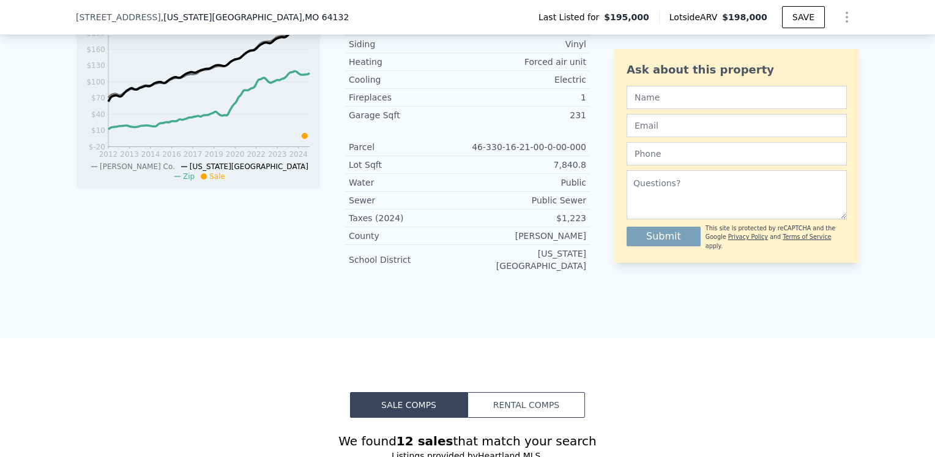
scroll to position [791, 0]
